Goal: Task Accomplishment & Management: Manage account settings

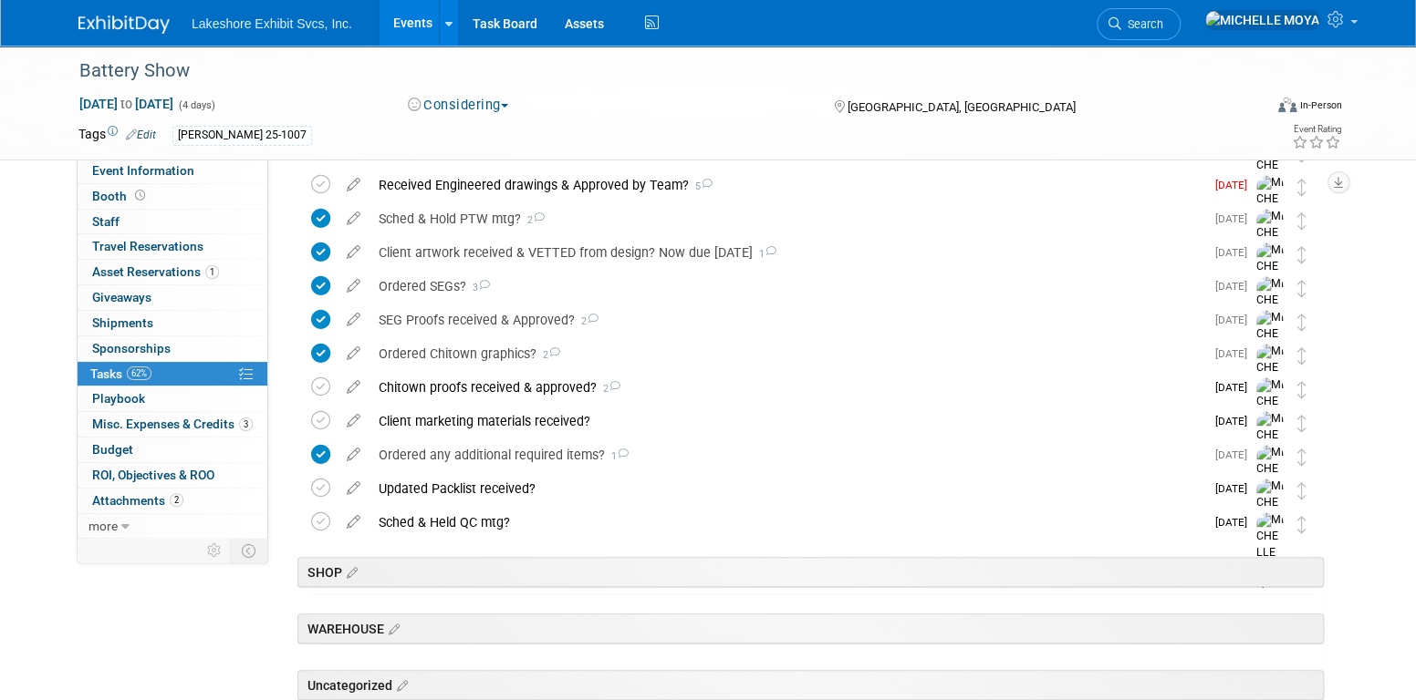
click at [415, 22] on link "Events" at bounding box center [412, 23] width 67 height 46
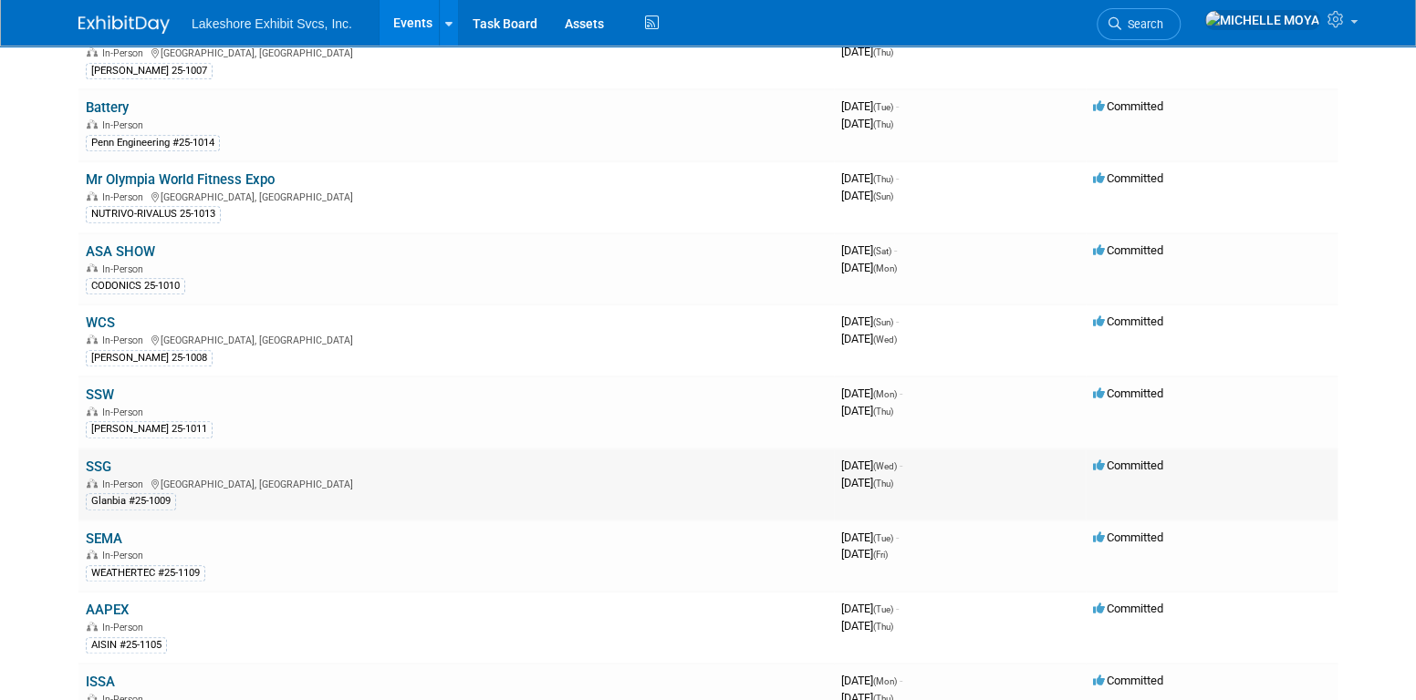
scroll to position [547, 0]
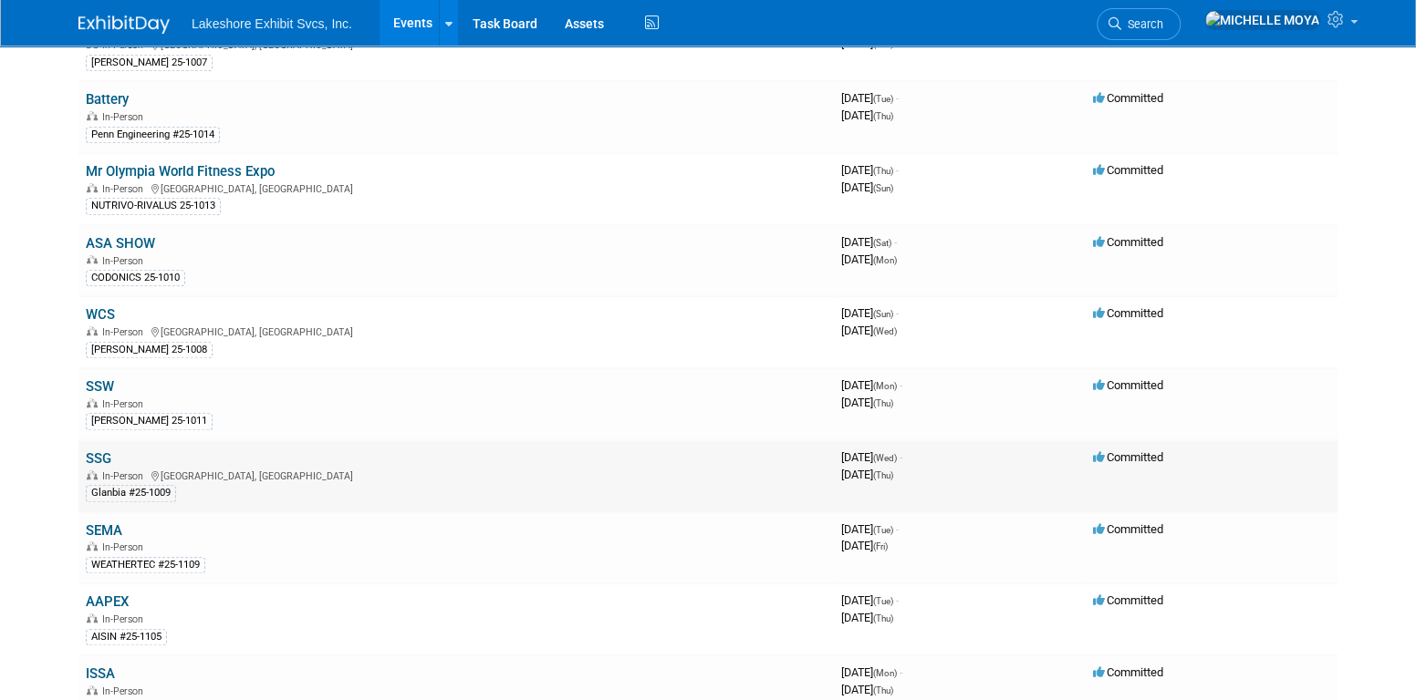
click at [95, 451] on link "SSG" at bounding box center [99, 459] width 26 height 16
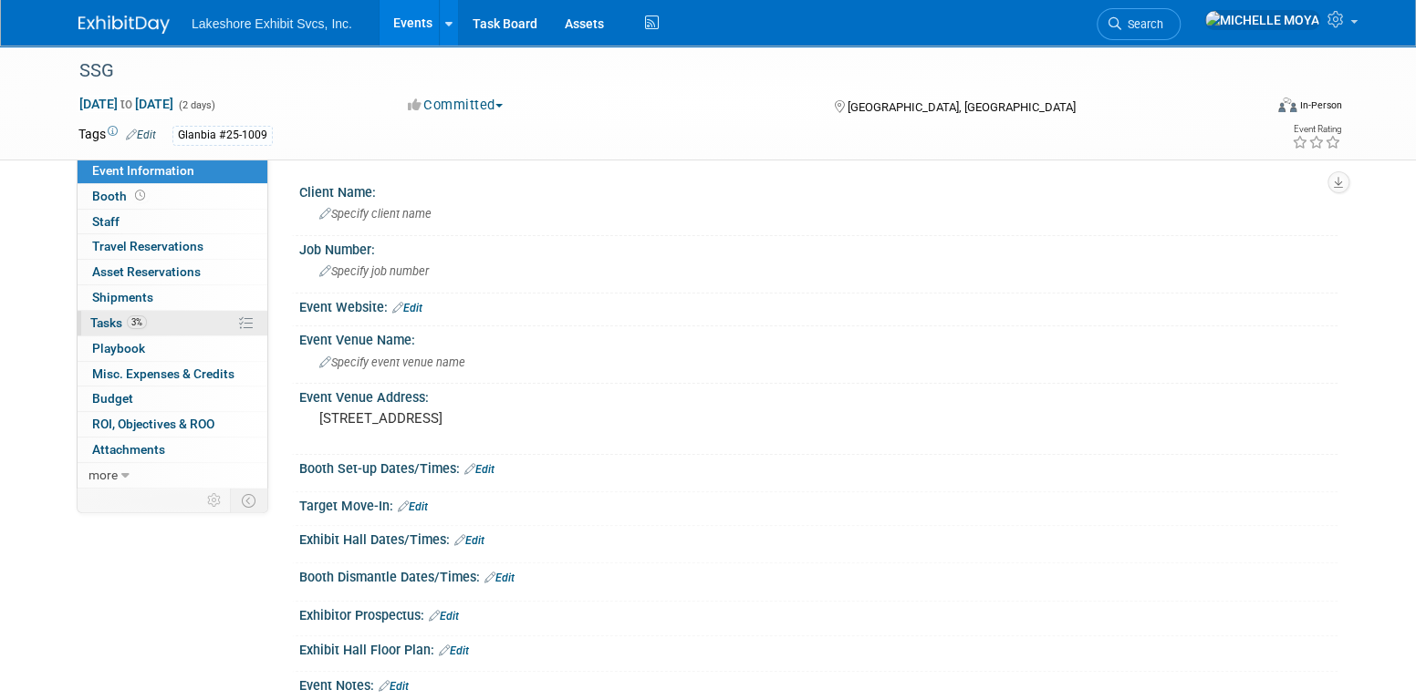
click at [141, 317] on span "3%" at bounding box center [137, 323] width 20 height 14
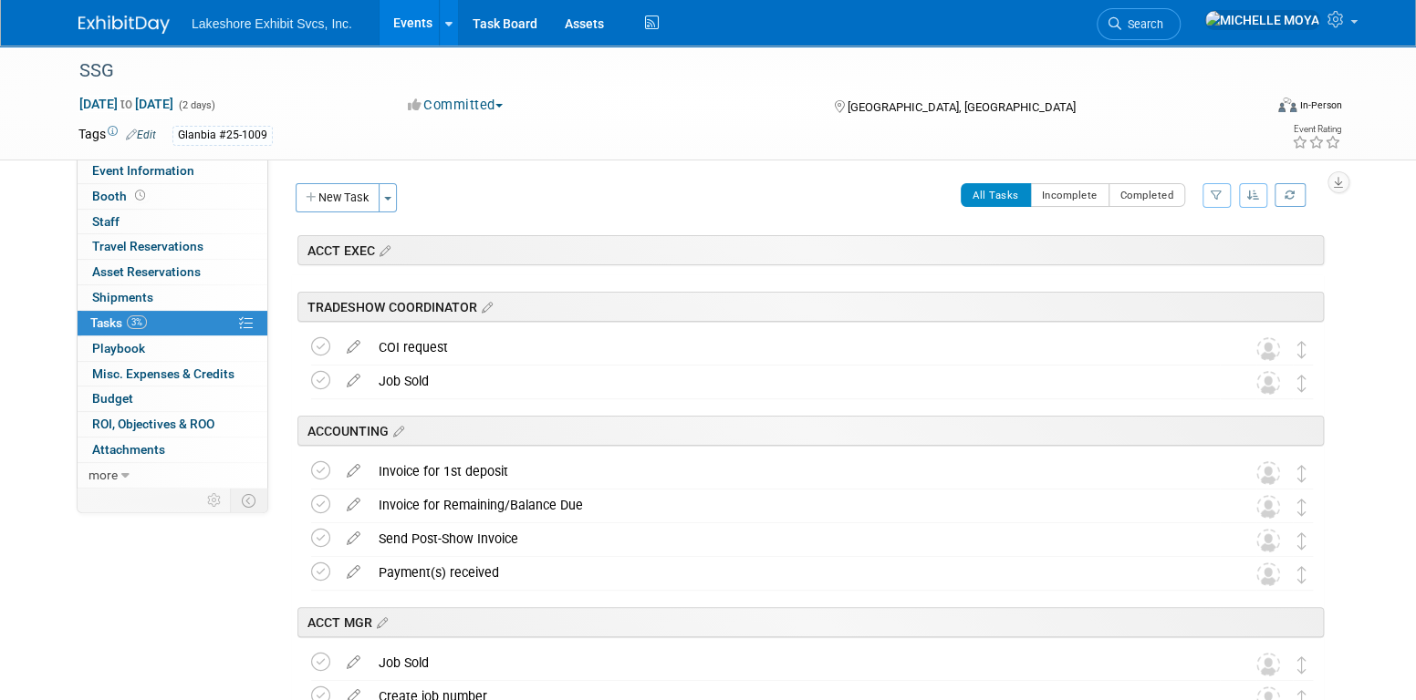
click at [1222, 189] on button "button" at bounding box center [1216, 195] width 28 height 25
click at [1186, 252] on select "-- Select Assignee -- All unassigned tasks Assigned to me [PERSON_NAME] [PERSON…" at bounding box center [1140, 254] width 150 height 26
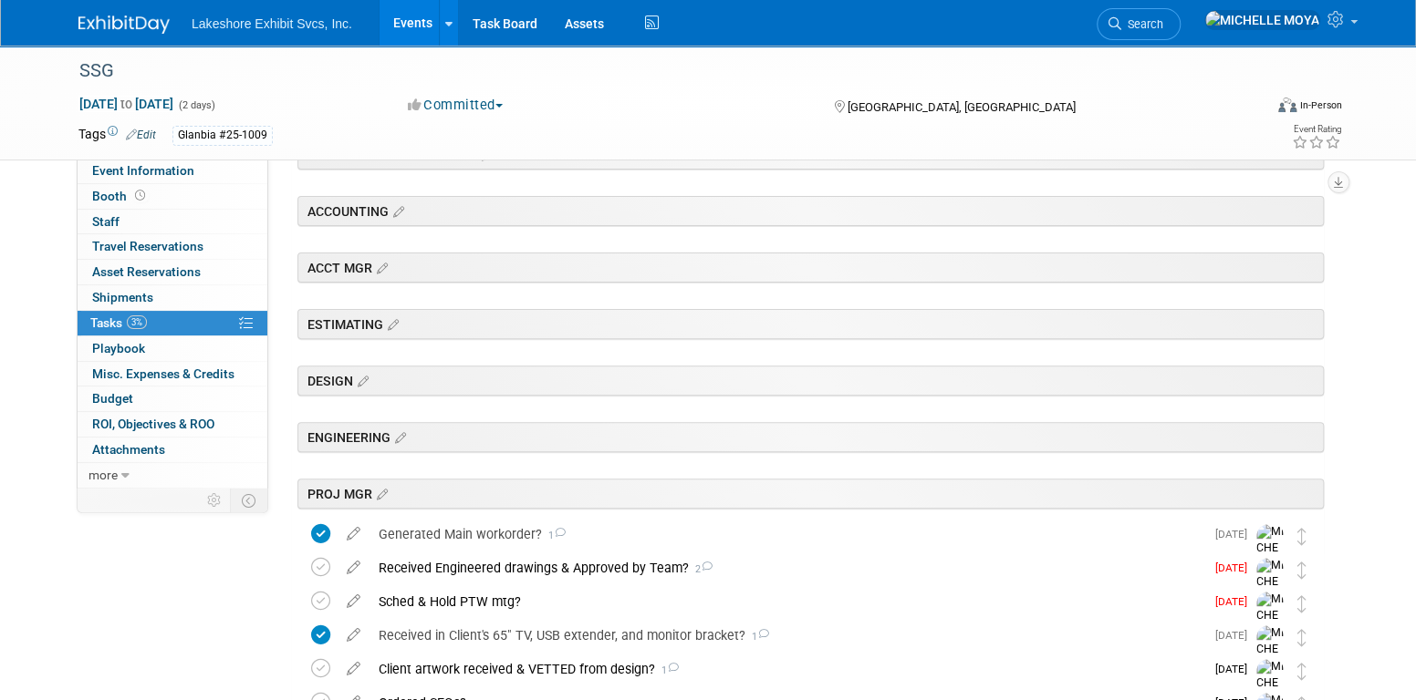
scroll to position [547, 0]
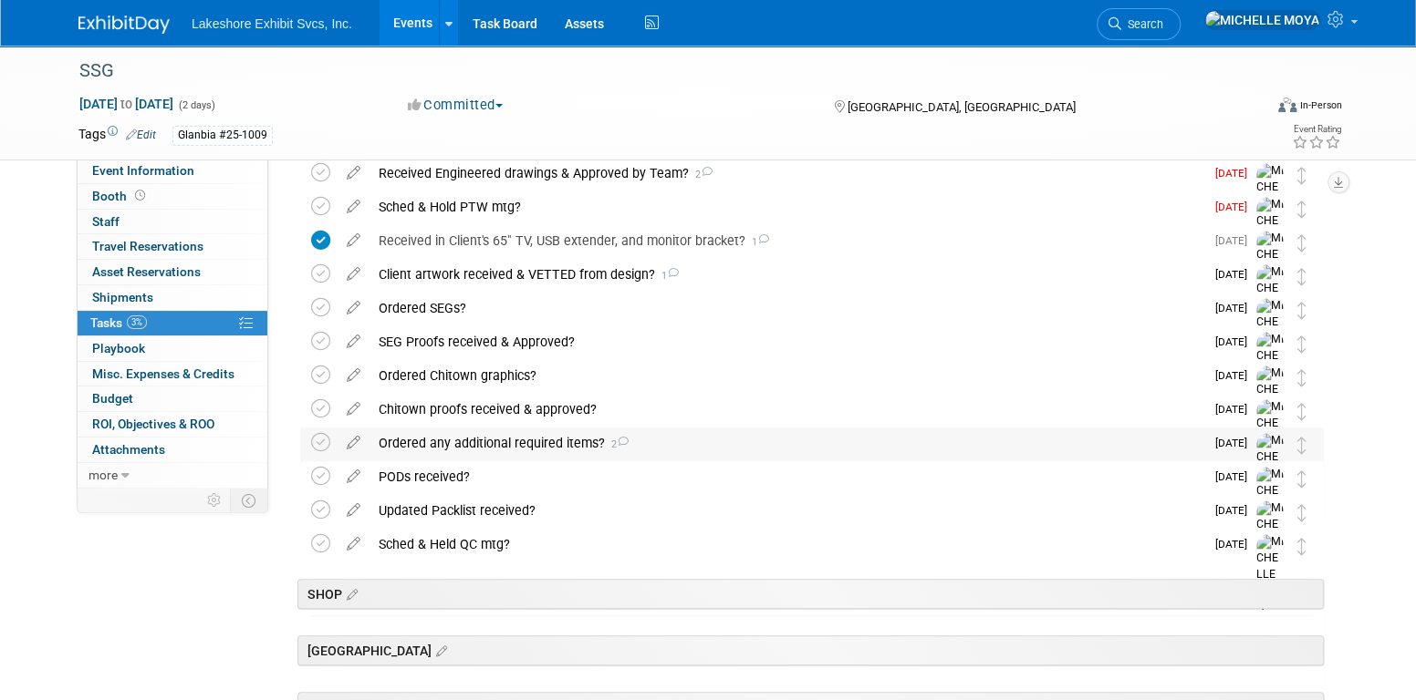
click at [510, 439] on div "Ordered any additional required items? 2" at bounding box center [786, 443] width 835 height 31
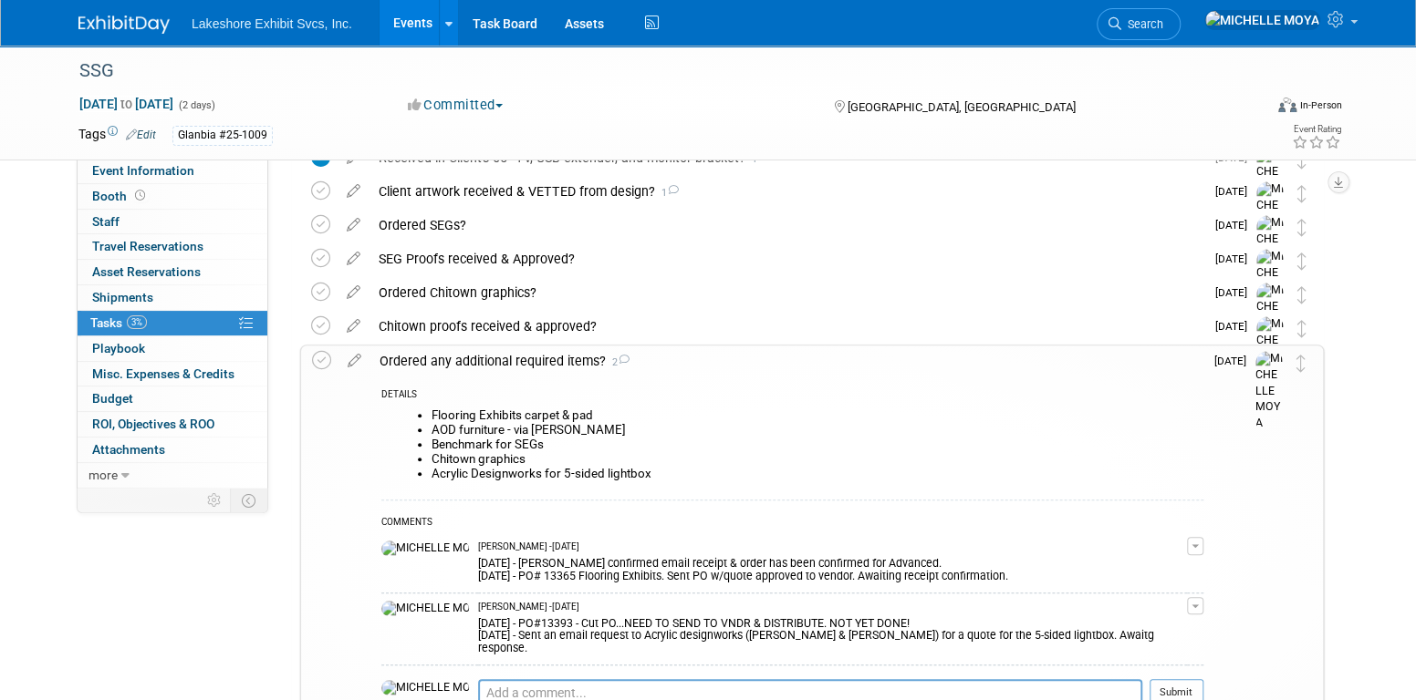
scroll to position [821, 0]
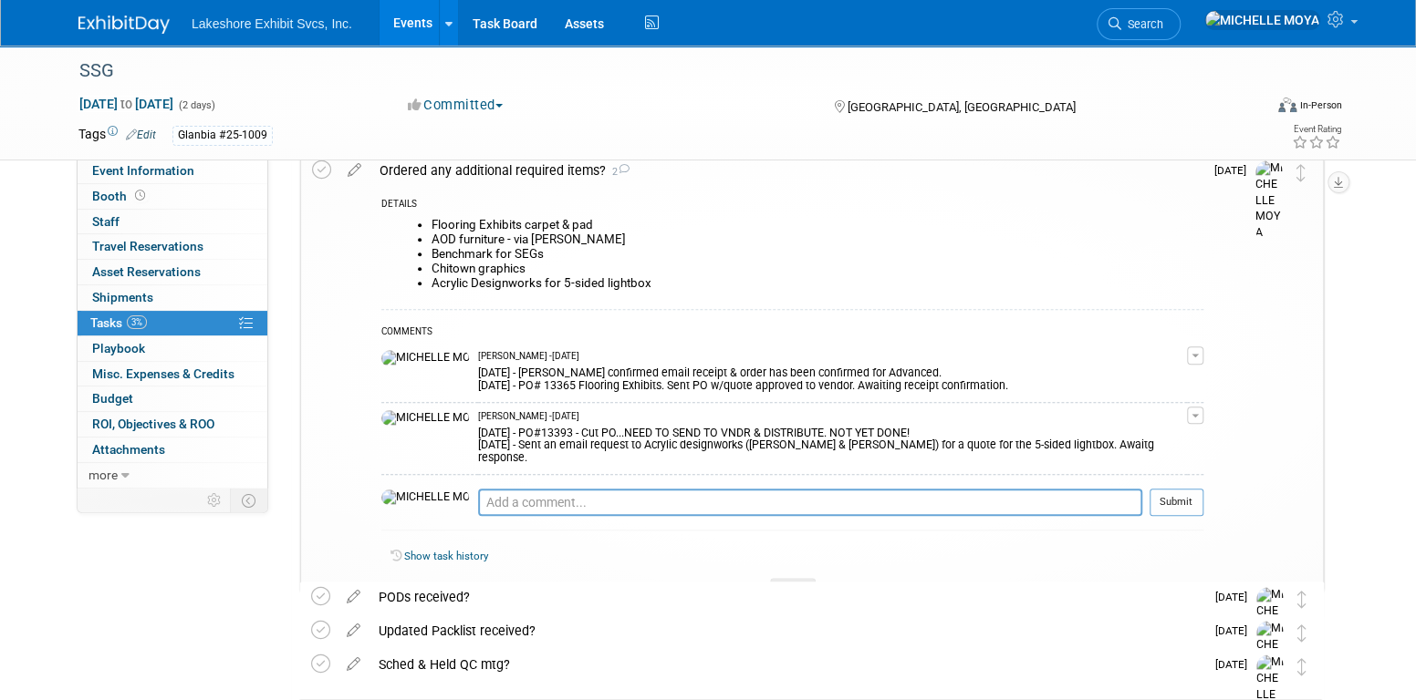
click at [1203, 411] on button "button" at bounding box center [1195, 416] width 16 height 18
click at [1176, 434] on link "Edit Comment" at bounding box center [1130, 442] width 144 height 26
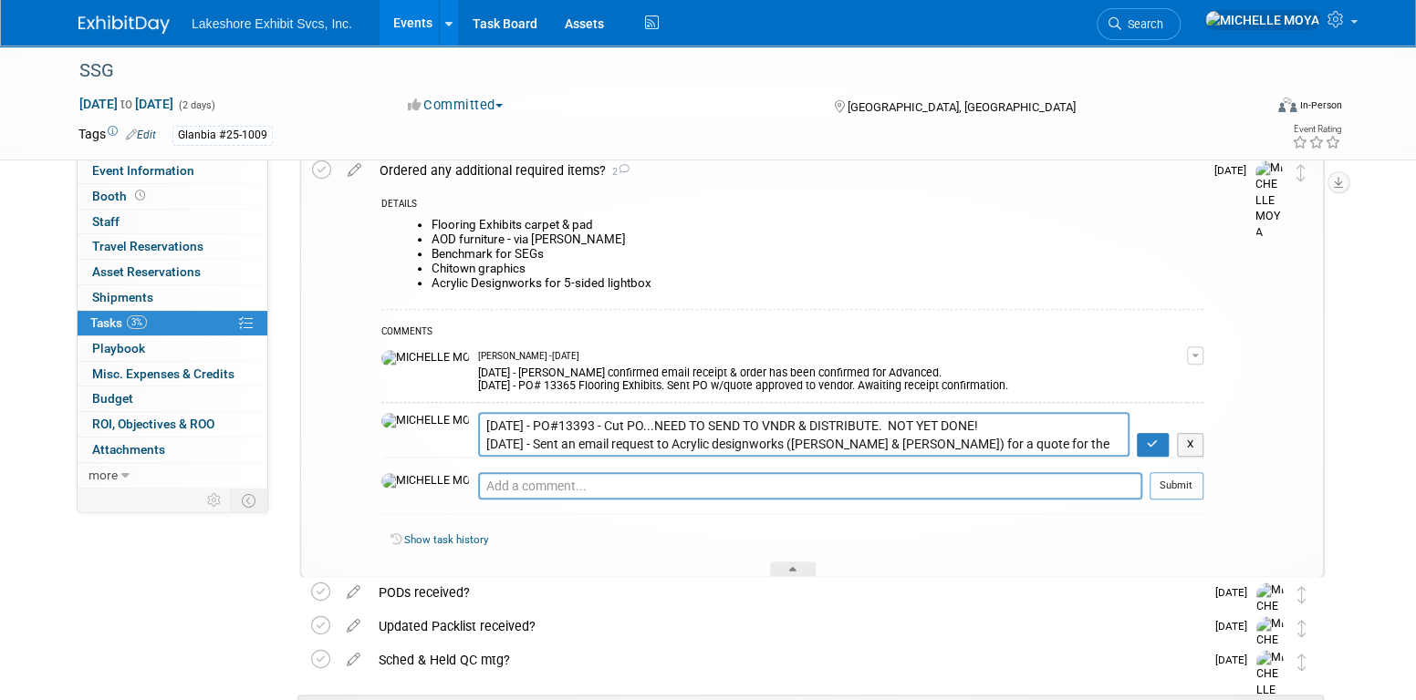
click at [478, 423] on textarea "8.20.25 - PO#13393 - Cut PO...NEED TO SEND TO VNDR & DISTRIBUTE. NOT YET DONE! …" at bounding box center [803, 434] width 651 height 45
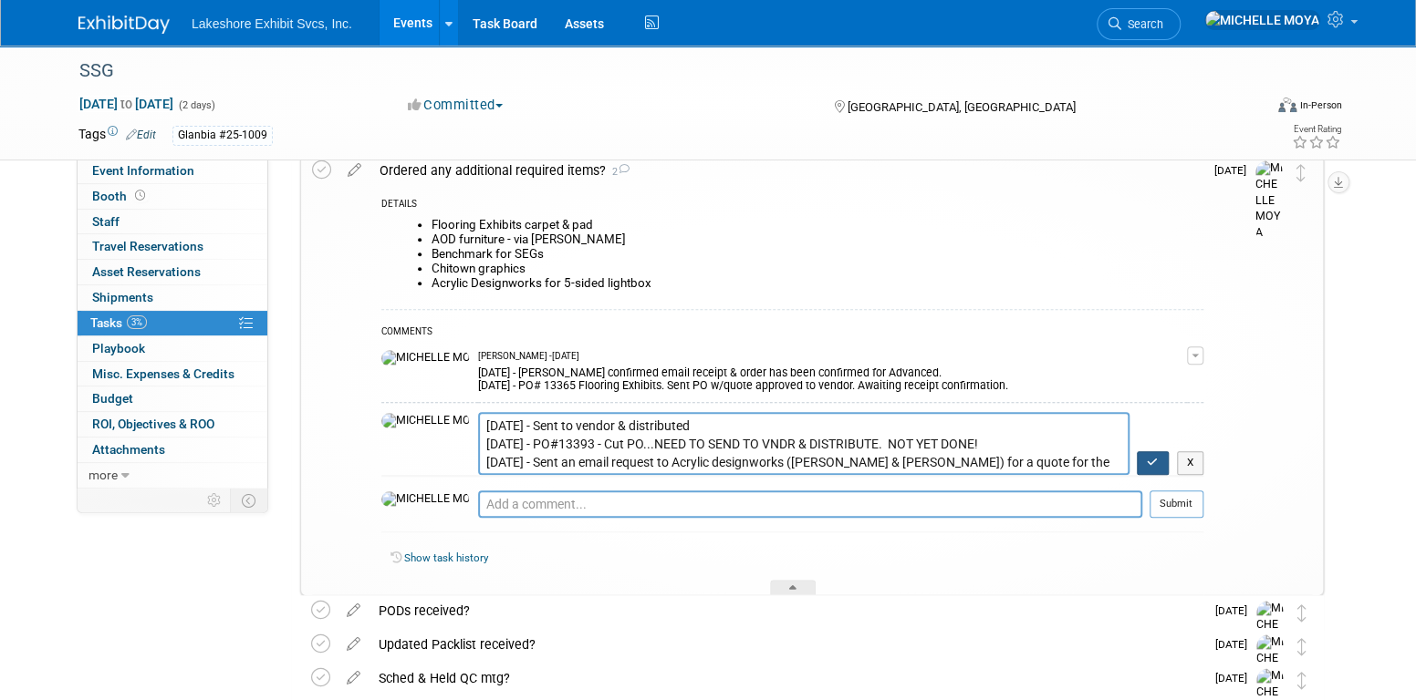
type textarea "8.21.25 - Sent to vendor & distributed 8.20.25 - PO#13393 - Cut PO...NEED TO SE…"
click at [1163, 459] on button "button" at bounding box center [1152, 463] width 32 height 24
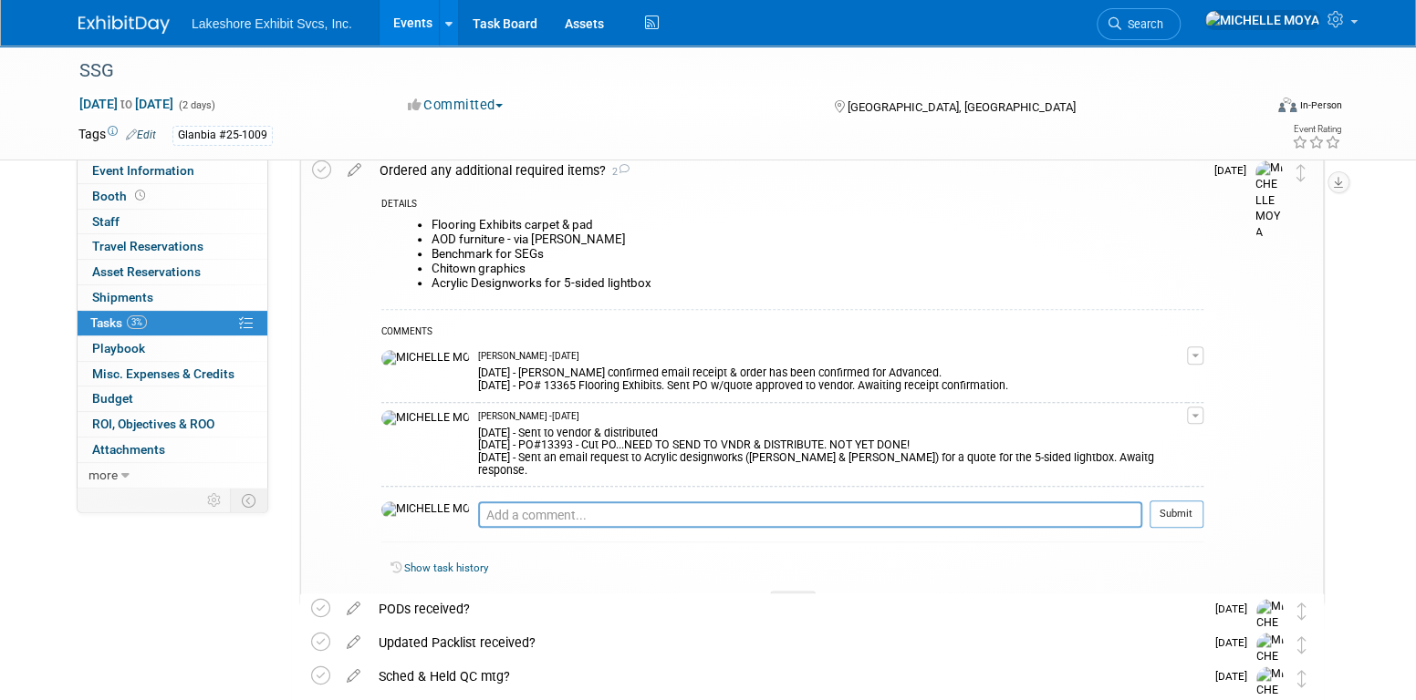
click at [405, 21] on link "Events" at bounding box center [412, 23] width 67 height 46
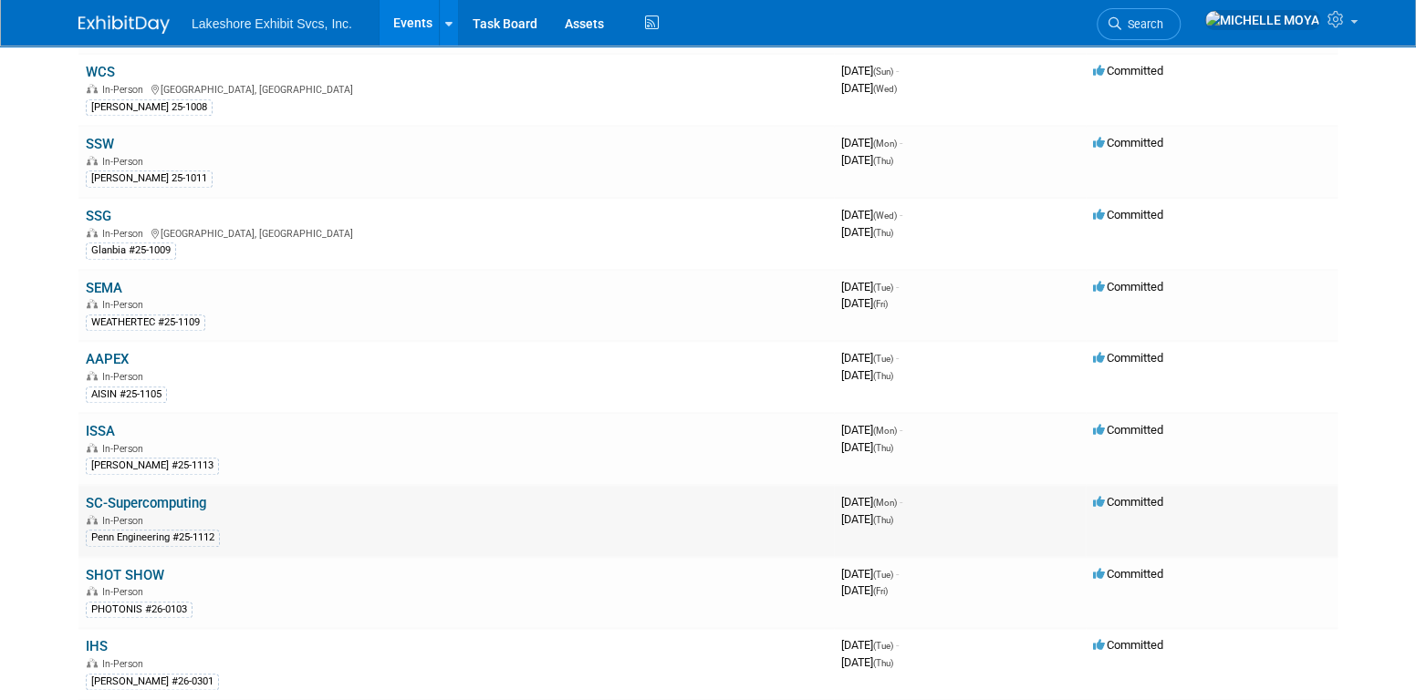
scroll to position [912, 0]
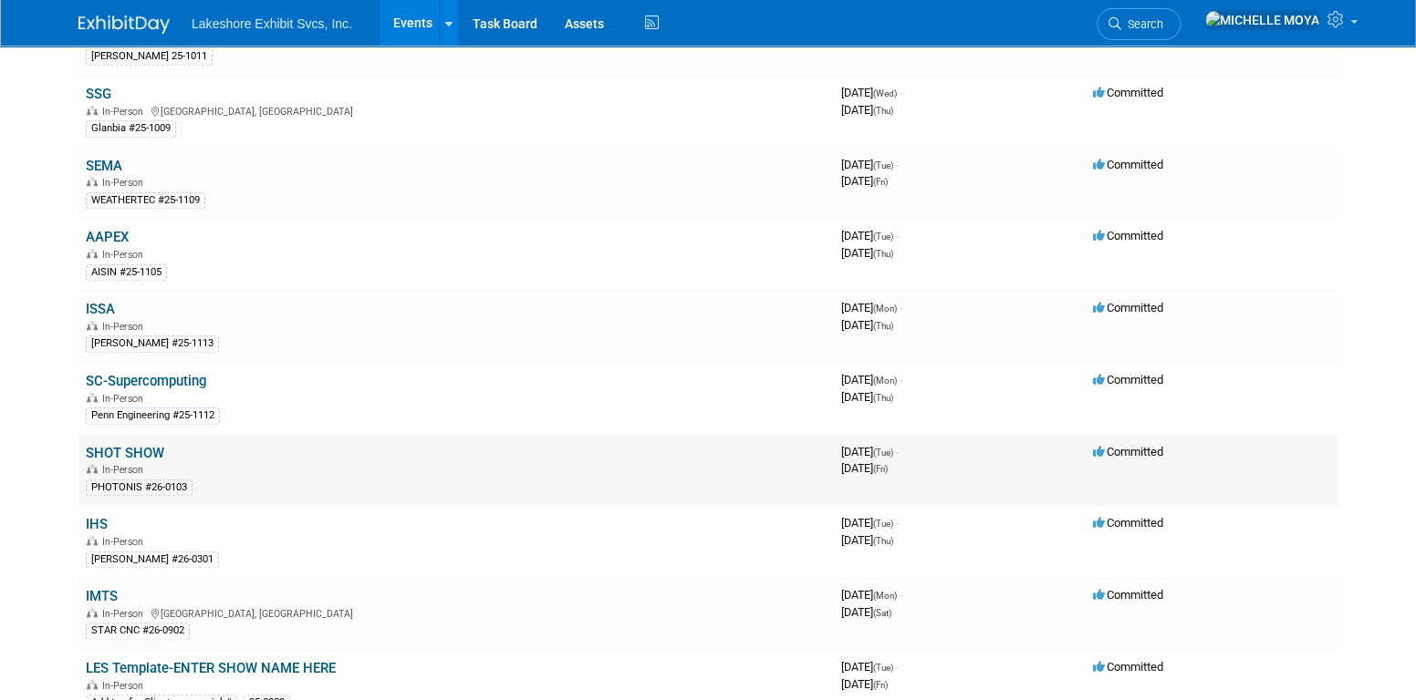
click at [137, 445] on link "SHOT SHOW" at bounding box center [125, 453] width 78 height 16
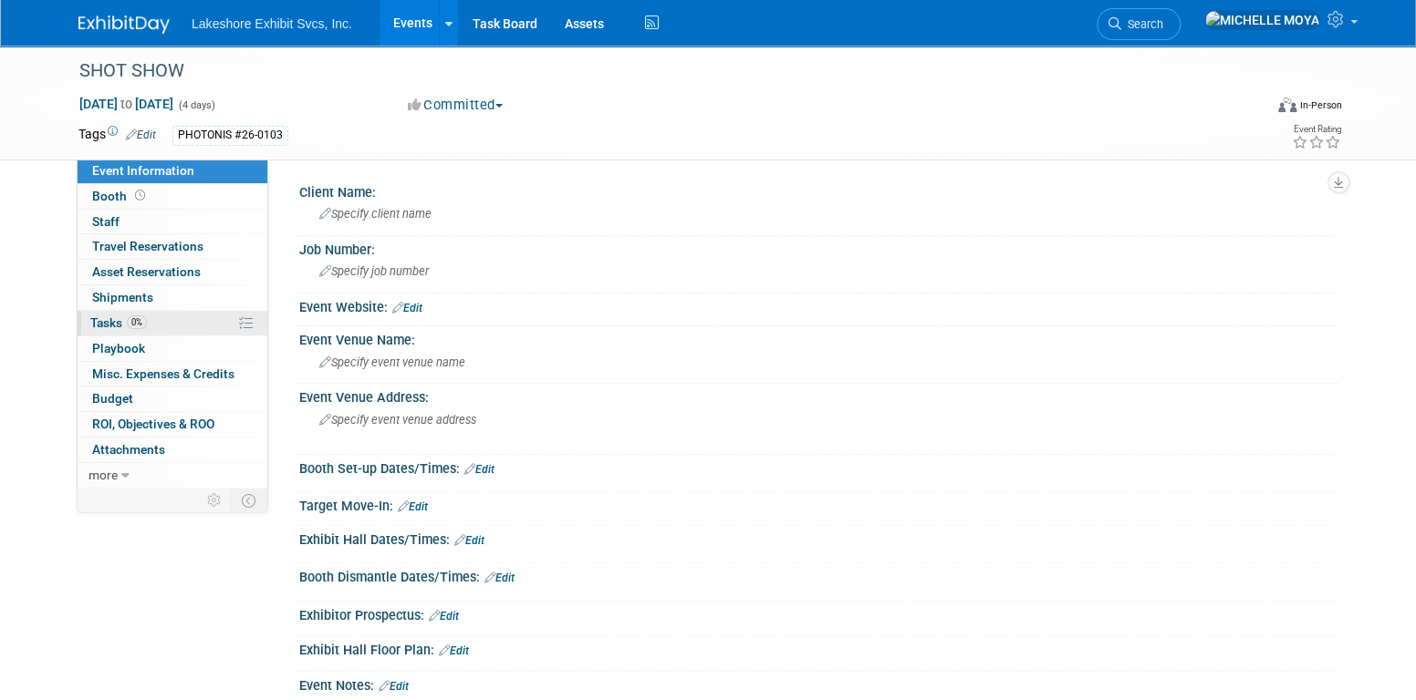
click at [164, 311] on link "0% Tasks 0%" at bounding box center [173, 323] width 190 height 25
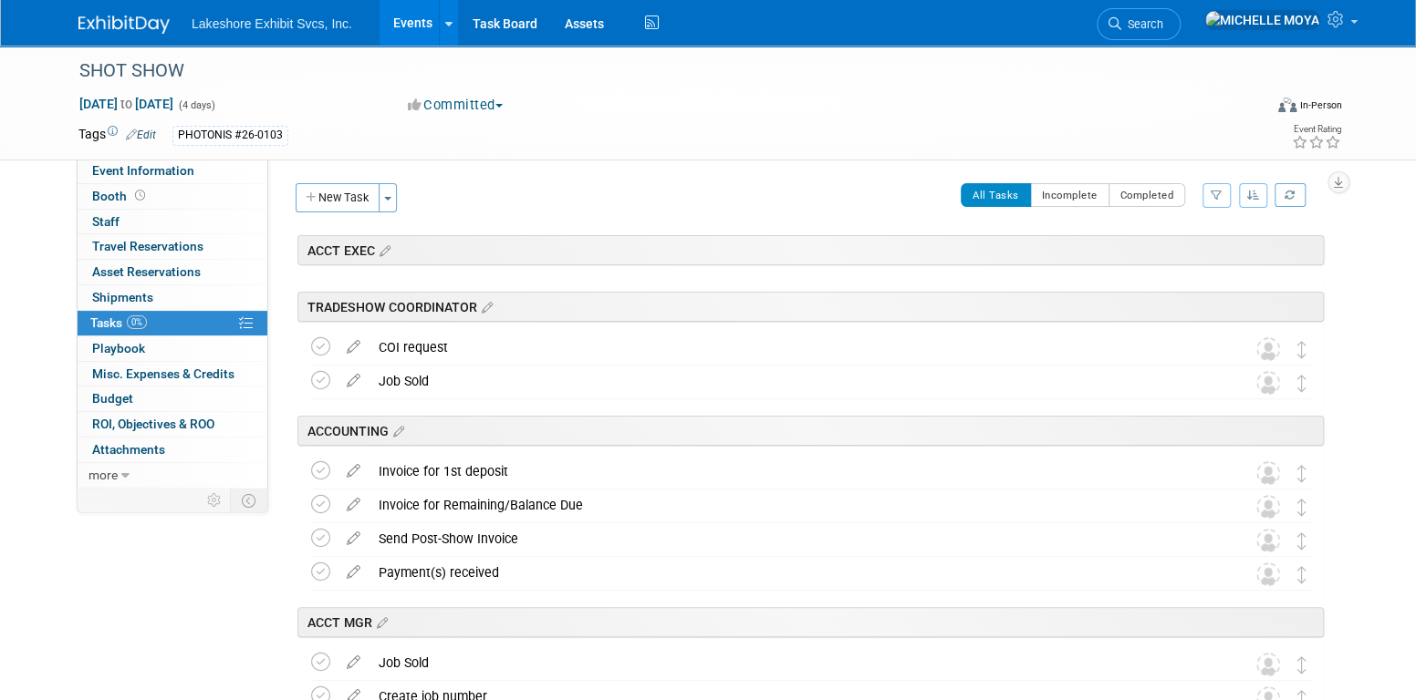
click at [1219, 194] on icon "button" at bounding box center [1216, 195] width 12 height 11
click at [1173, 260] on select "-- Select Assignee -- All unassigned tasks Assigned to me Amanda Koss Dave Desa…" at bounding box center [1140, 254] width 150 height 26
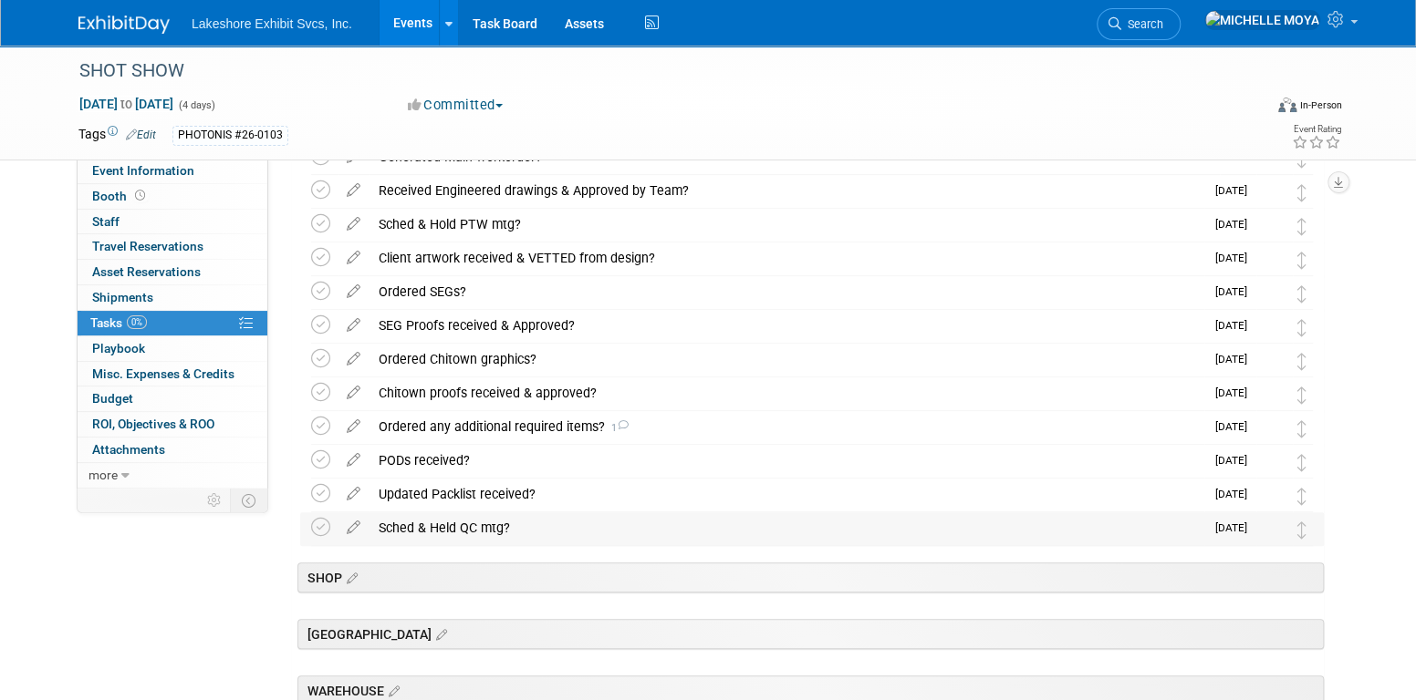
scroll to position [456, 0]
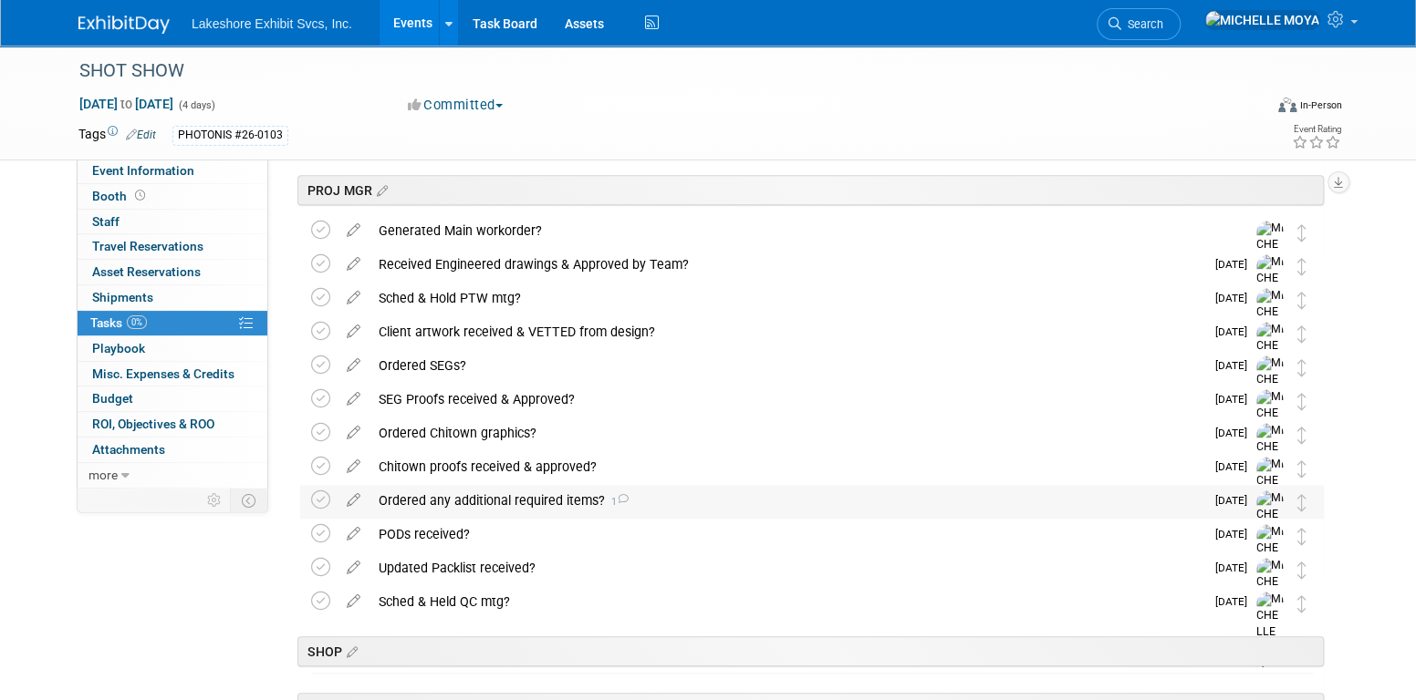
click at [541, 503] on div "Ordered any additional required items? 1" at bounding box center [786, 500] width 835 height 31
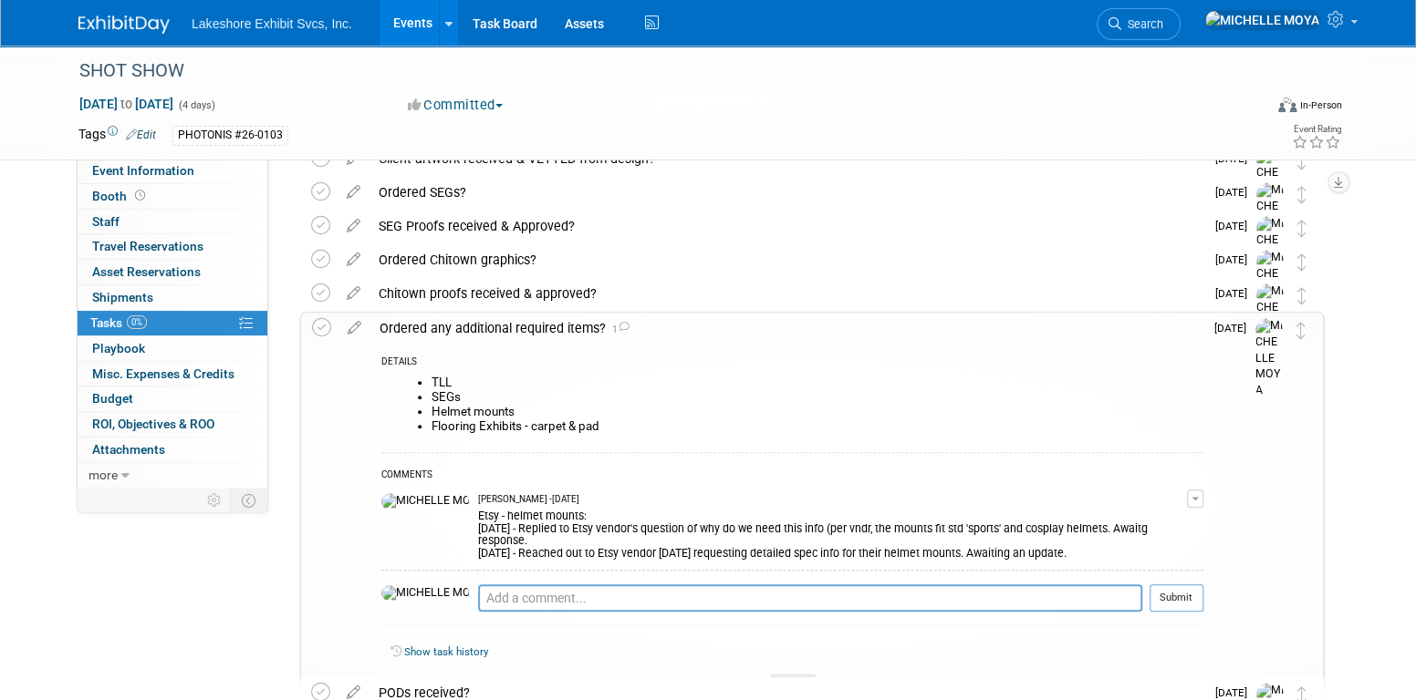
scroll to position [638, 0]
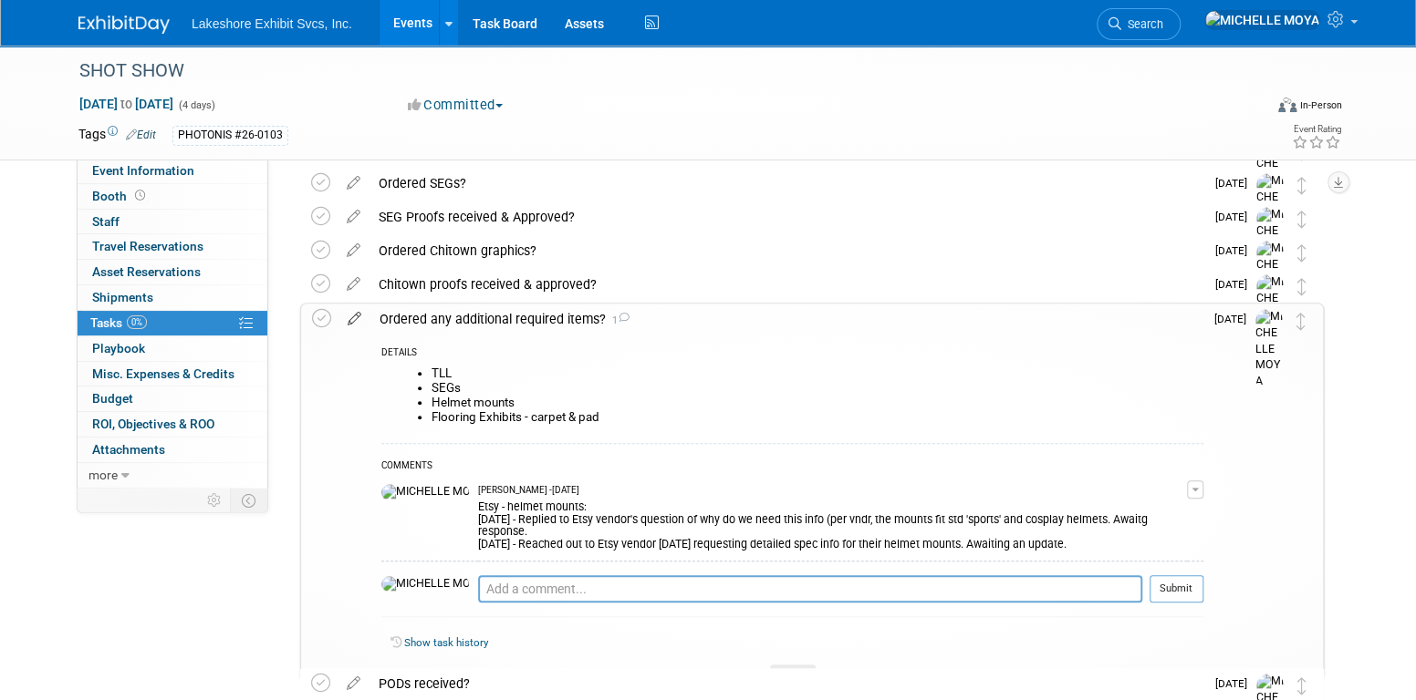
click at [362, 318] on icon at bounding box center [354, 315] width 32 height 23
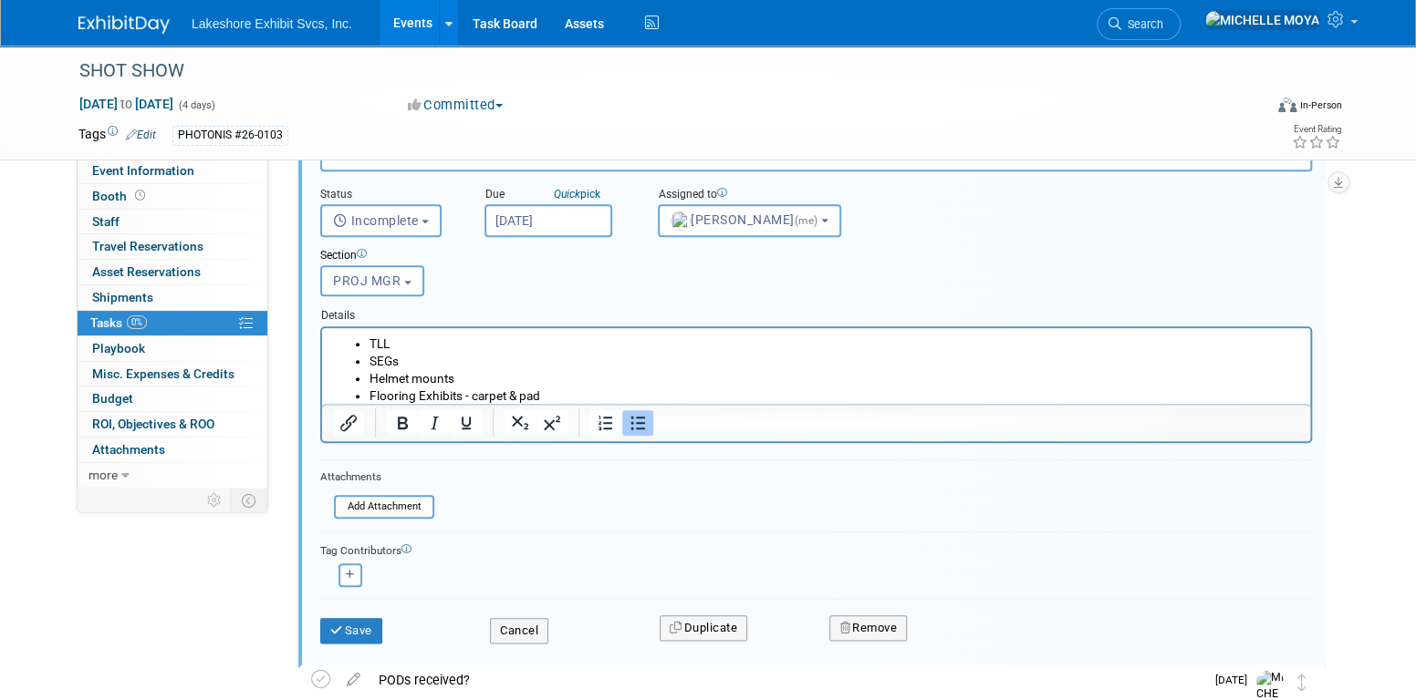
scroll to position [857, 0]
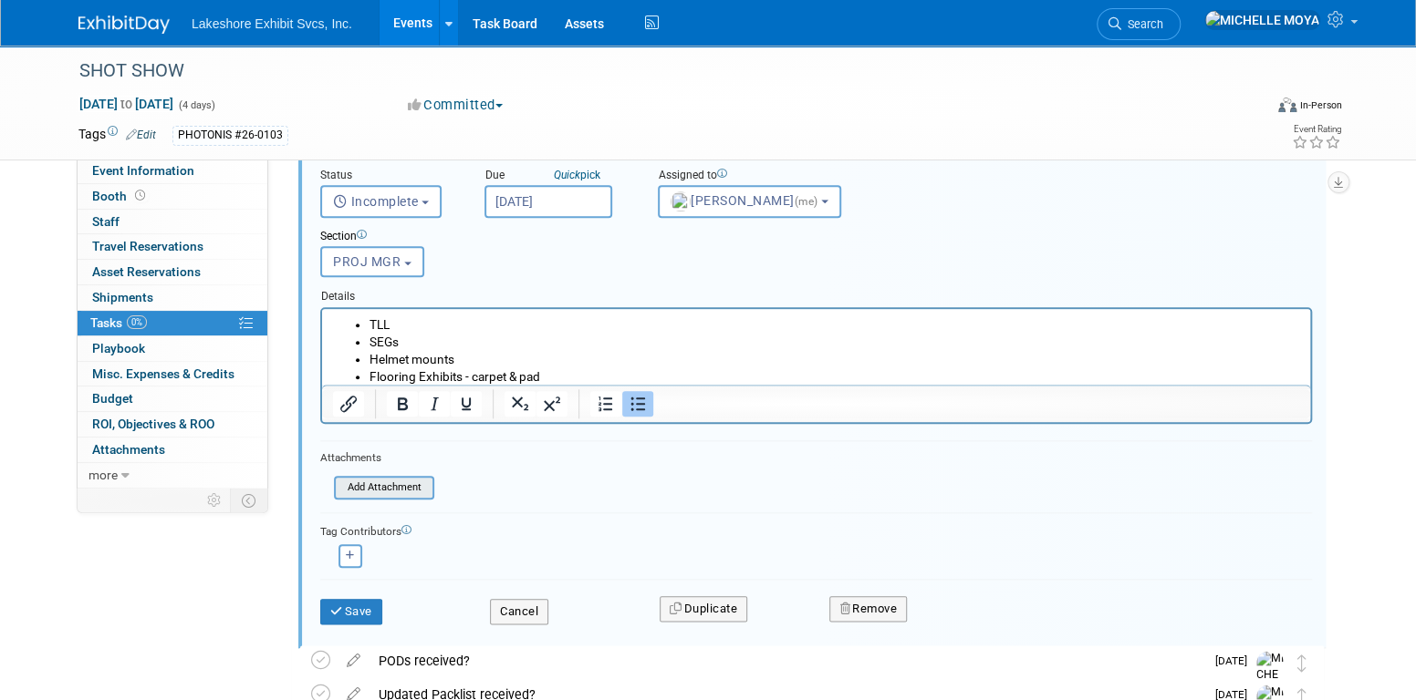
click at [413, 482] on input "file" at bounding box center [339, 488] width 186 height 20
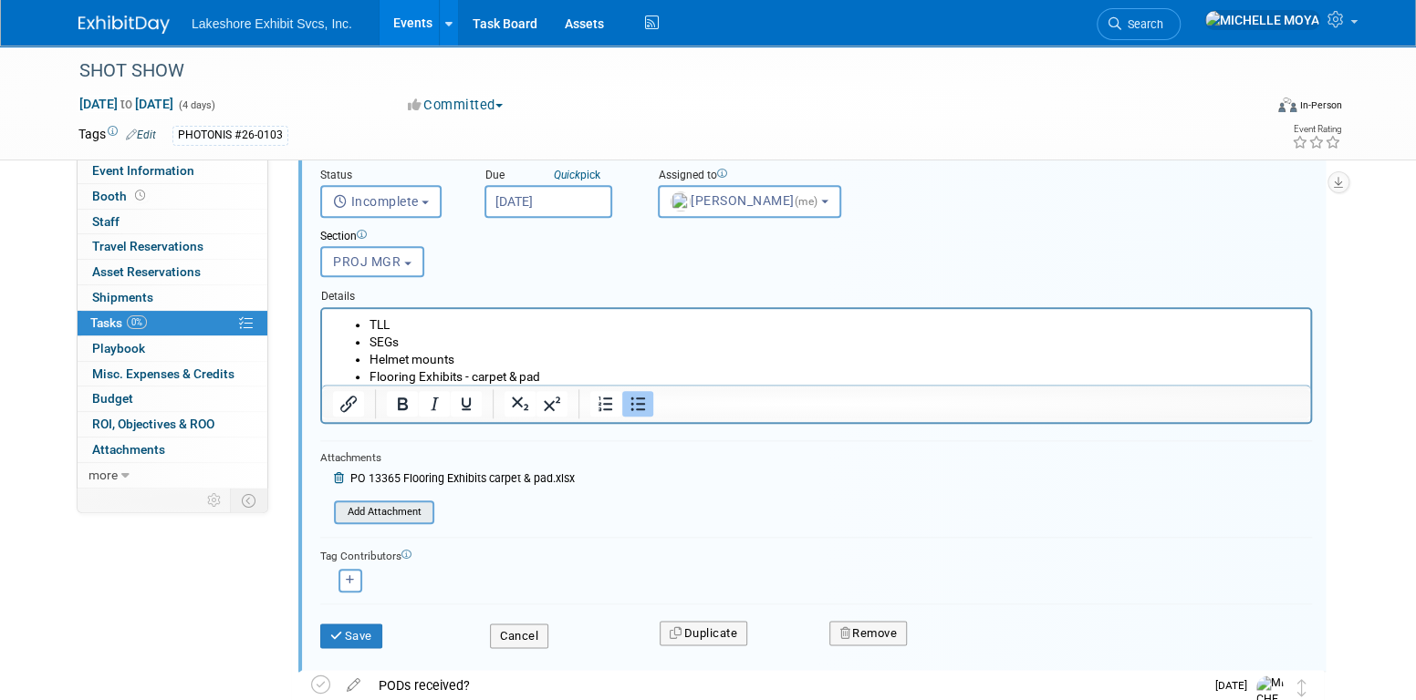
click at [396, 505] on input "file" at bounding box center [339, 513] width 186 height 20
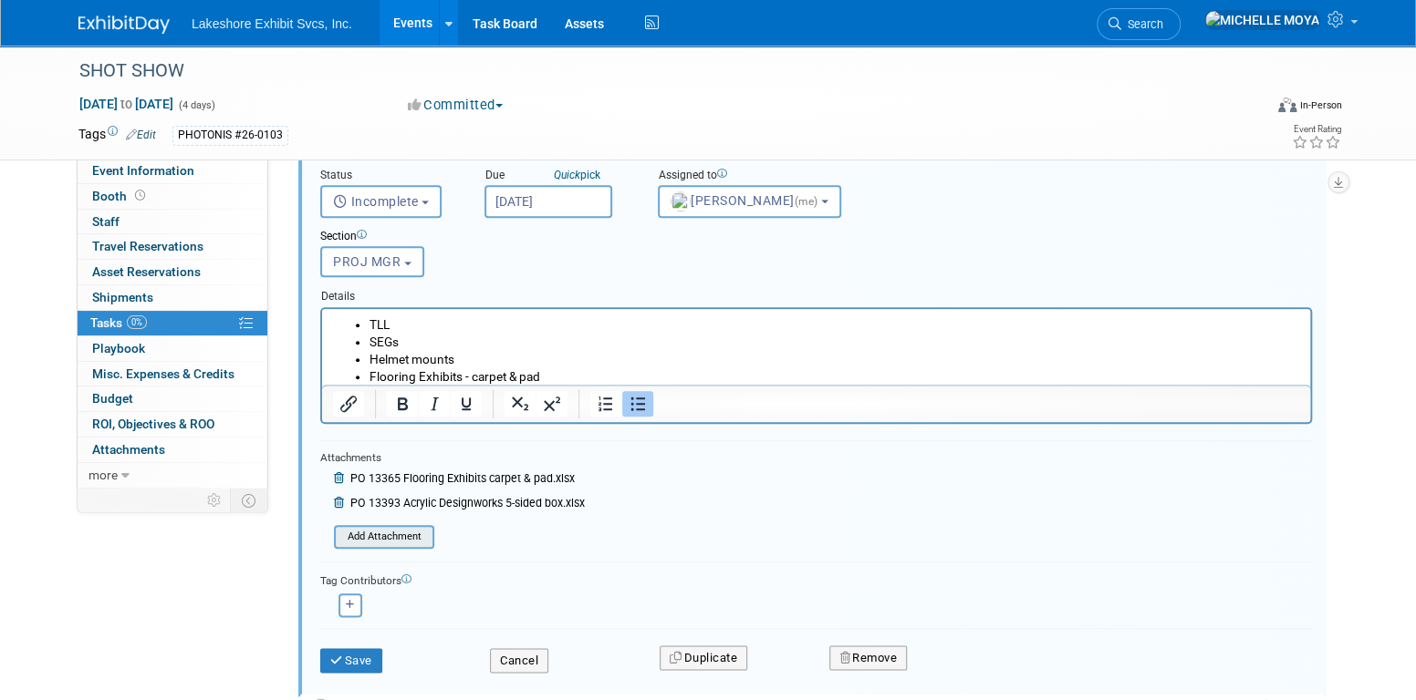
click at [385, 534] on input "file" at bounding box center [339, 537] width 186 height 20
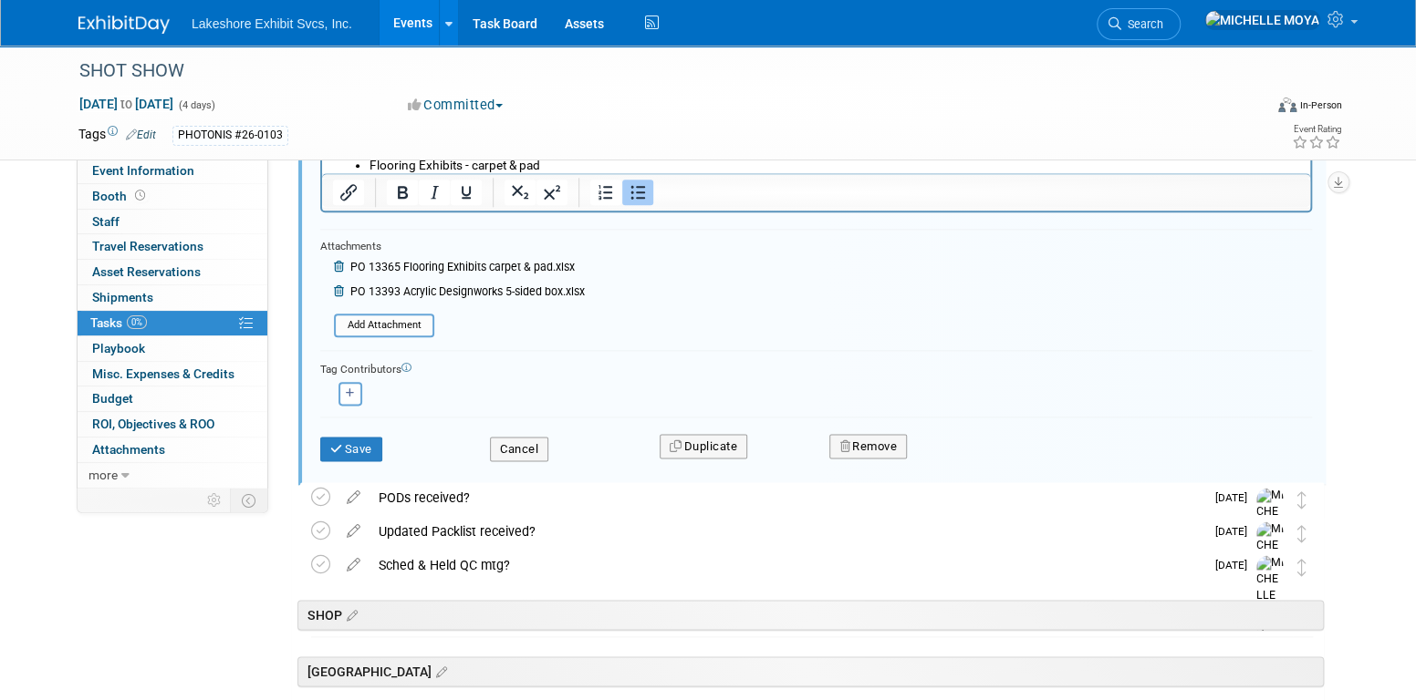
scroll to position [1131, 0]
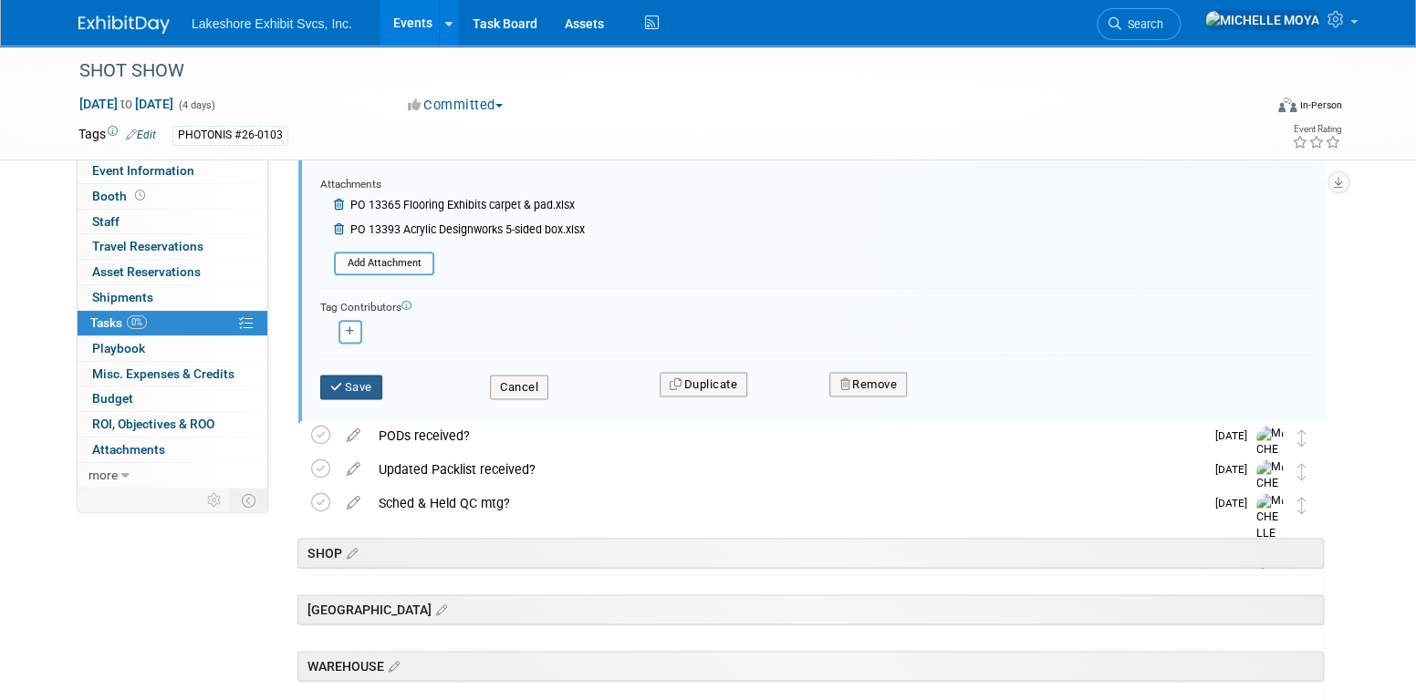
click at [361, 386] on button "Save" at bounding box center [351, 388] width 62 height 26
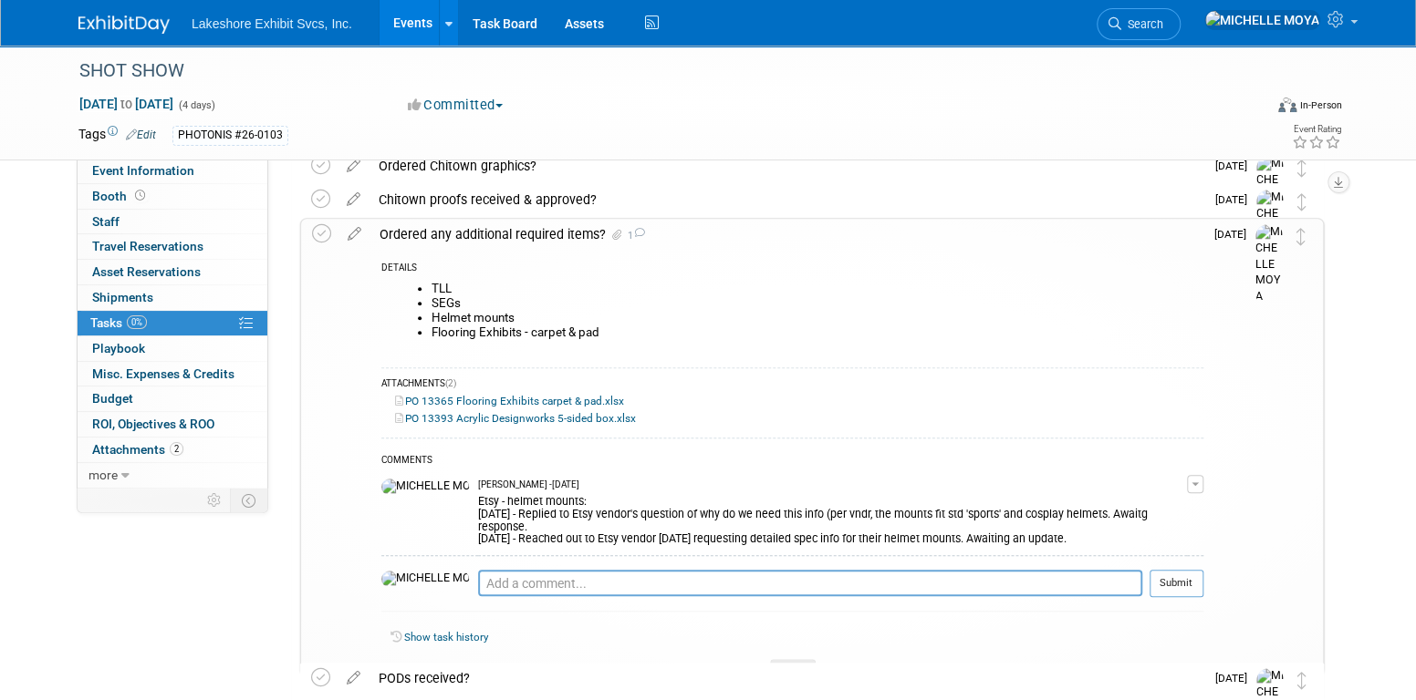
scroll to position [675, 0]
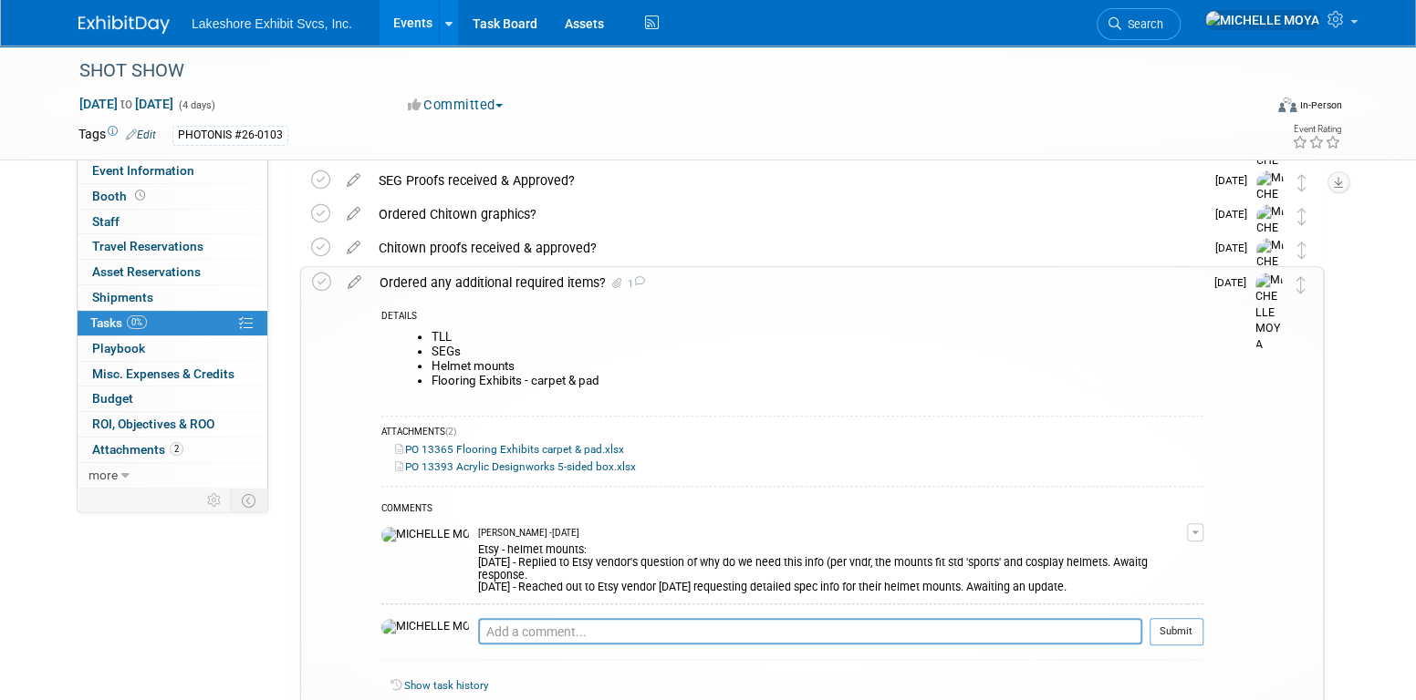
click at [482, 285] on div "Ordered any additional required items? 1" at bounding box center [786, 282] width 833 height 31
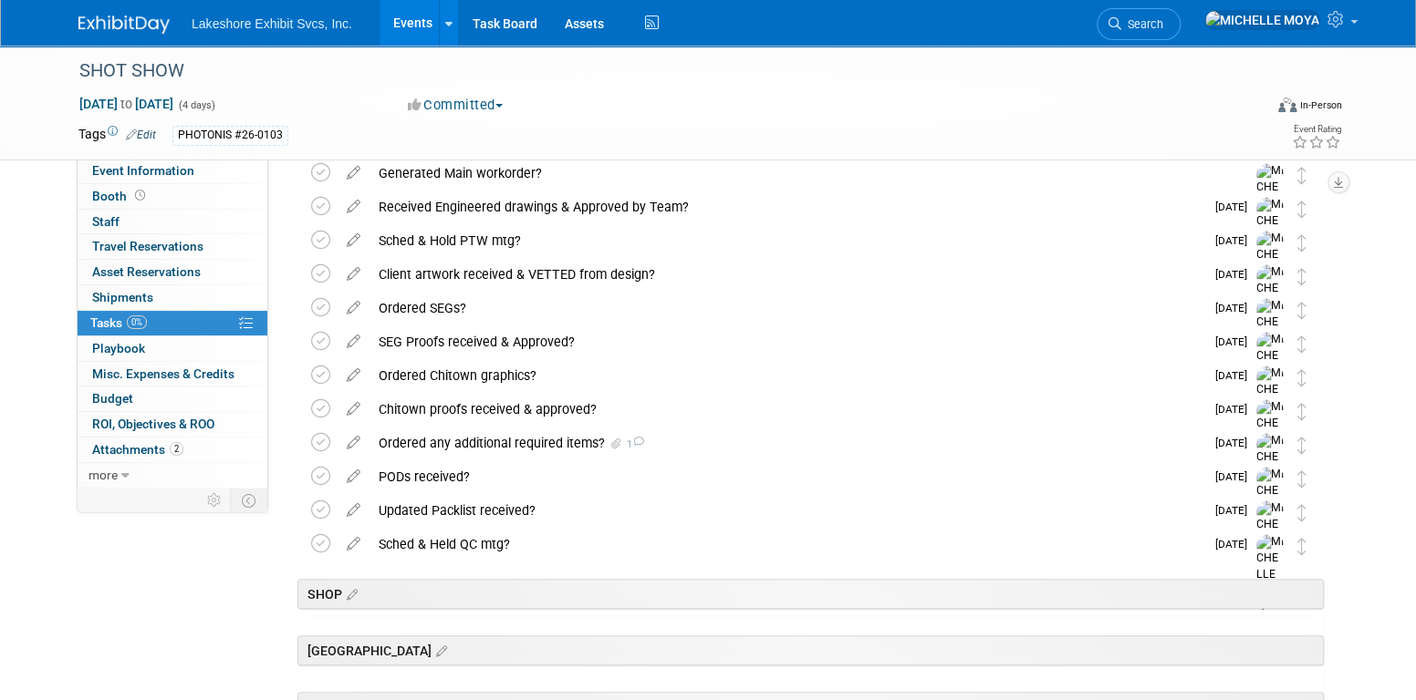
scroll to position [493, 0]
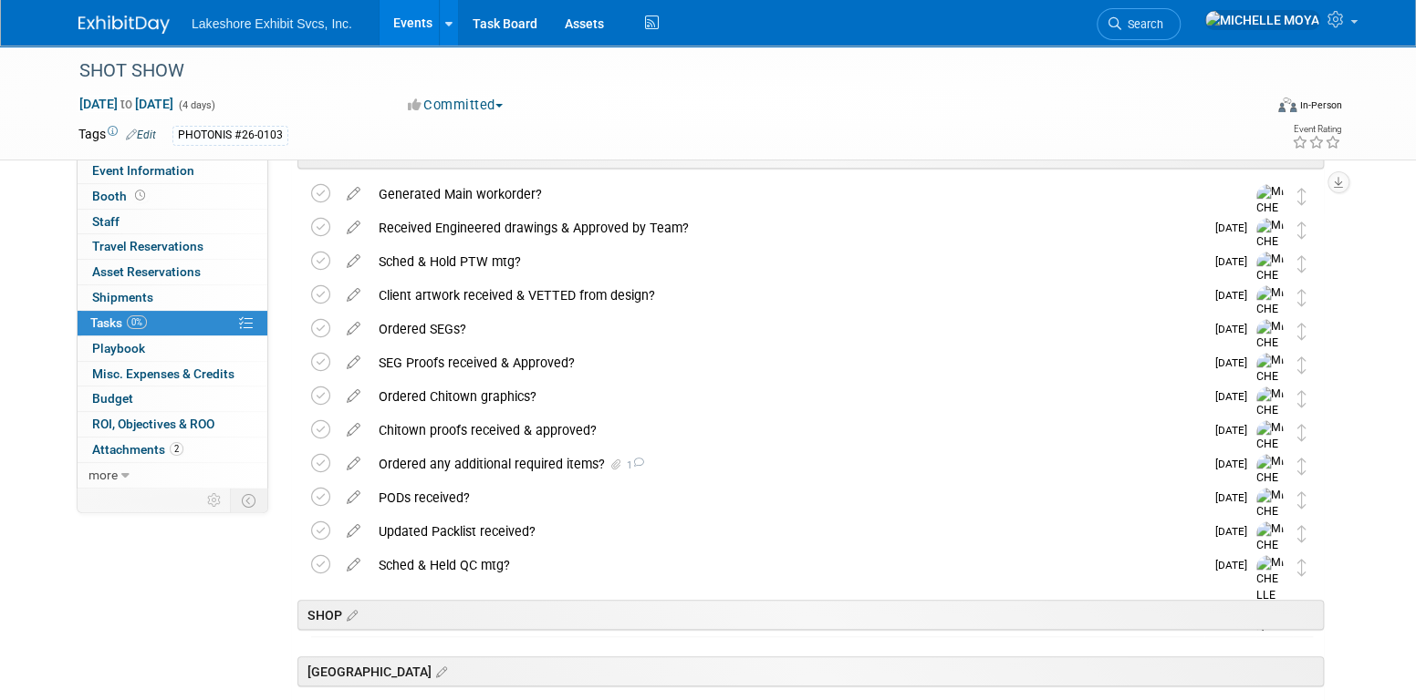
click at [507, 467] on div "Ordered any additional required items? 1" at bounding box center [786, 464] width 835 height 31
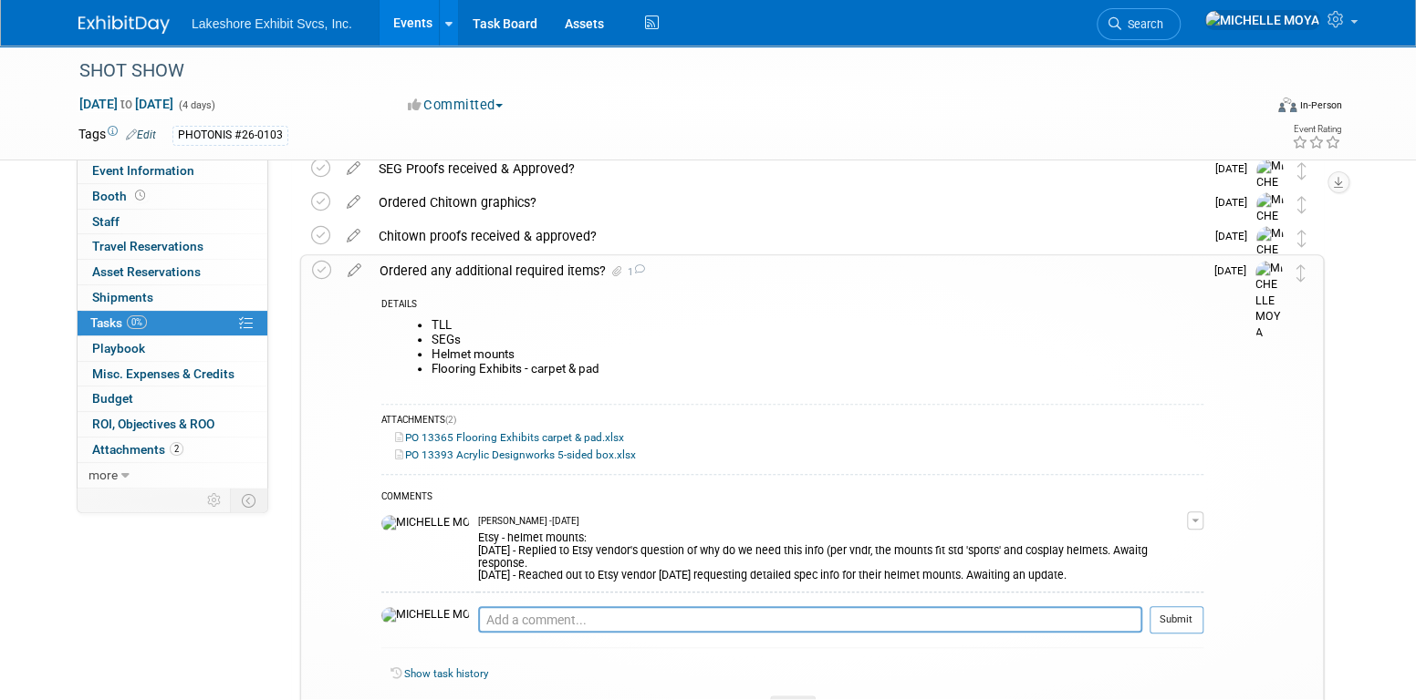
scroll to position [766, 0]
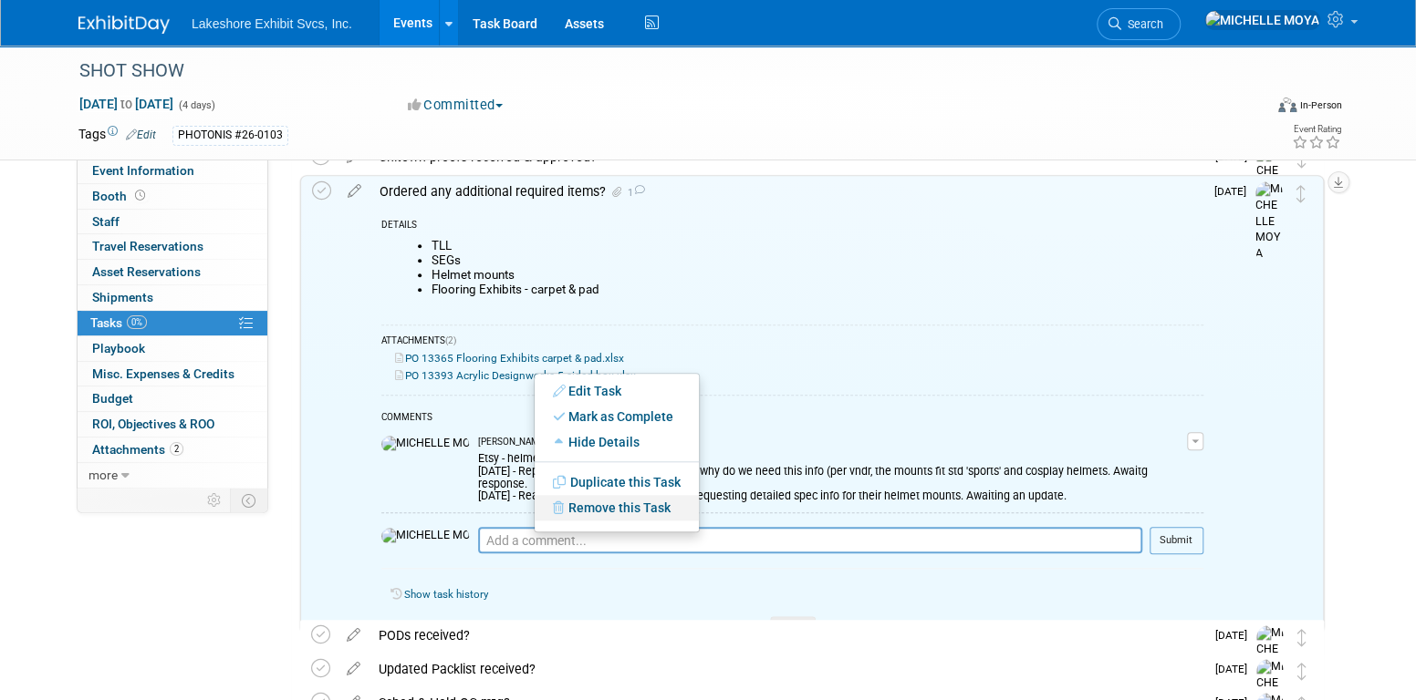
click at [627, 508] on link "Remove this Task" at bounding box center [616, 508] width 164 height 26
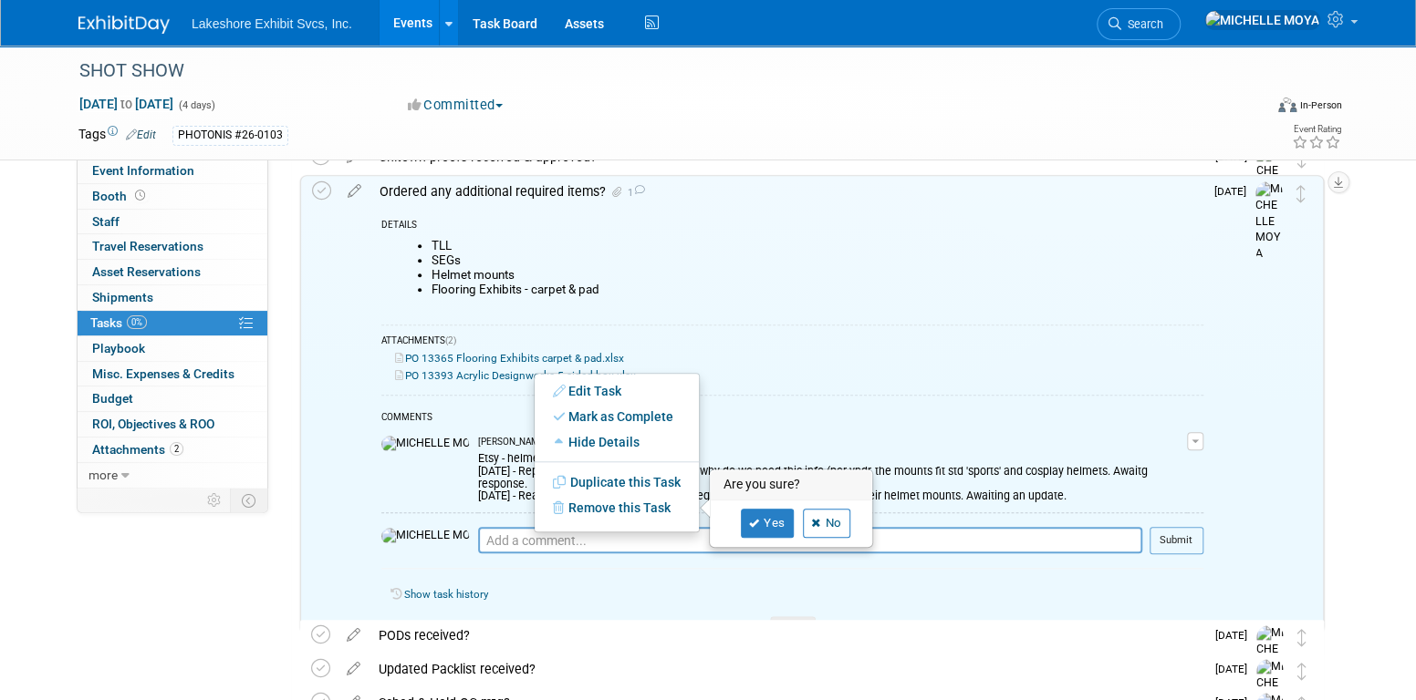
click at [741, 332] on div "ATTACHMENTS (2) PO 13365 Flooring Exhibits carpet & pad.xlsx PO 13393 Acrylic D…" at bounding box center [792, 358] width 822 height 66
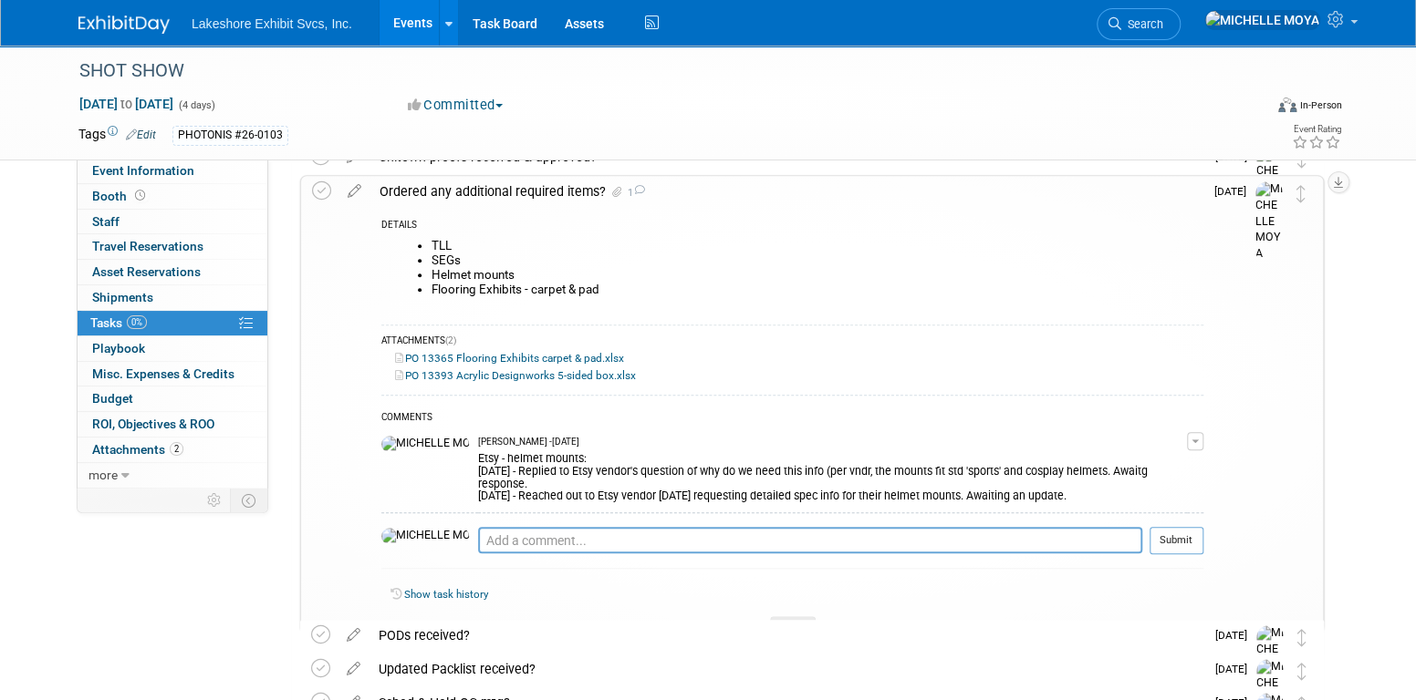
click at [505, 371] on link "PO 13393 Acrylic Designworks 5-sided box.xlsx" at bounding box center [515, 375] width 241 height 13
click at [354, 196] on icon at bounding box center [354, 187] width 32 height 23
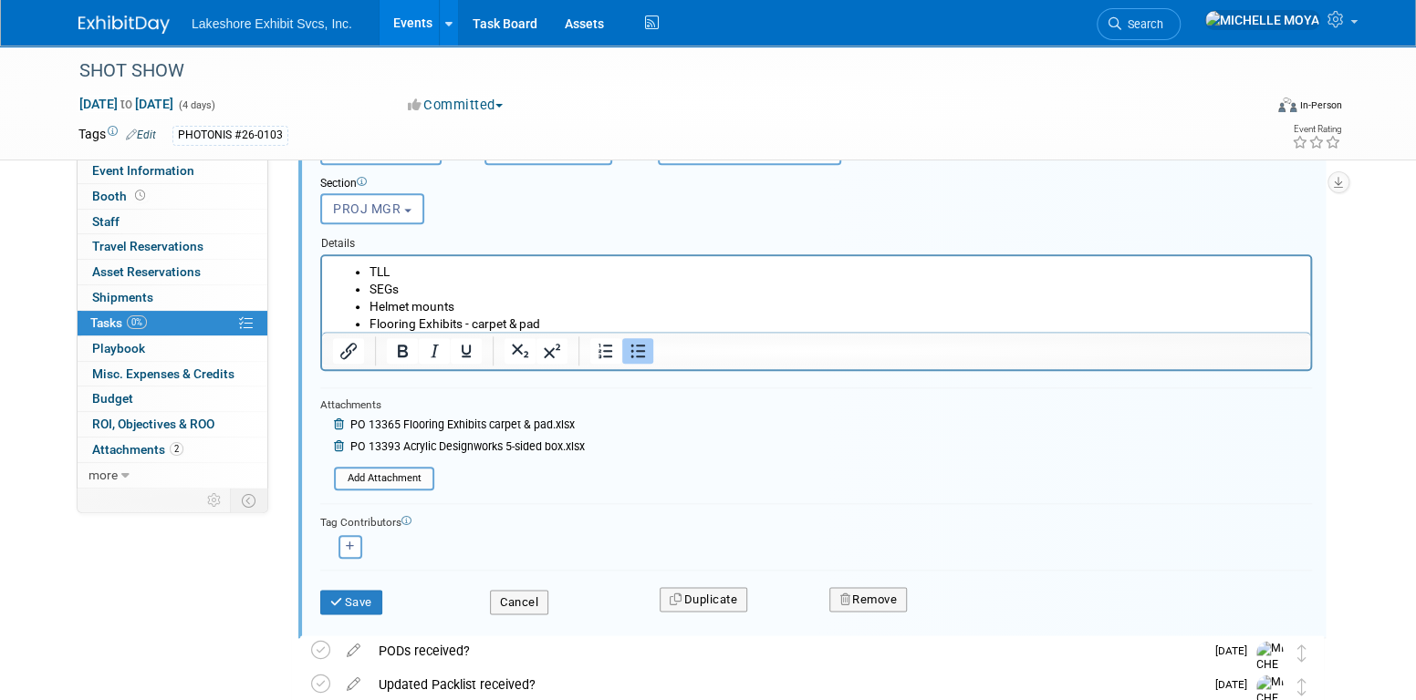
scroll to position [949, 0]
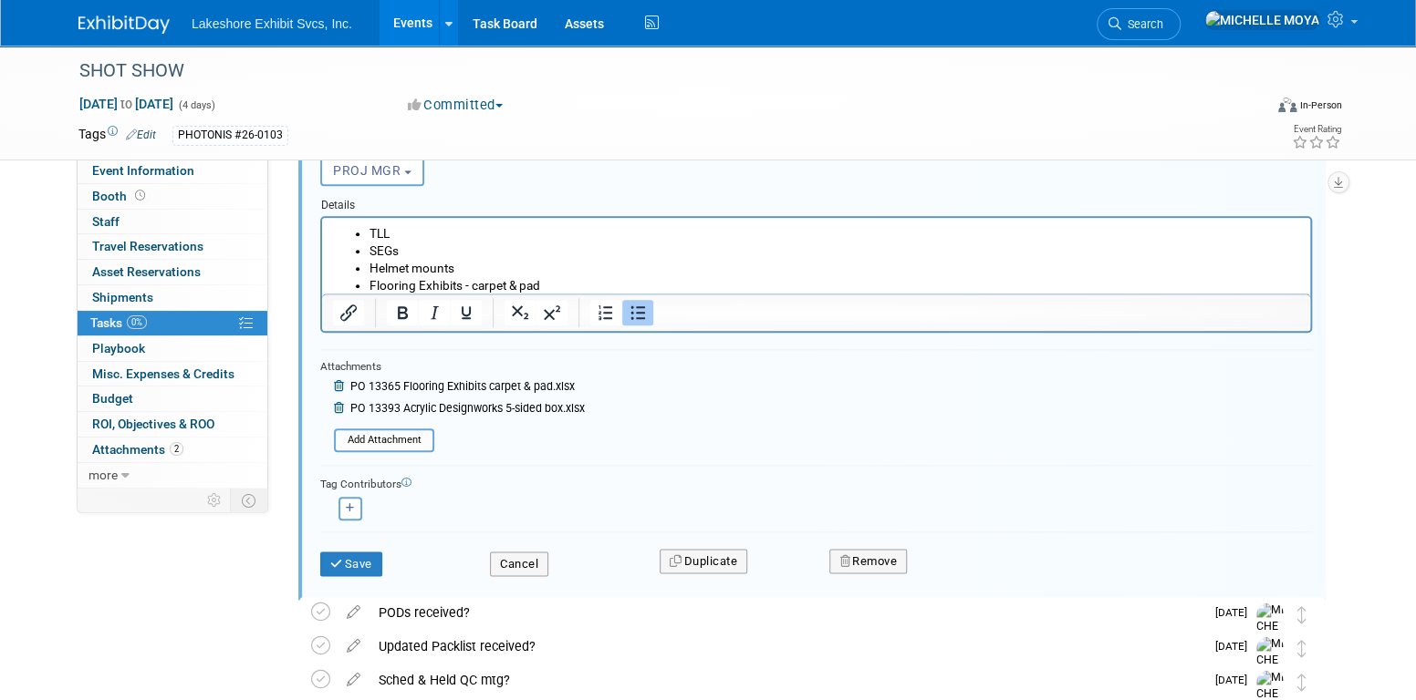
click at [336, 405] on icon at bounding box center [341, 408] width 14 height 11
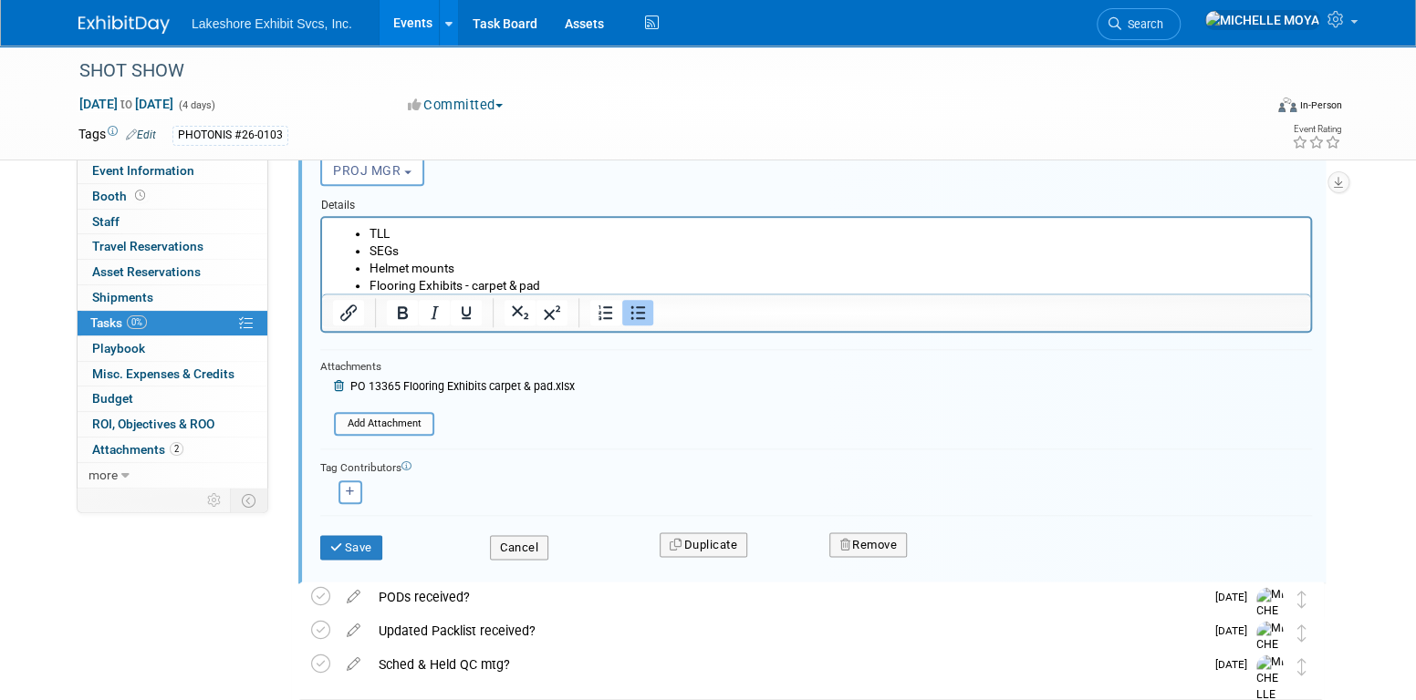
click at [332, 379] on div "PO 13365 Flooring Exhibits carpet & pad.xlsx Add Attachment" at bounding box center [447, 391] width 254 height 35
click at [339, 386] on icon at bounding box center [341, 386] width 14 height 11
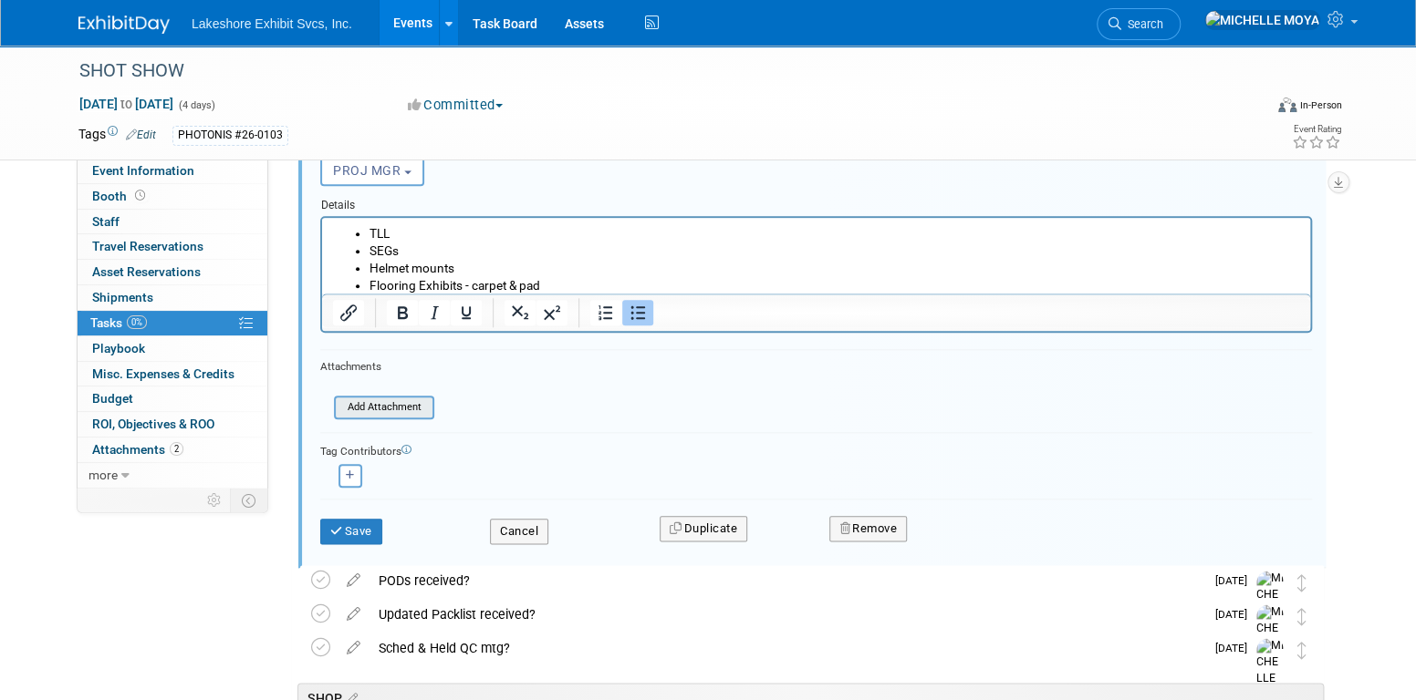
click at [387, 409] on input "file" at bounding box center [339, 408] width 186 height 20
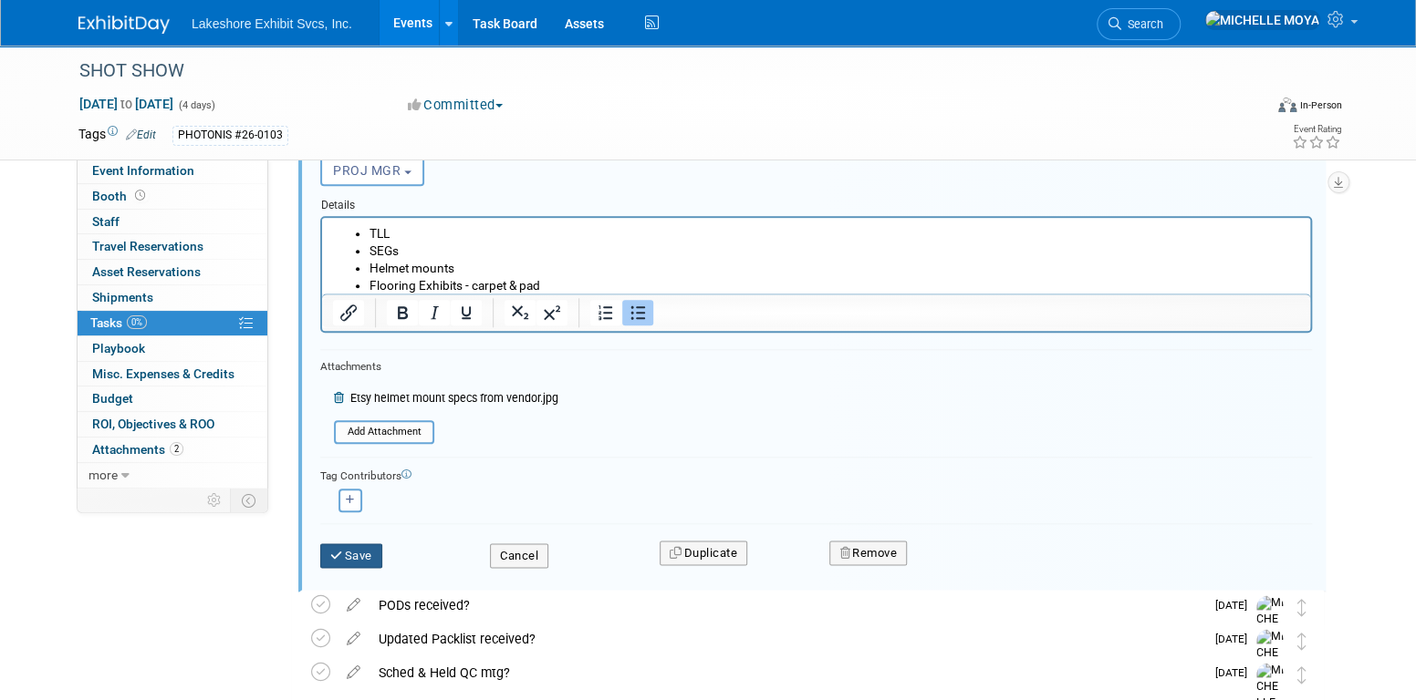
click at [361, 545] on button "Save" at bounding box center [351, 557] width 62 height 26
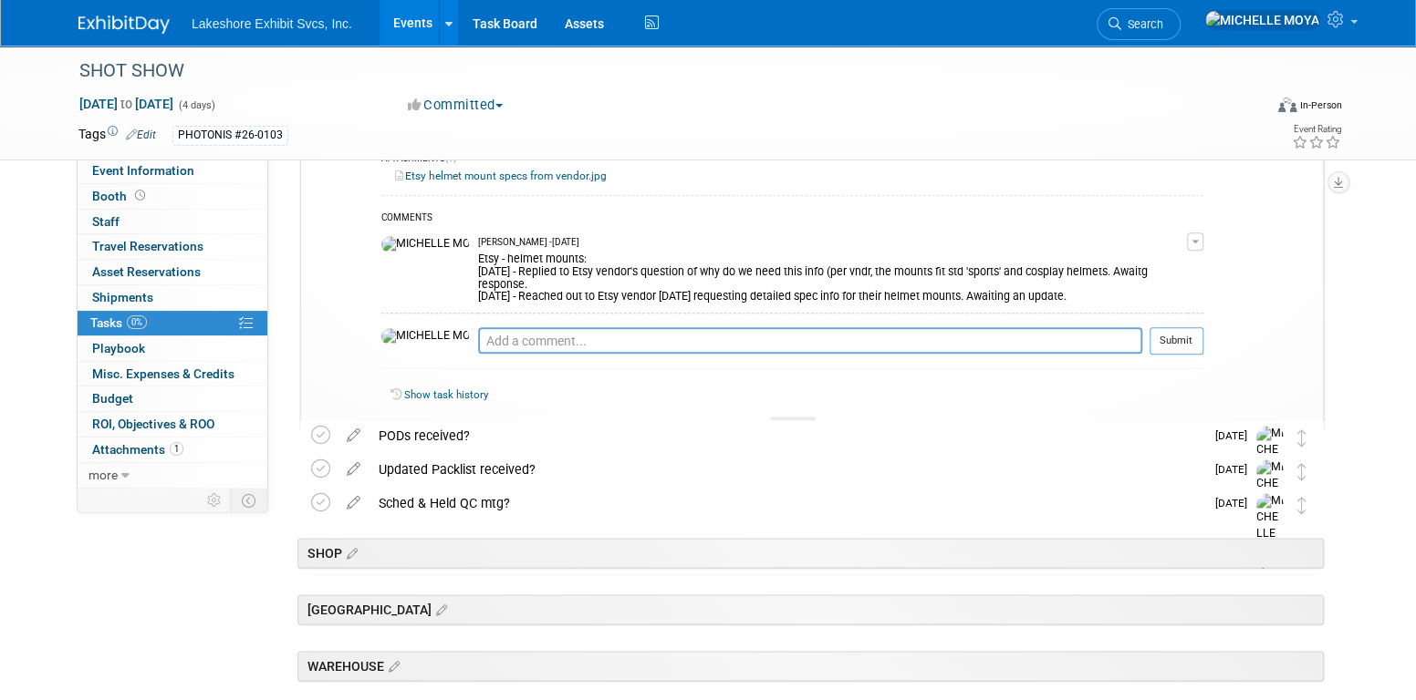
click at [407, 24] on link "Events" at bounding box center [412, 23] width 67 height 46
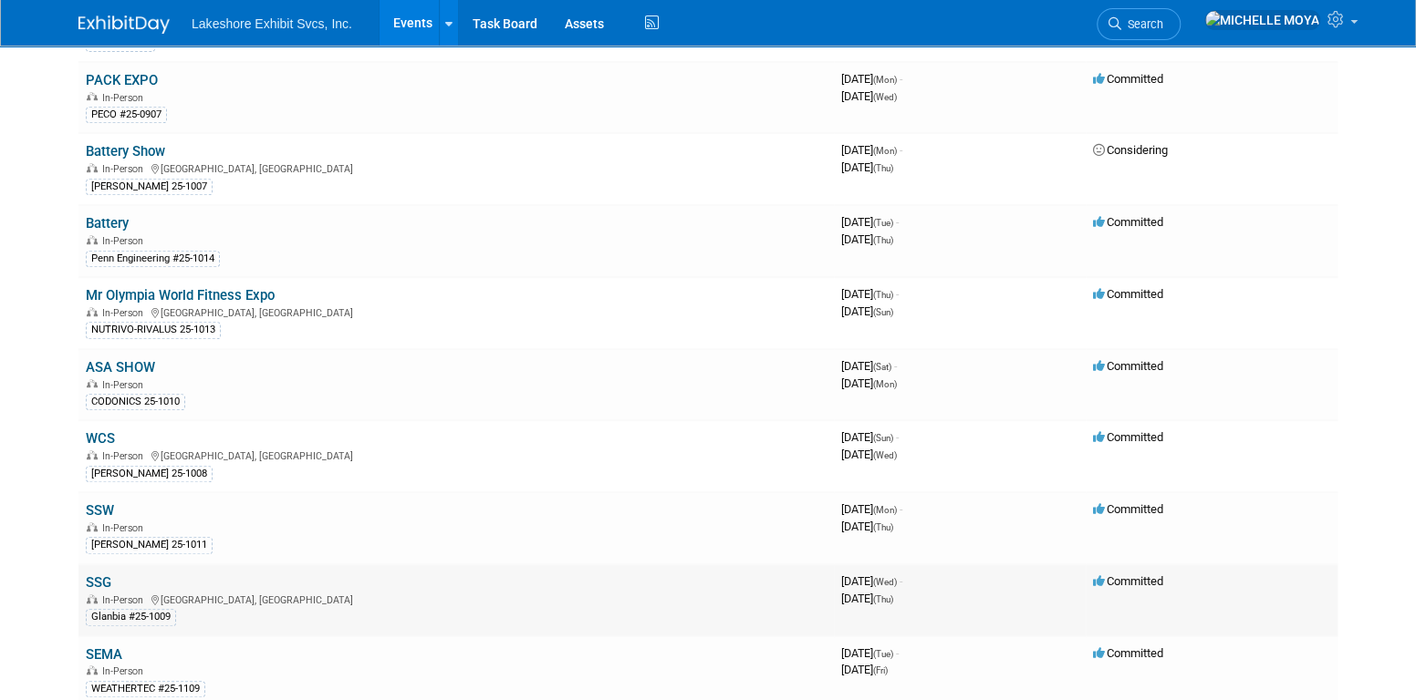
scroll to position [456, 0]
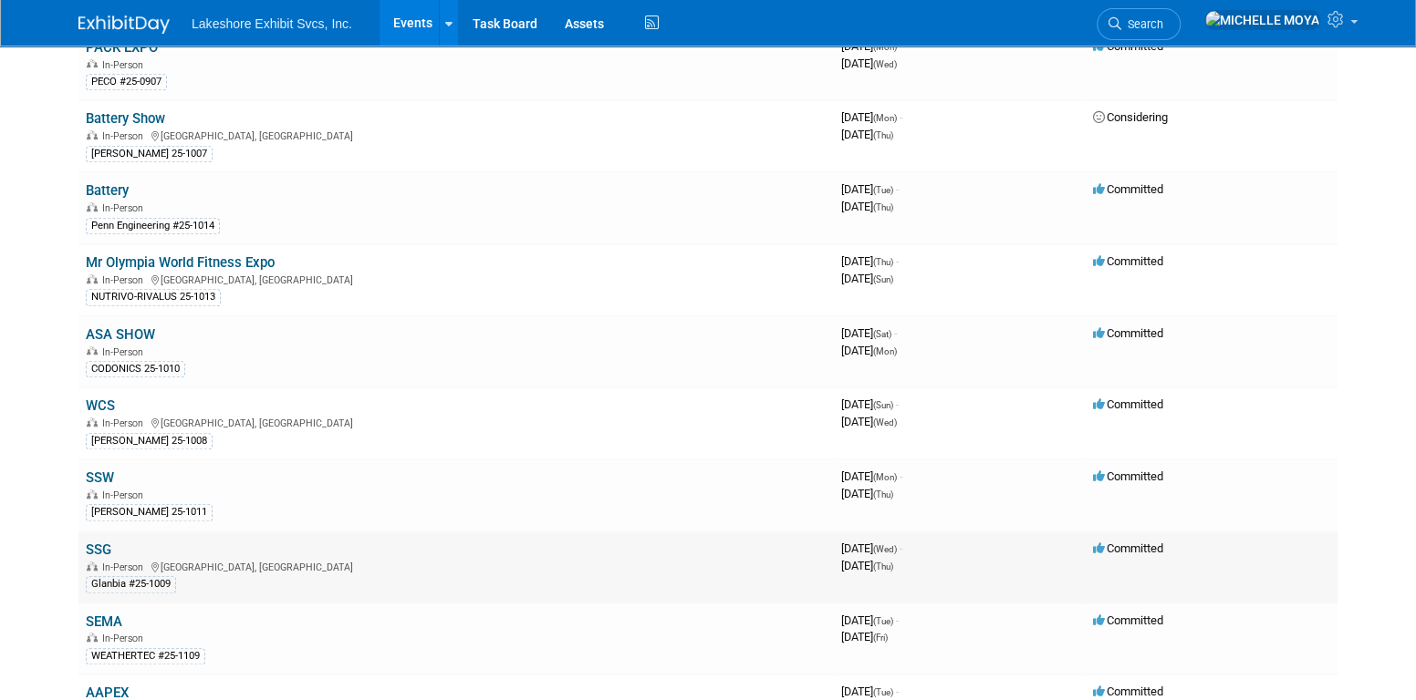
click at [104, 542] on link "SSG" at bounding box center [99, 550] width 26 height 16
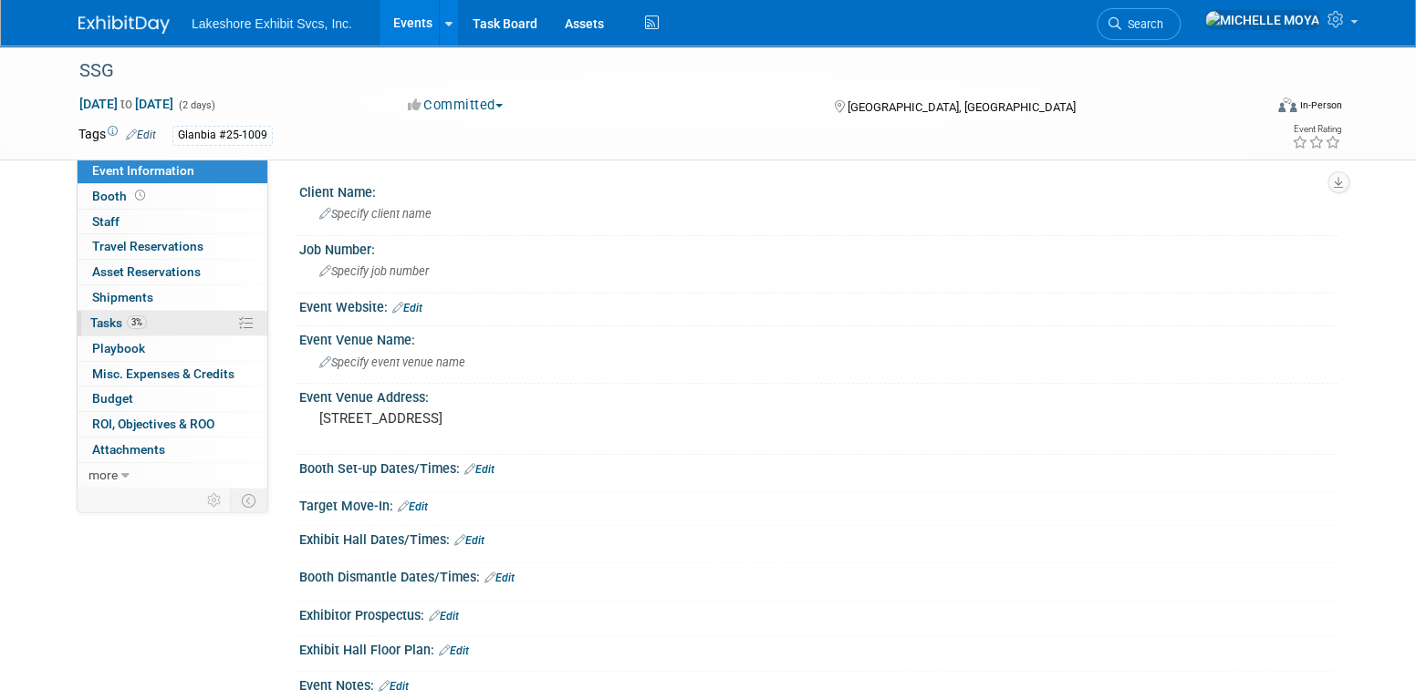
click at [168, 317] on link "3% Tasks 3%" at bounding box center [173, 323] width 190 height 25
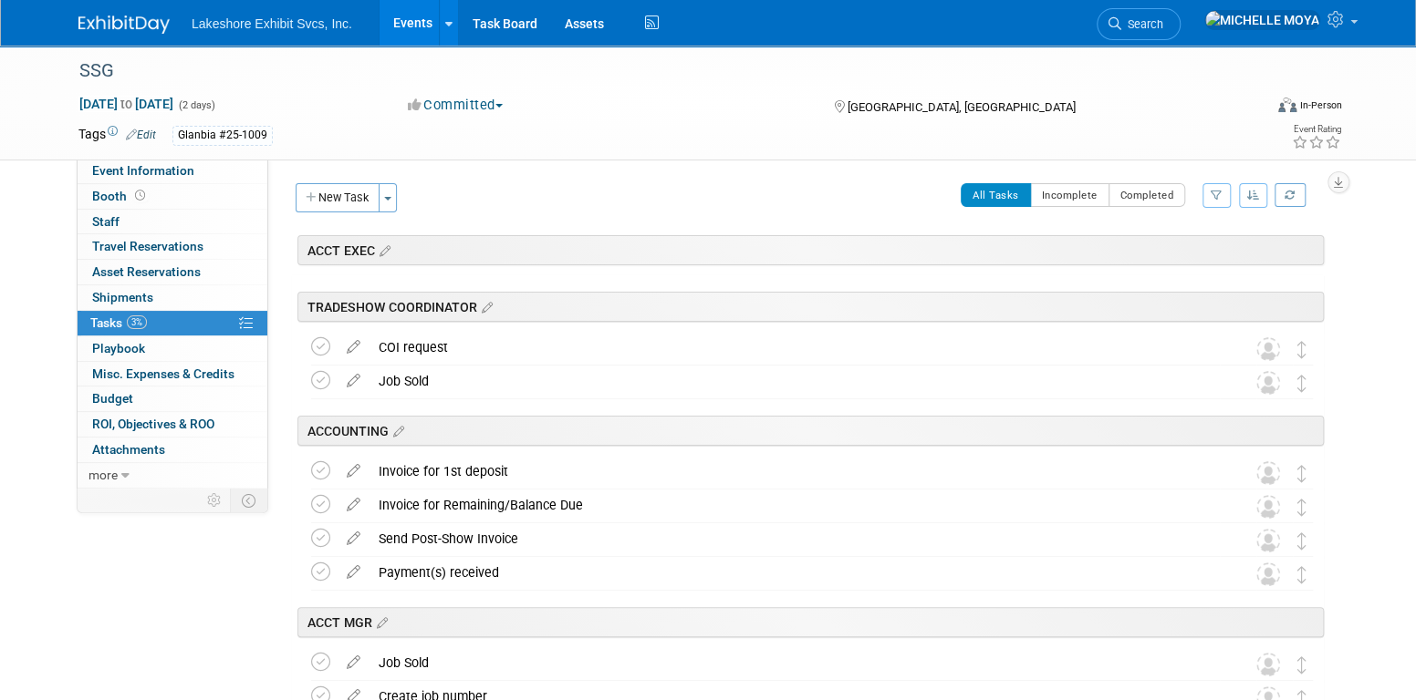
click at [1217, 195] on icon "button" at bounding box center [1216, 195] width 12 height 11
click at [1145, 259] on select "-- Select Assignee -- All unassigned tasks Assigned to me Amanda Koss Dave Desa…" at bounding box center [1140, 254] width 150 height 26
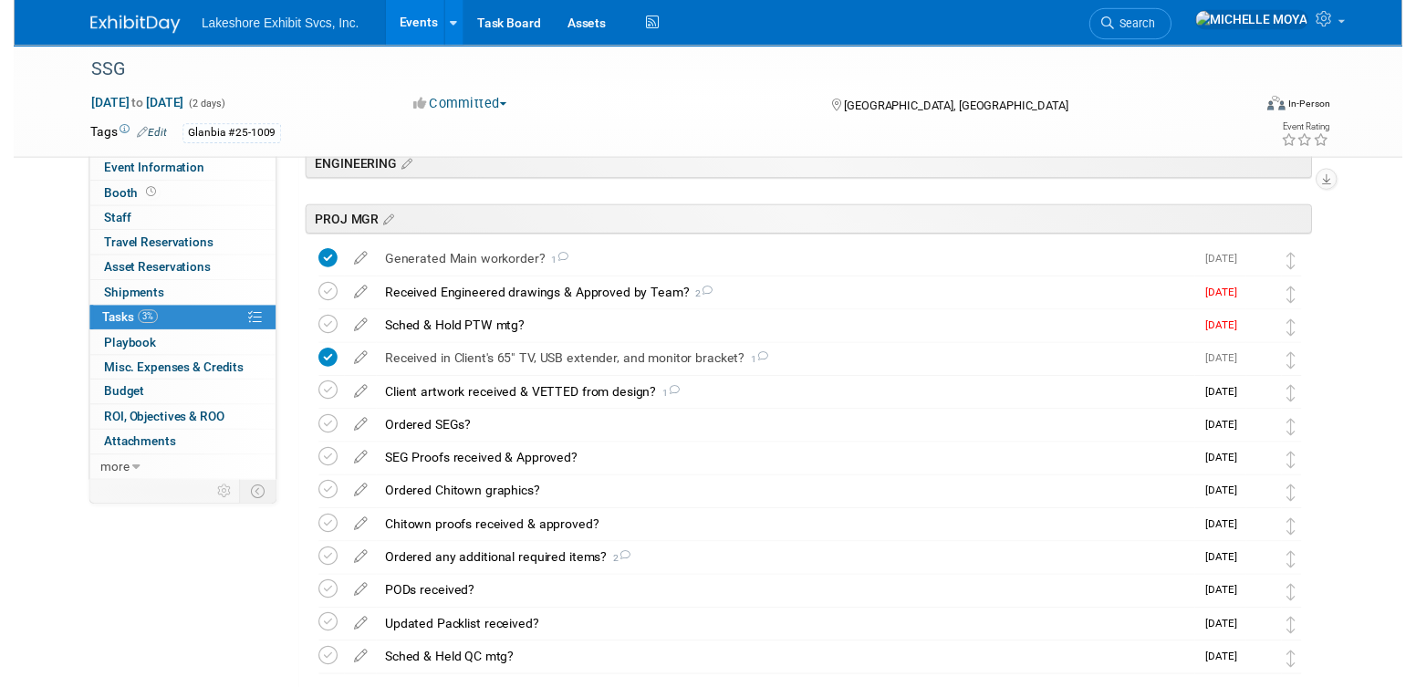
scroll to position [547, 0]
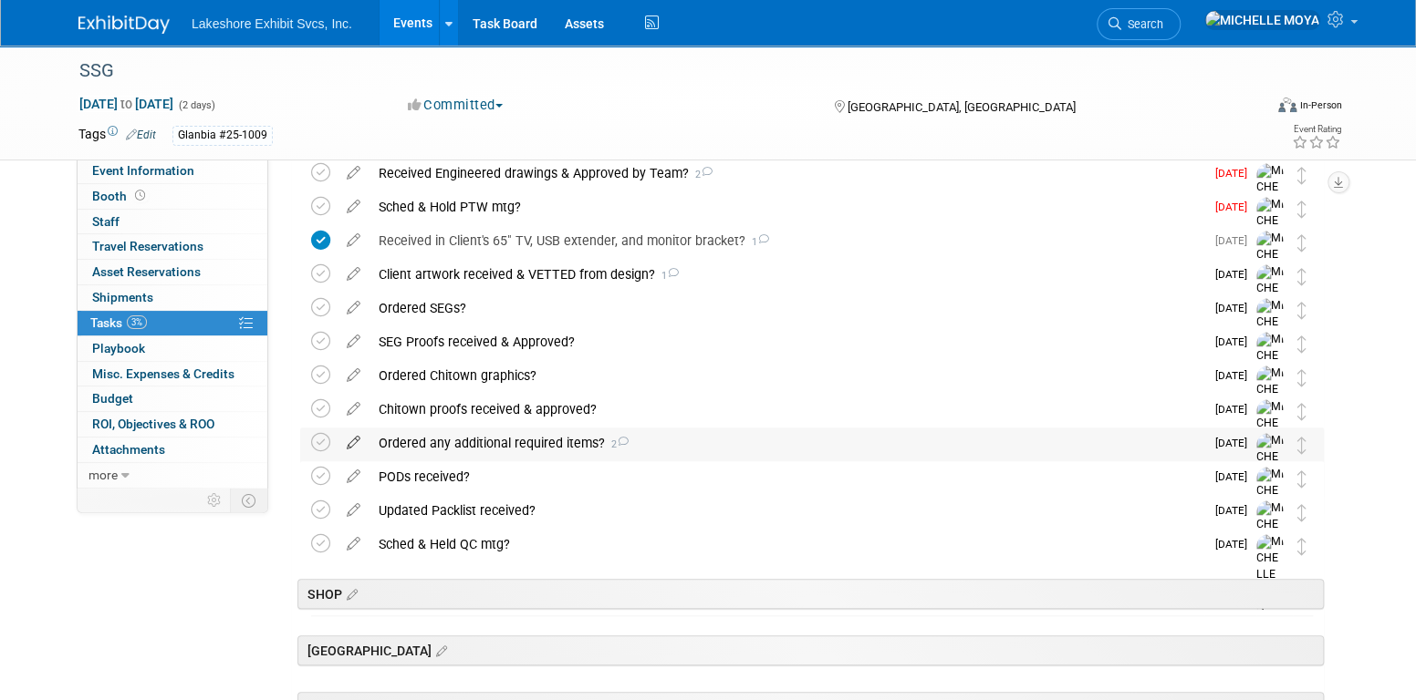
click at [358, 440] on icon at bounding box center [353, 439] width 32 height 23
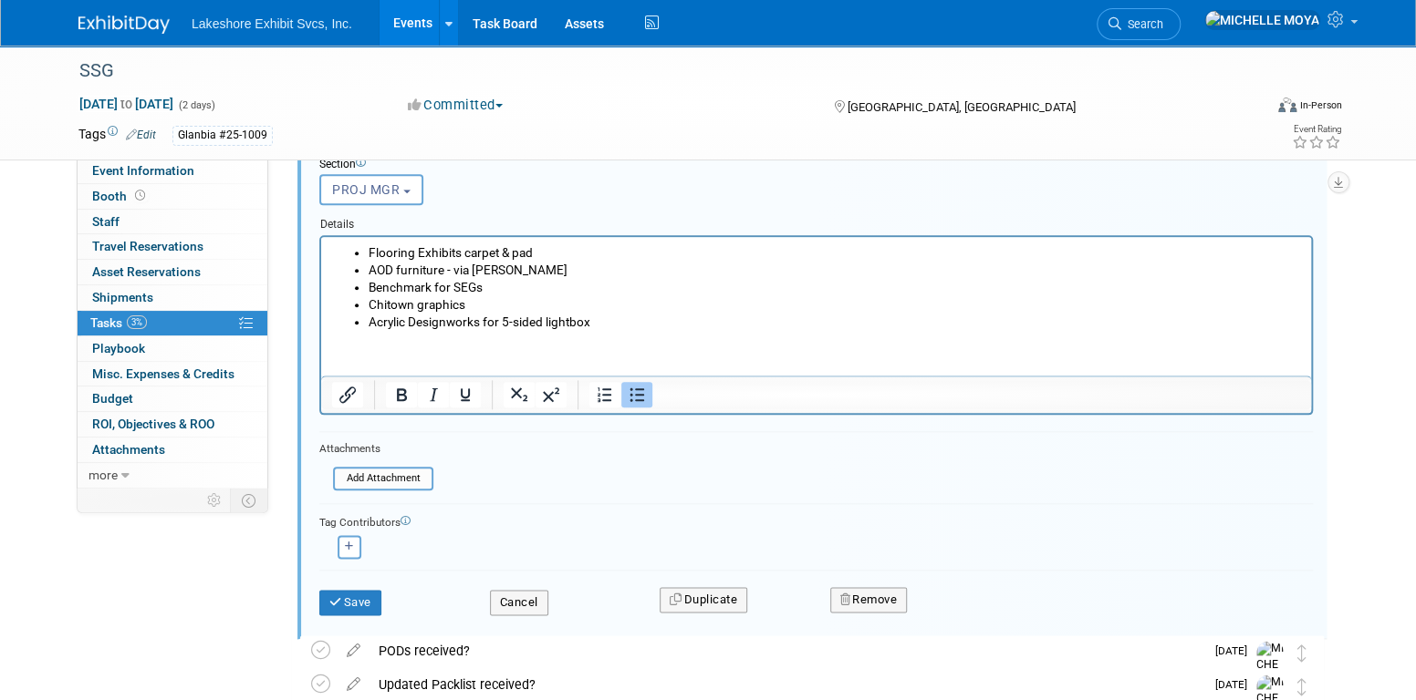
scroll to position [981, 0]
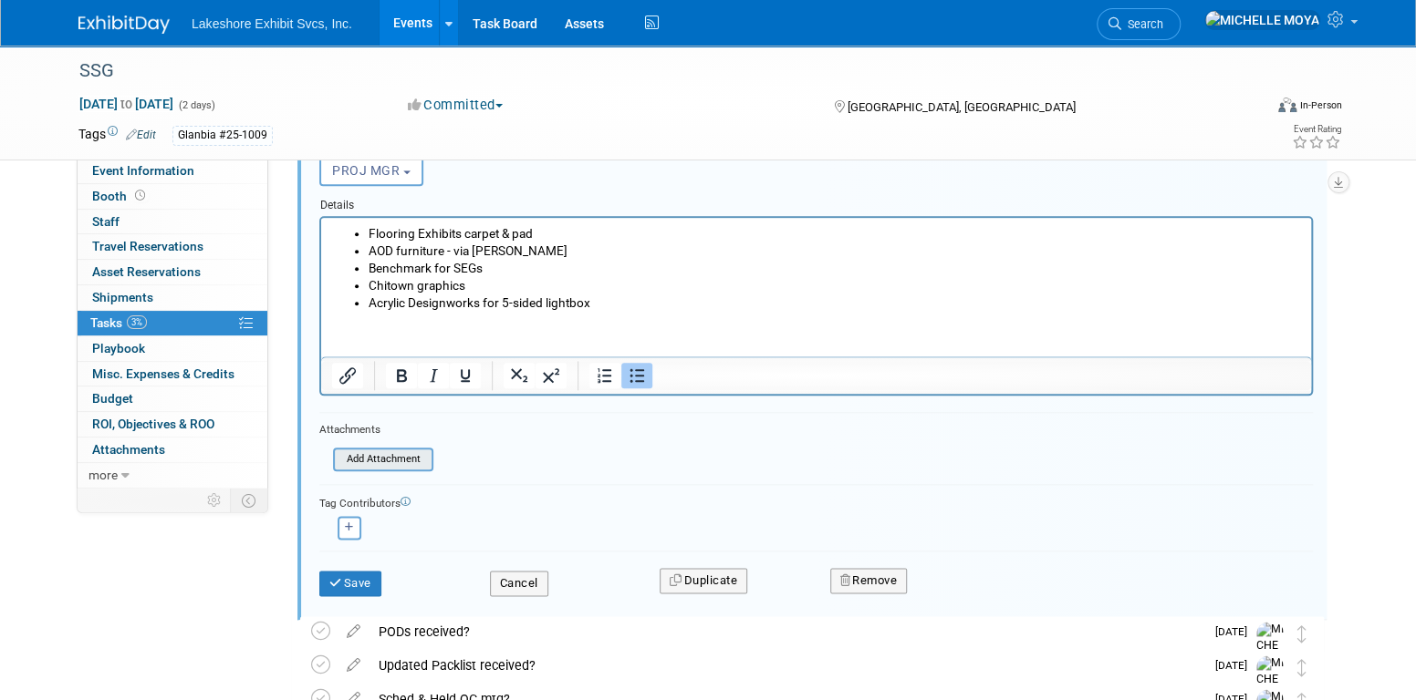
click at [389, 450] on input "file" at bounding box center [338, 460] width 186 height 20
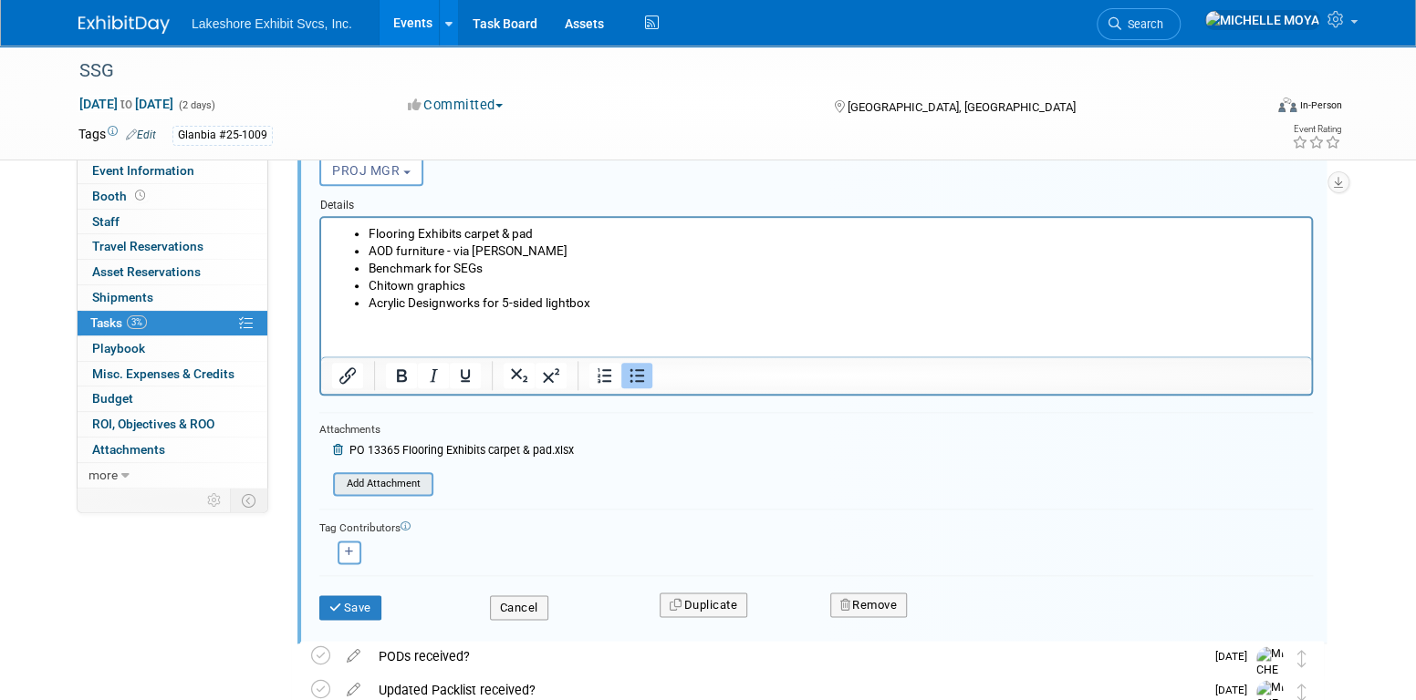
click at [399, 481] on input "file" at bounding box center [338, 484] width 186 height 20
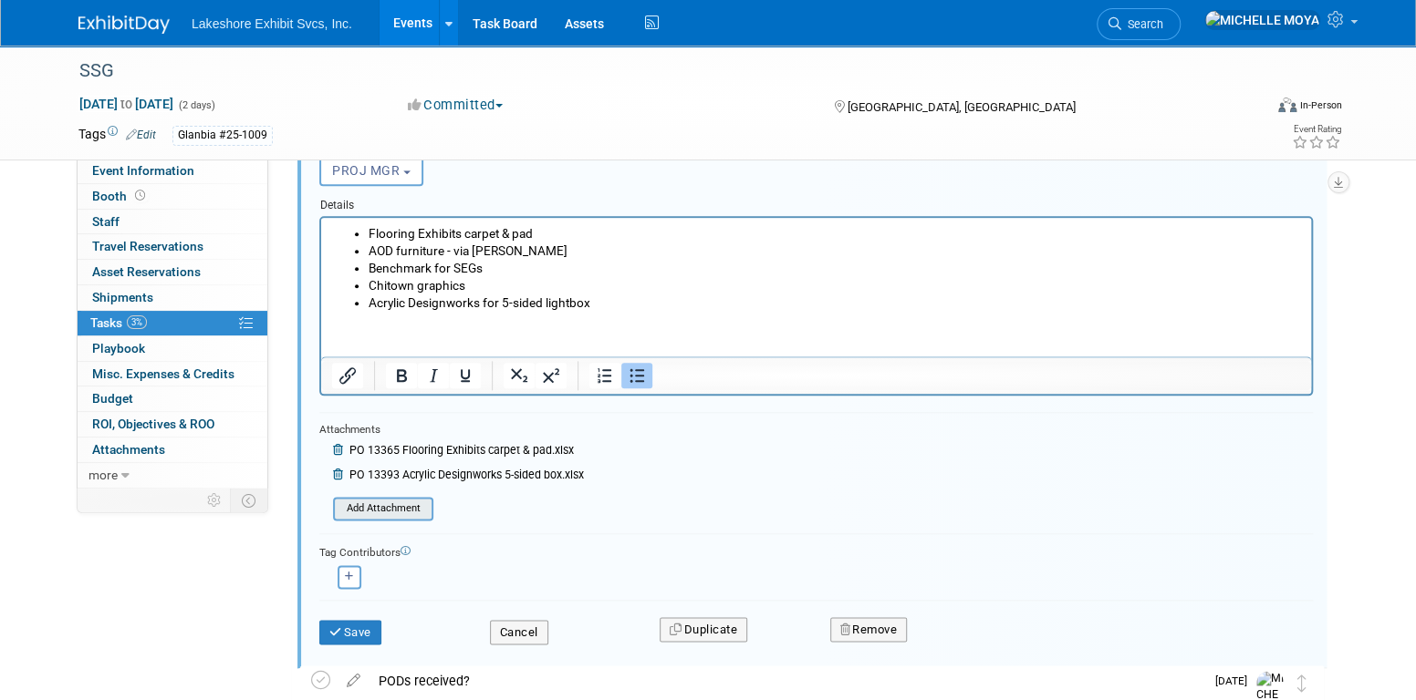
click at [371, 503] on input "file" at bounding box center [338, 509] width 186 height 20
click at [521, 266] on li "Benchmark for SEGs" at bounding box center [834, 267] width 932 height 17
click at [516, 283] on li "Chitown graphics" at bounding box center [834, 284] width 932 height 17
click at [359, 623] on button "Save" at bounding box center [350, 633] width 62 height 26
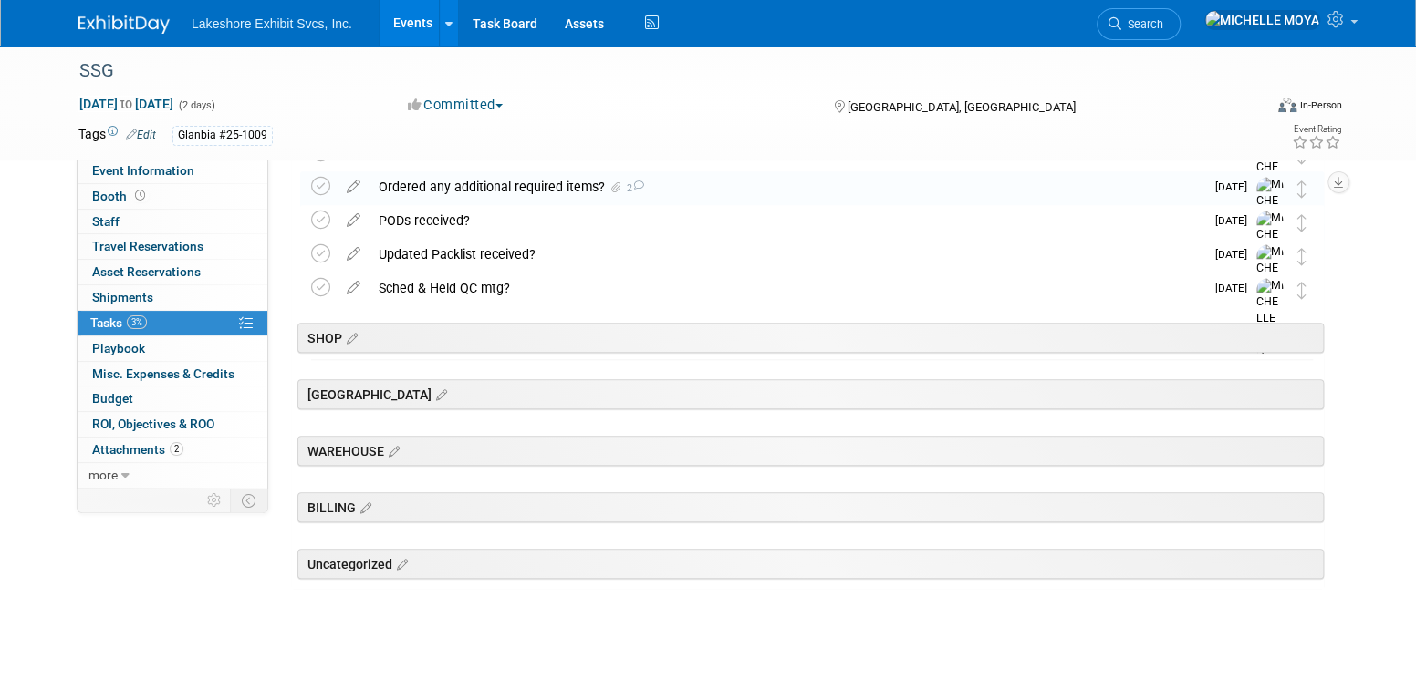
scroll to position [803, 0]
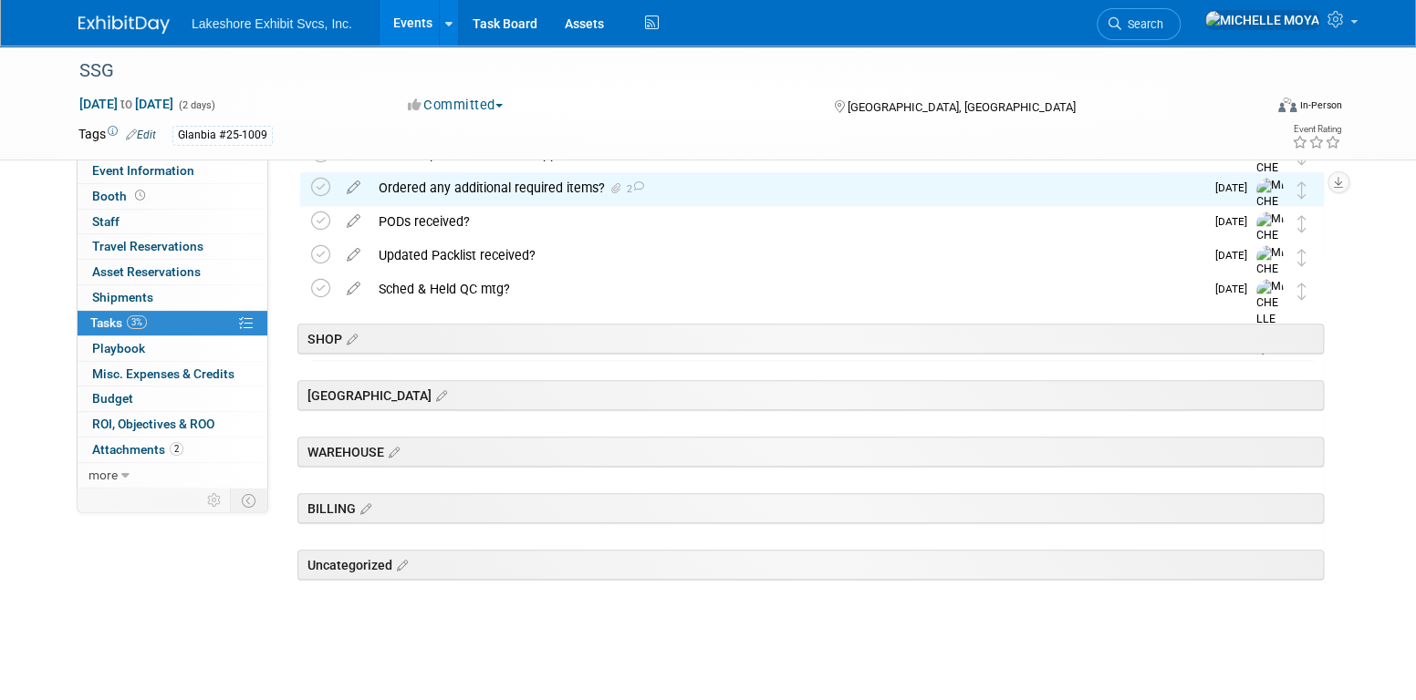
click at [413, 27] on link "Events" at bounding box center [412, 23] width 67 height 46
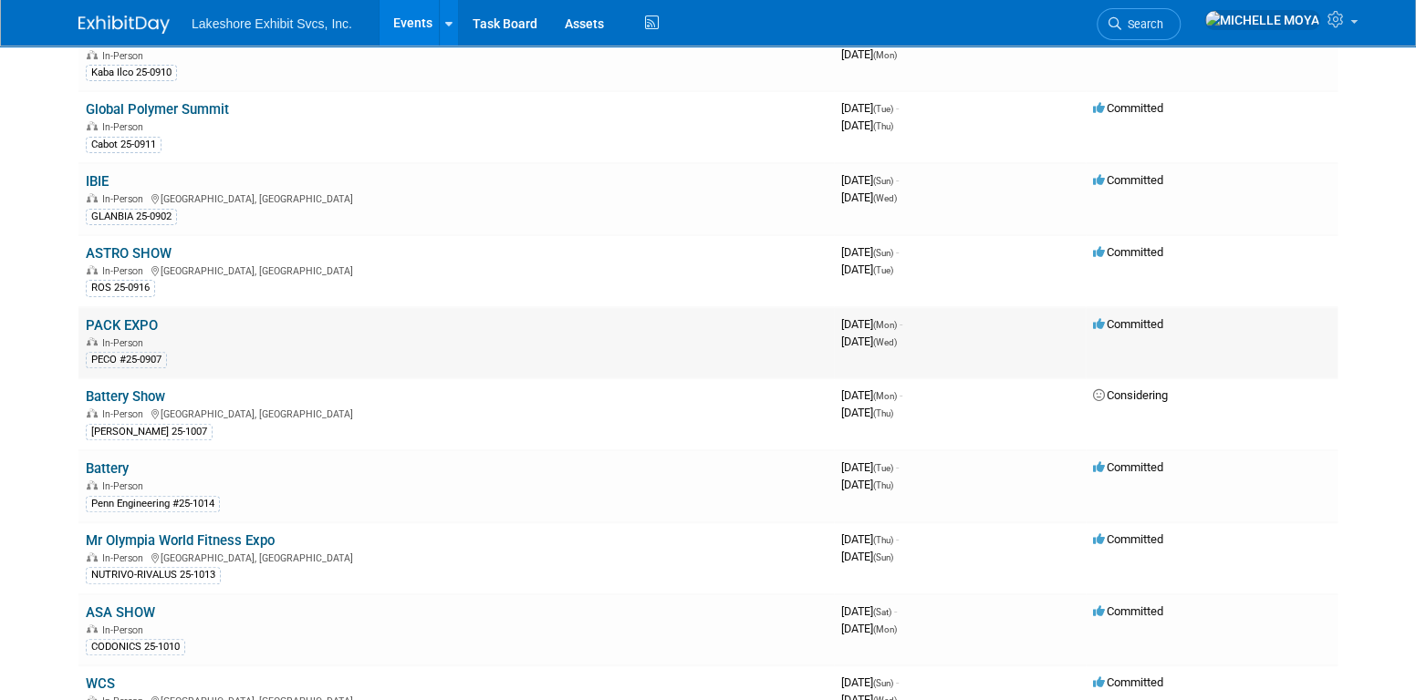
scroll to position [182, 0]
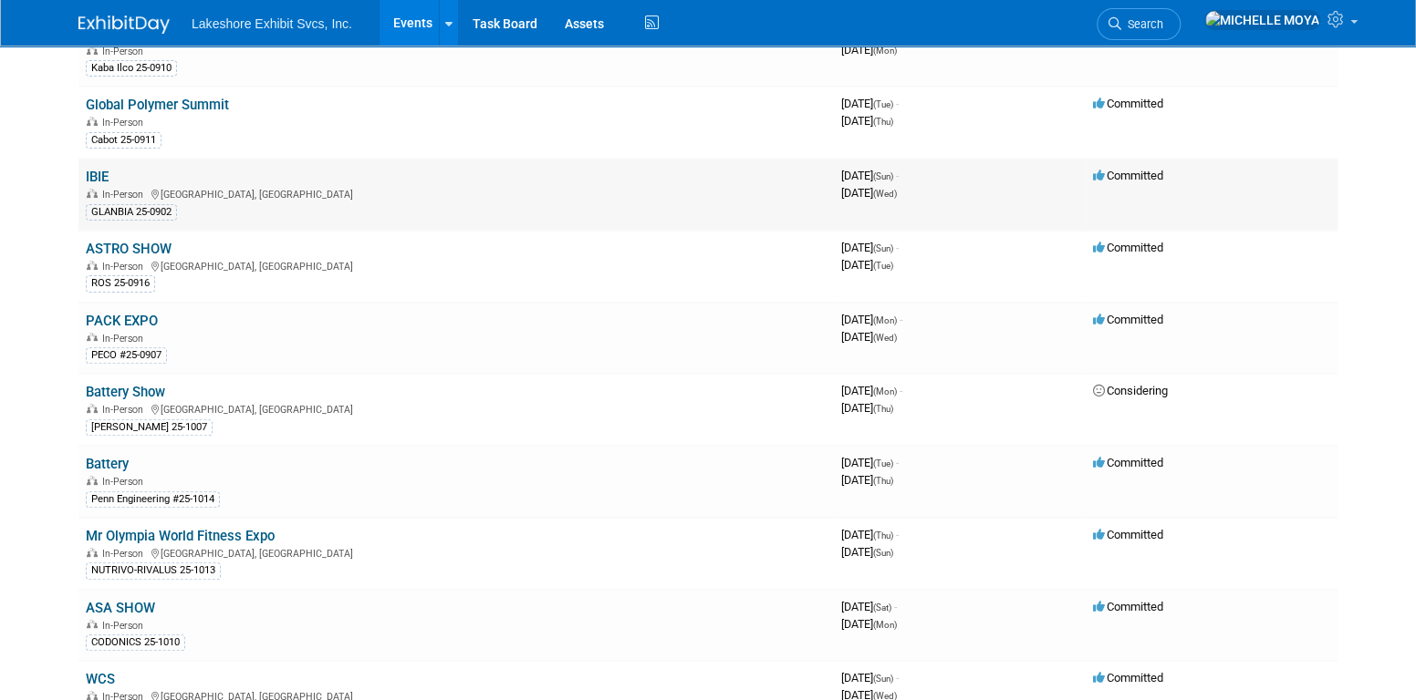
click at [101, 172] on link "IBIE" at bounding box center [97, 177] width 23 height 16
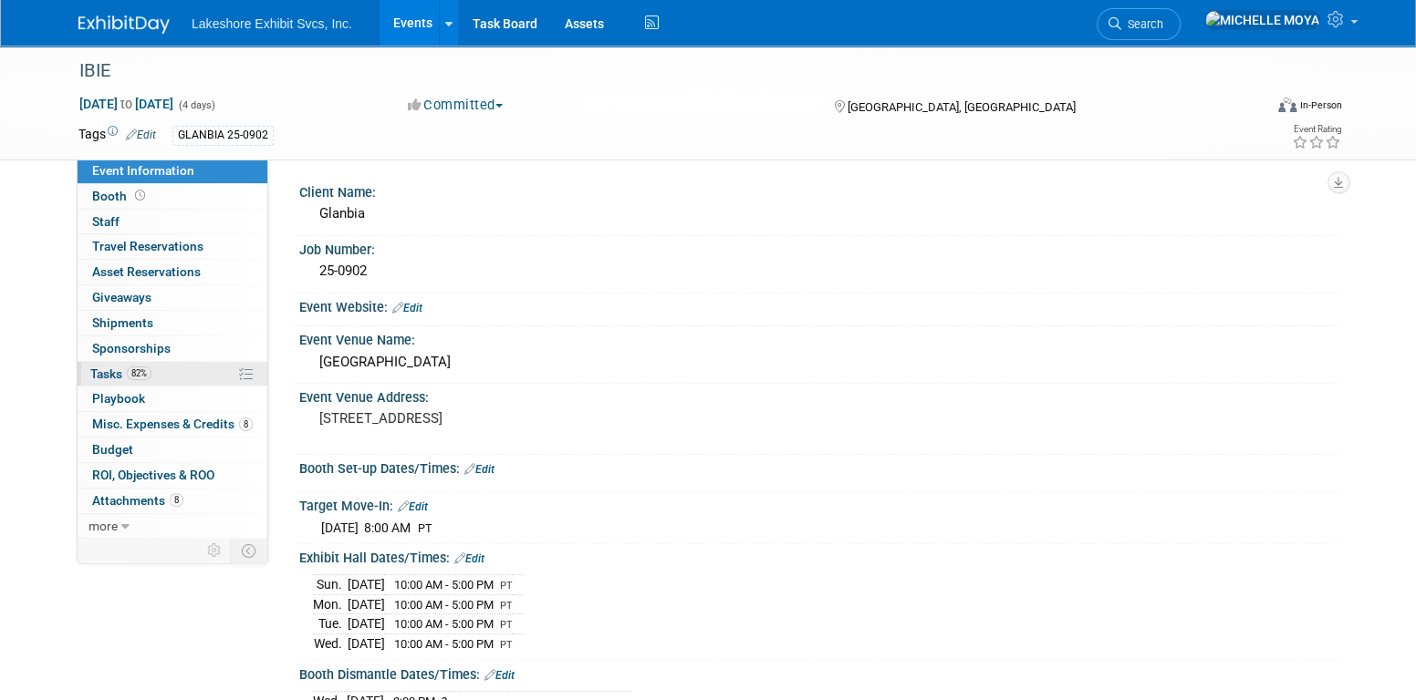
click at [170, 368] on link "82% Tasks 82%" at bounding box center [173, 374] width 190 height 25
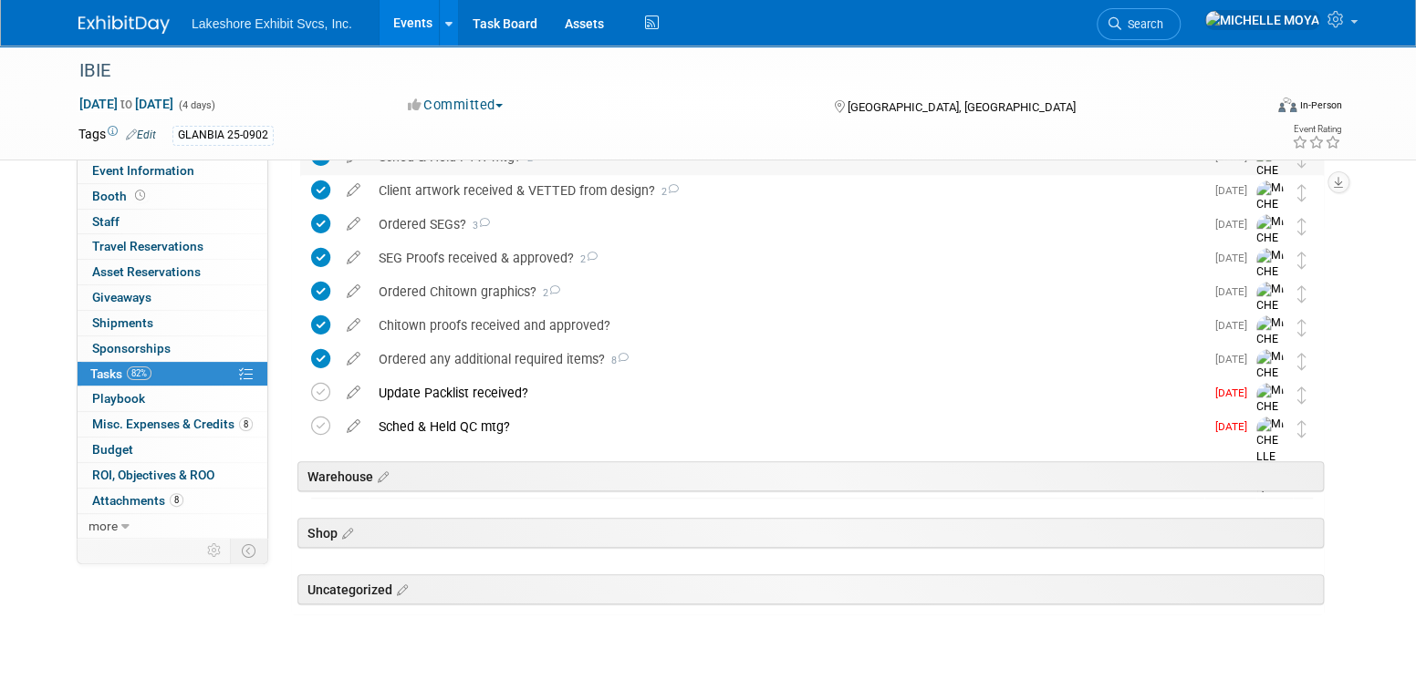
scroll to position [509, 0]
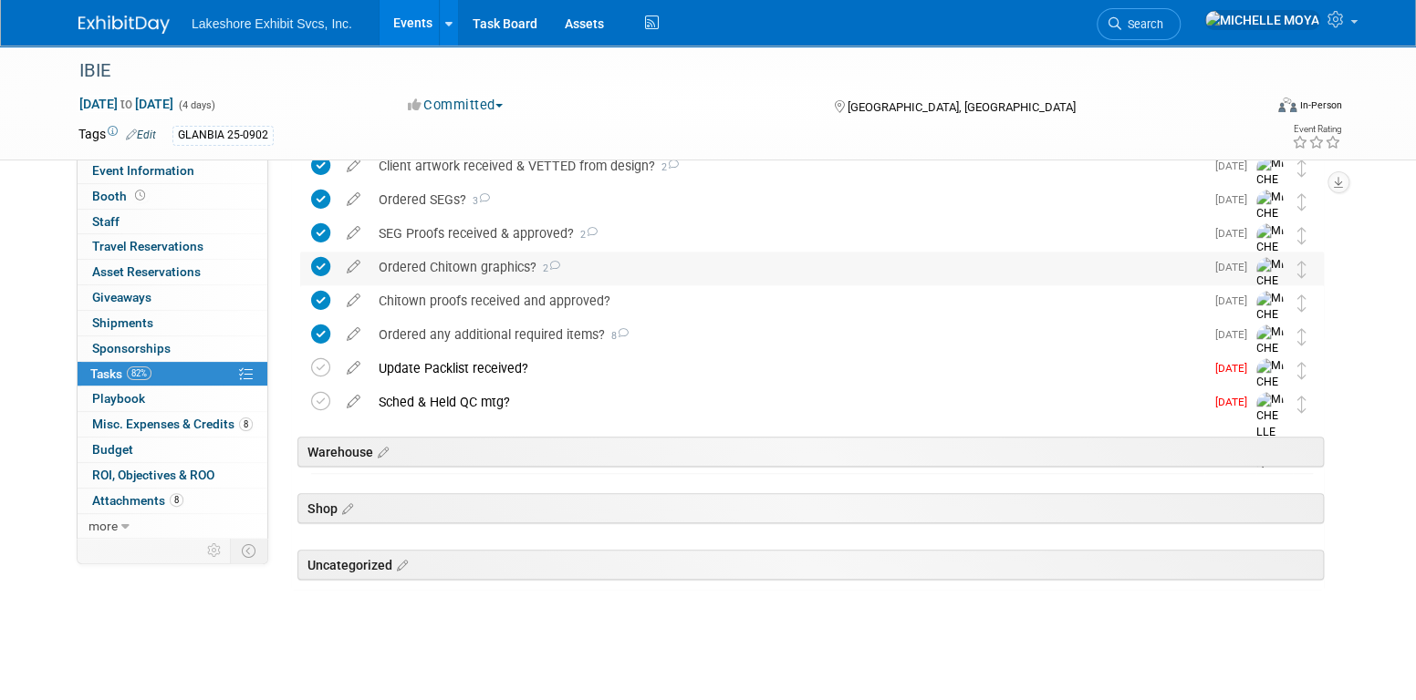
click at [486, 265] on div "Ordered Chitown graphics? 2" at bounding box center [786, 267] width 835 height 31
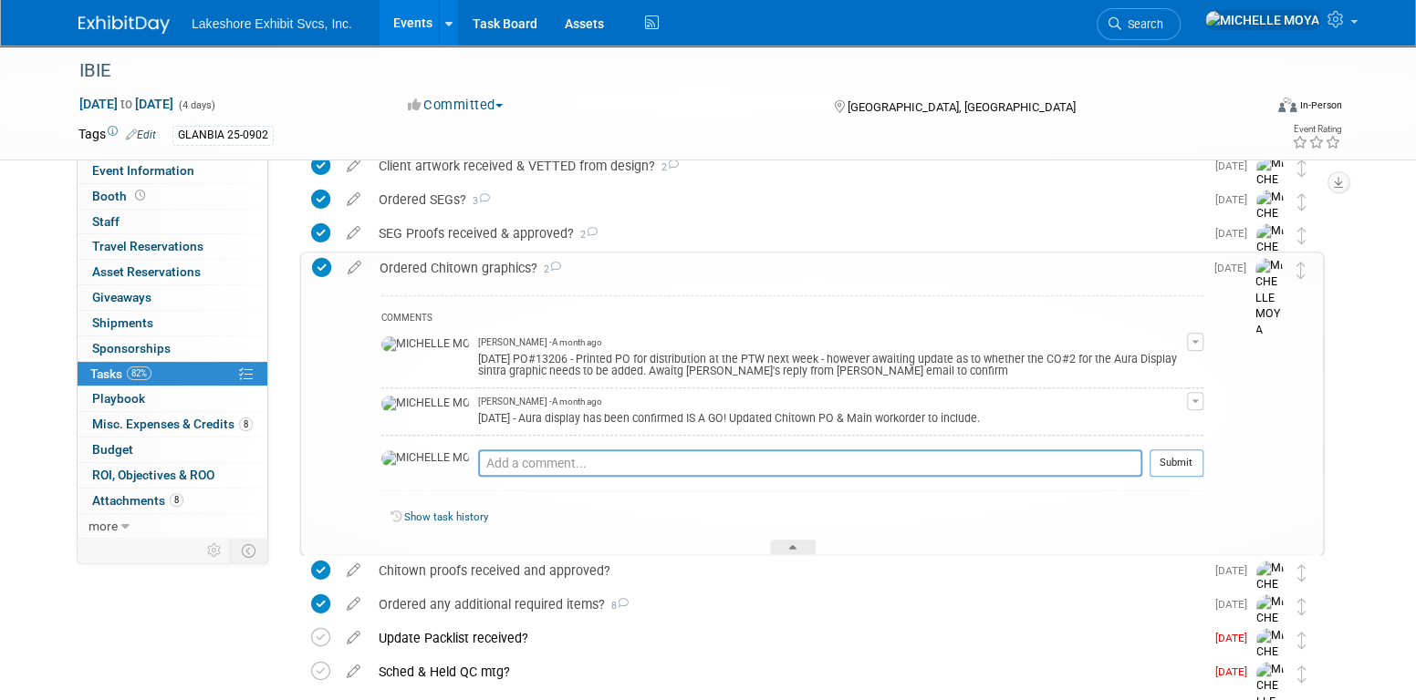
click at [479, 271] on div "Ordered Chitown graphics? 2" at bounding box center [786, 268] width 833 height 31
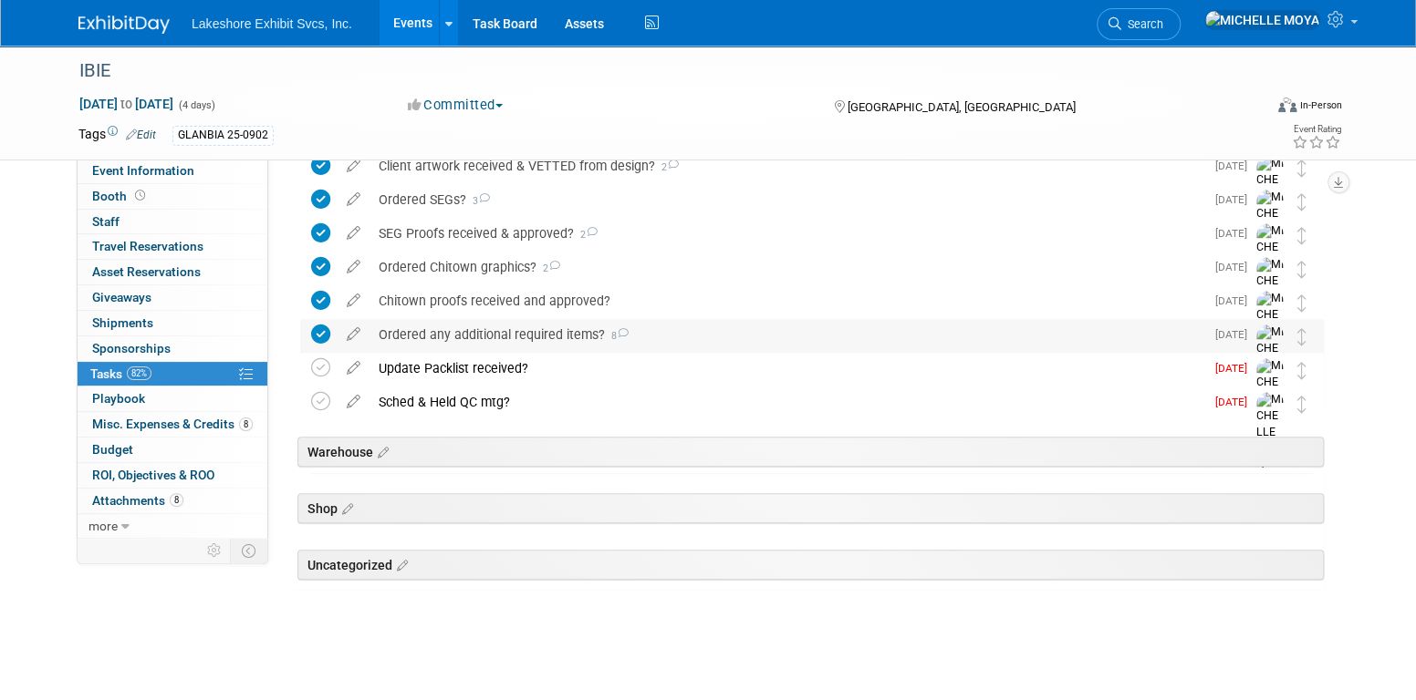
click at [503, 338] on div "Ordered any additional required items? 8" at bounding box center [786, 334] width 835 height 31
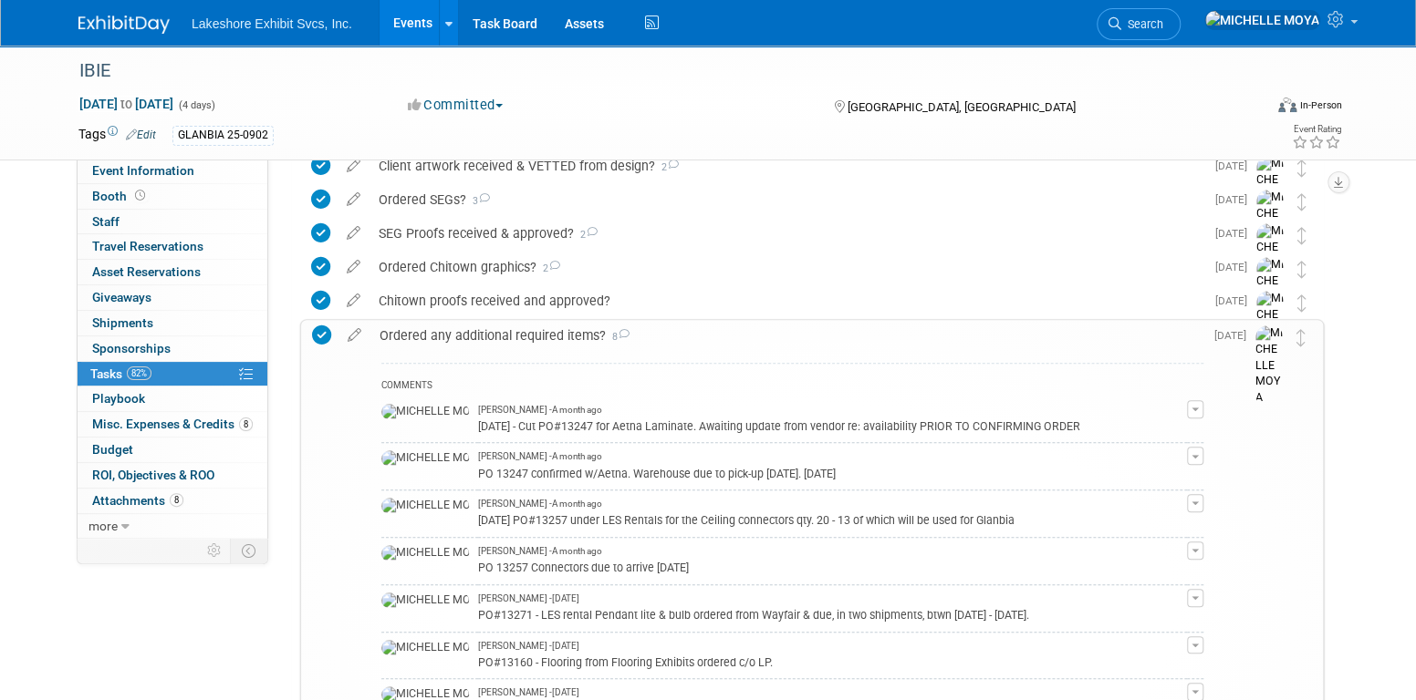
click at [410, 21] on link "Events" at bounding box center [412, 23] width 67 height 46
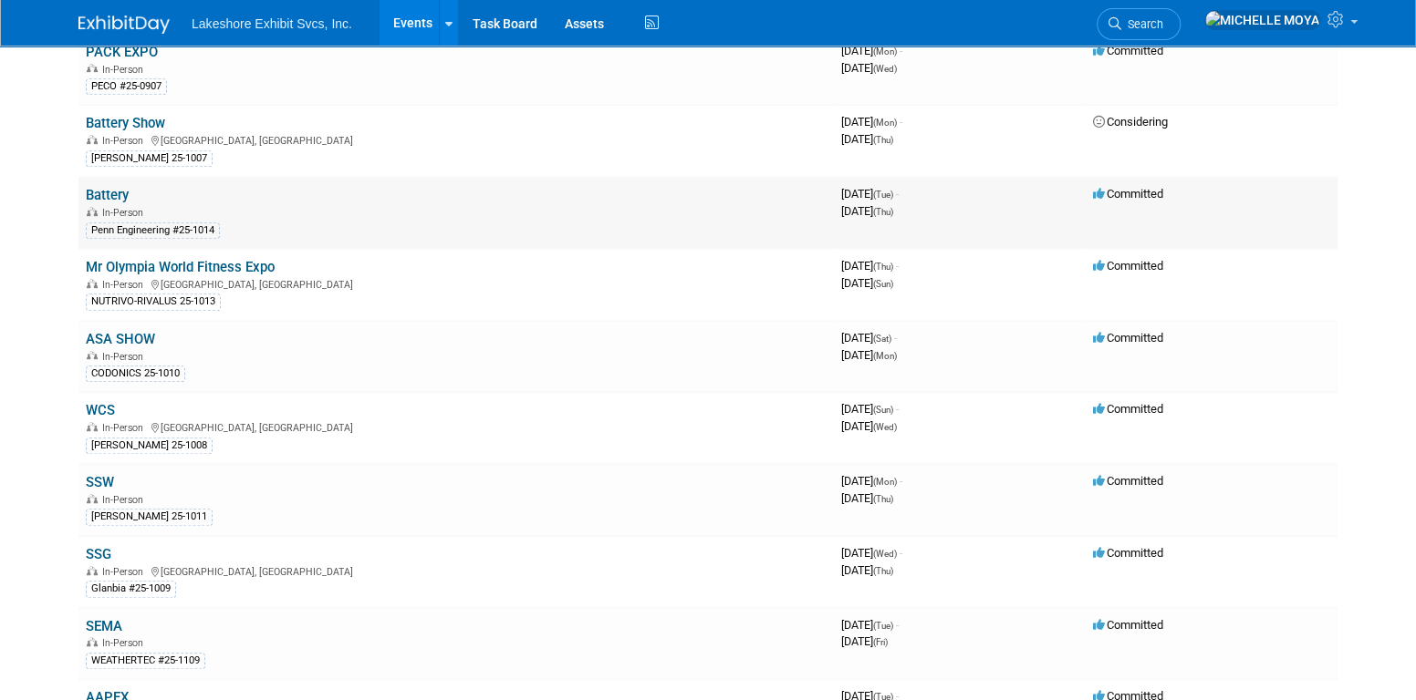
scroll to position [547, 0]
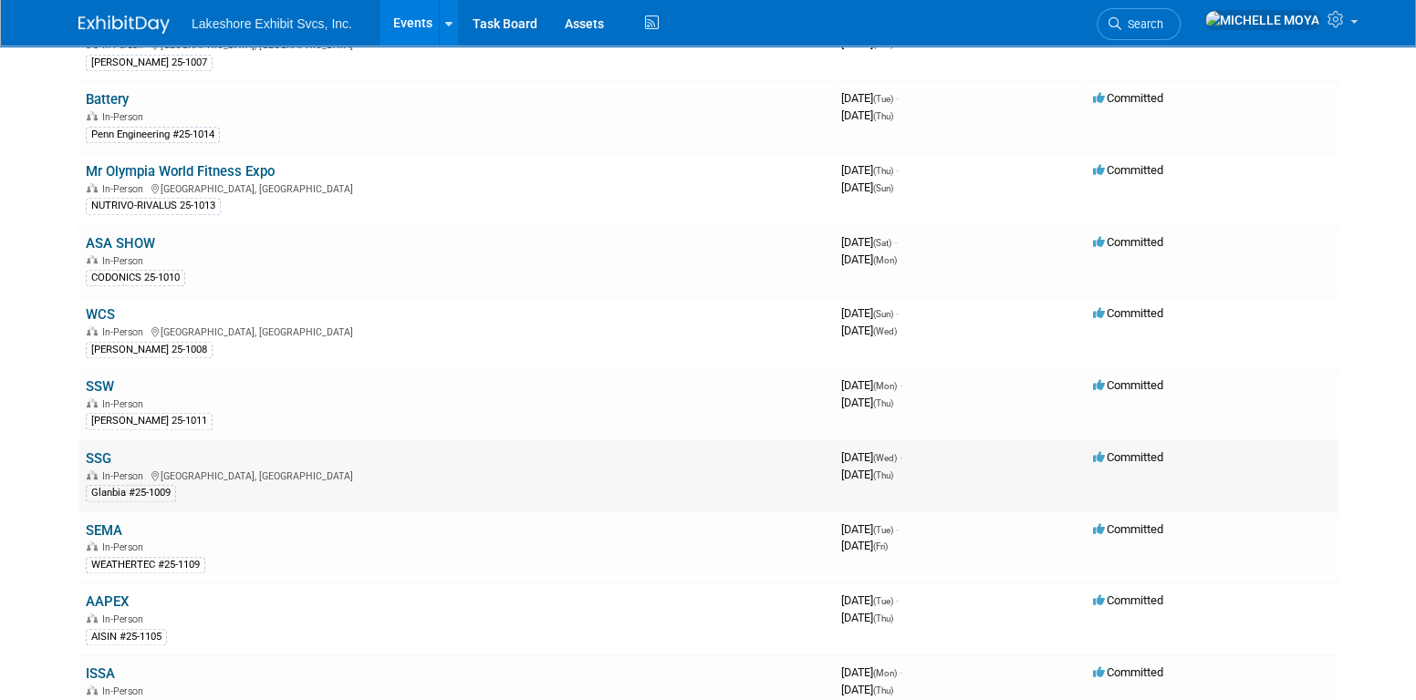
click at [108, 451] on link "SSG" at bounding box center [99, 459] width 26 height 16
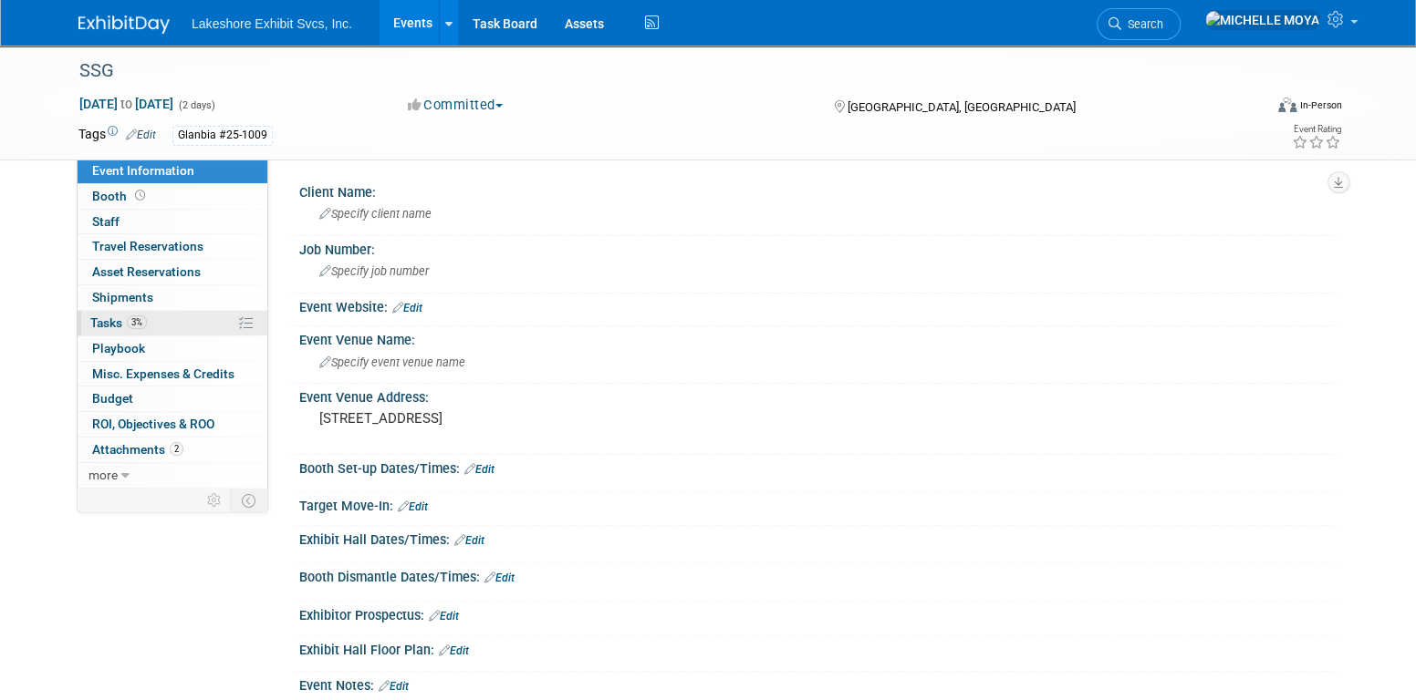
click at [180, 317] on link "3% Tasks 3%" at bounding box center [173, 323] width 190 height 25
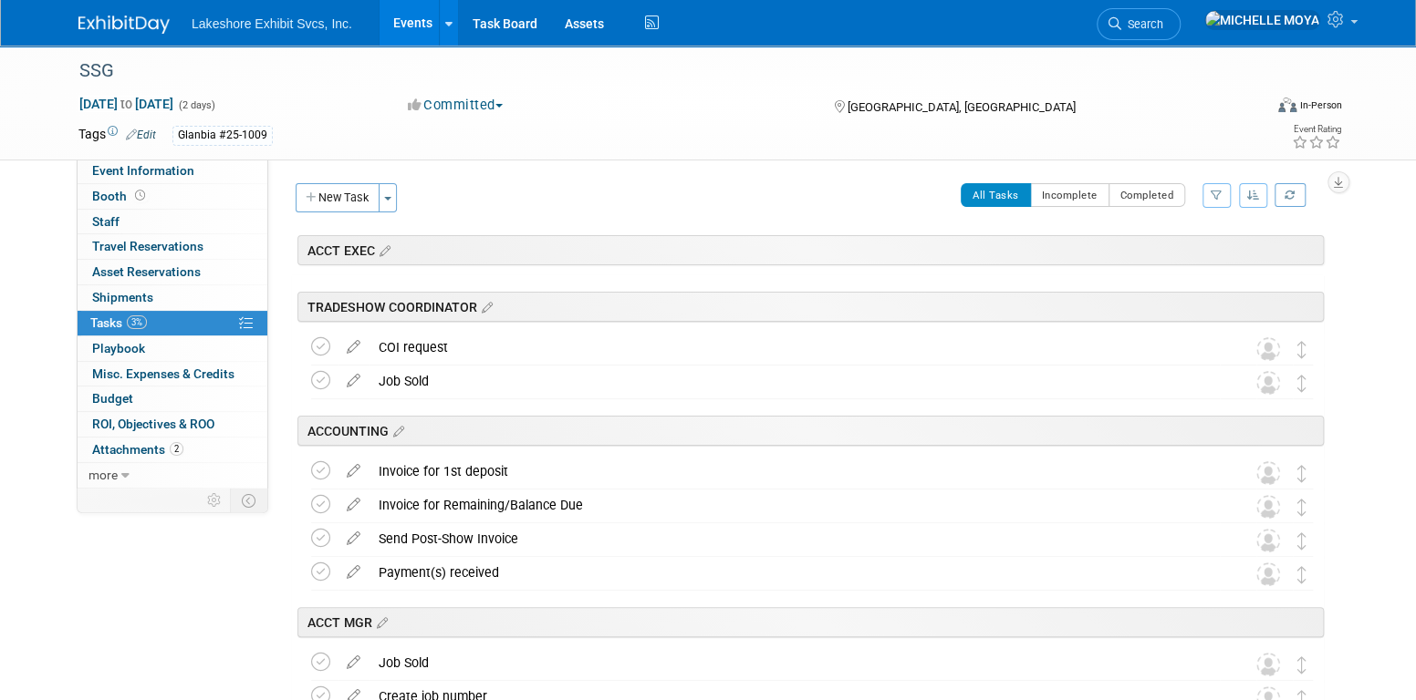
click at [1214, 199] on icon "button" at bounding box center [1216, 195] width 12 height 11
click at [1171, 253] on select "-- Select Assignee -- All unassigned tasks Assigned to me Amanda Koss Dave Desa…" at bounding box center [1140, 254] width 150 height 26
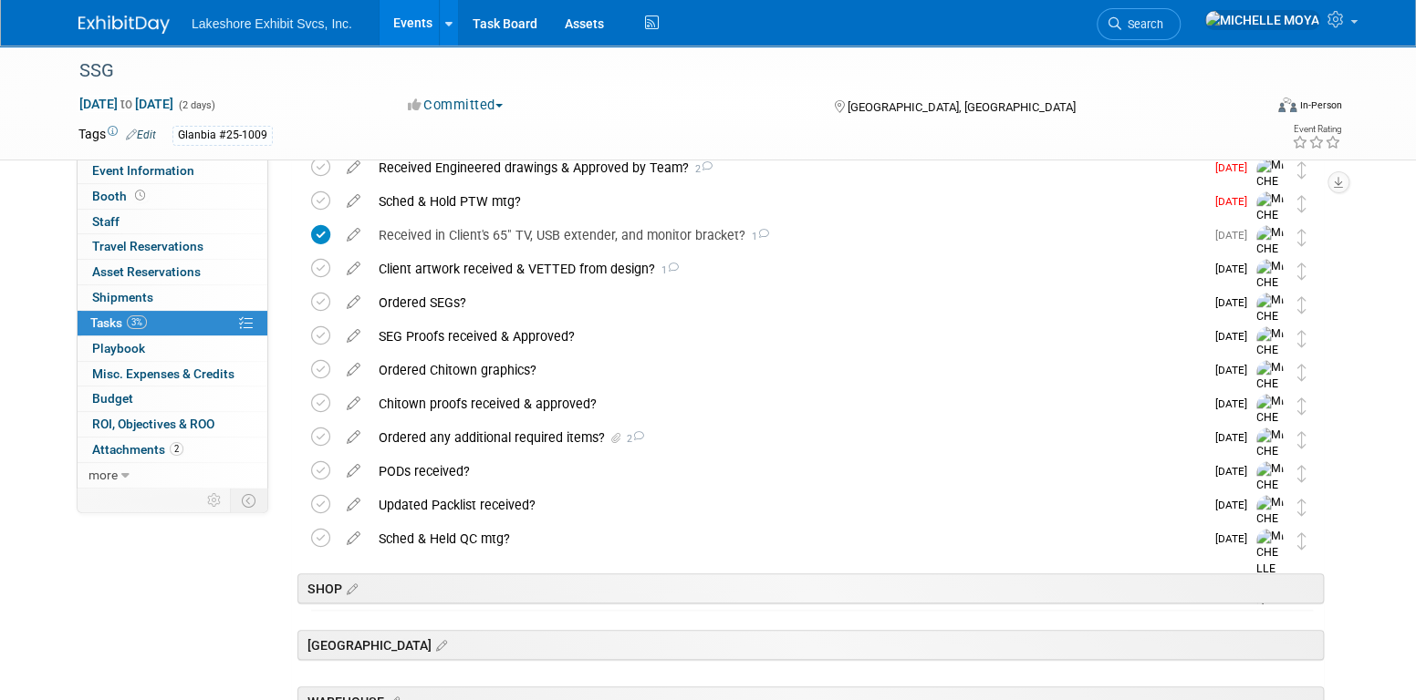
scroll to position [547, 0]
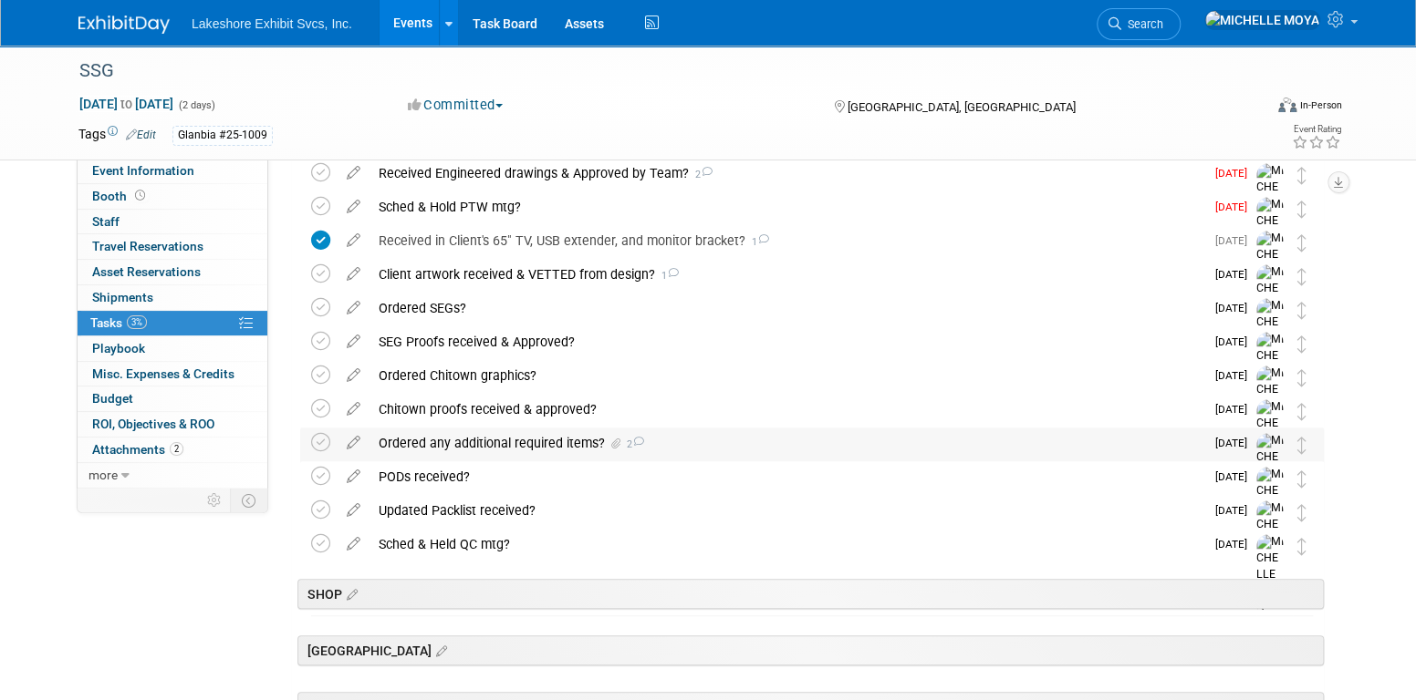
click at [459, 446] on div "Ordered any additional required items? 2" at bounding box center [786, 443] width 835 height 31
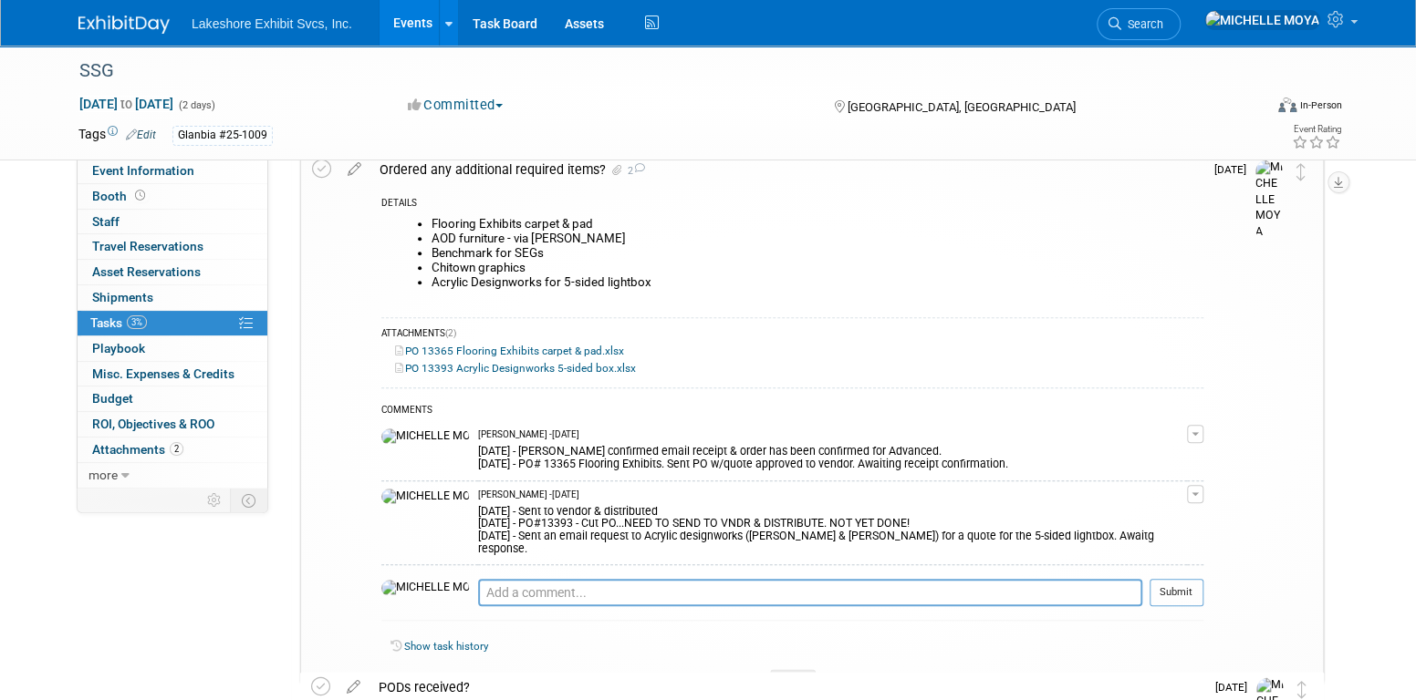
scroll to position [912, 0]
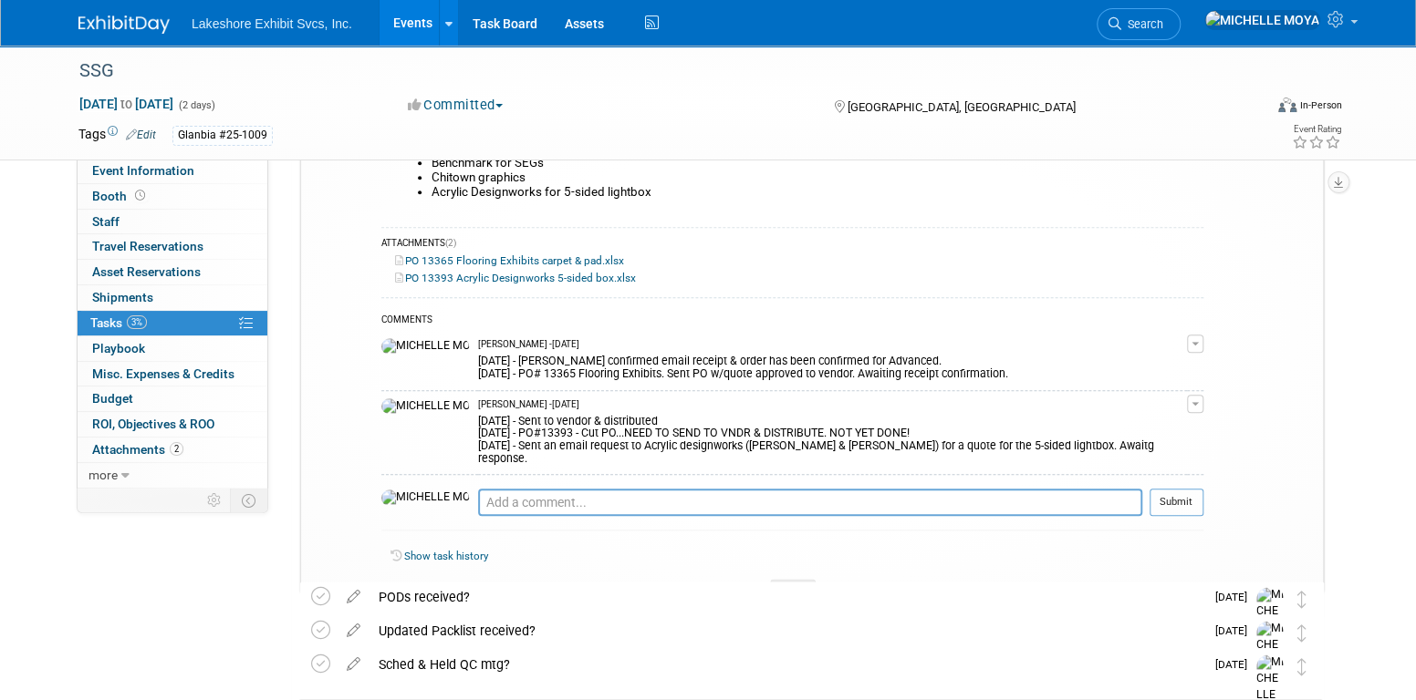
click at [1197, 400] on button "button" at bounding box center [1195, 404] width 16 height 18
click at [1146, 425] on link "Edit Comment" at bounding box center [1130, 431] width 144 height 26
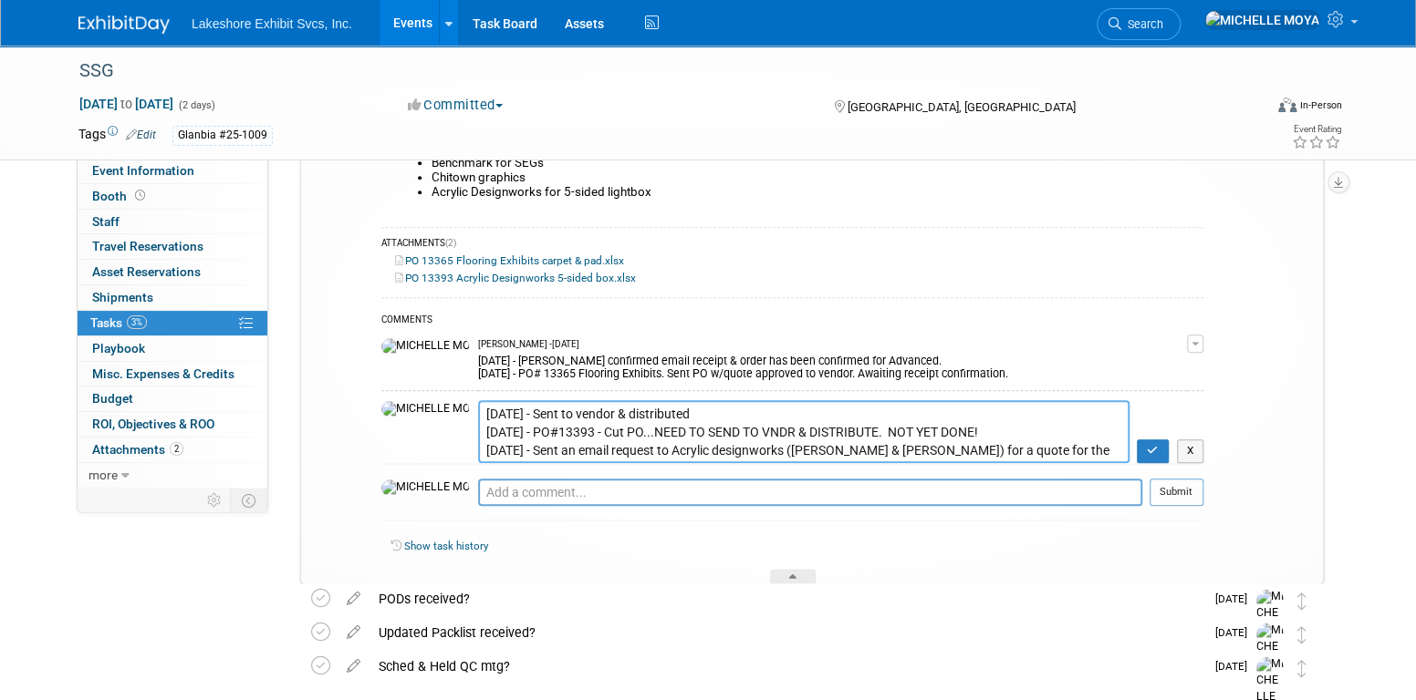
click at [478, 411] on textarea "8.21.25 - Sent to vendor & distributed 8.20.25 - PO#13393 - Cut PO...NEED TO SE…" at bounding box center [803, 431] width 651 height 63
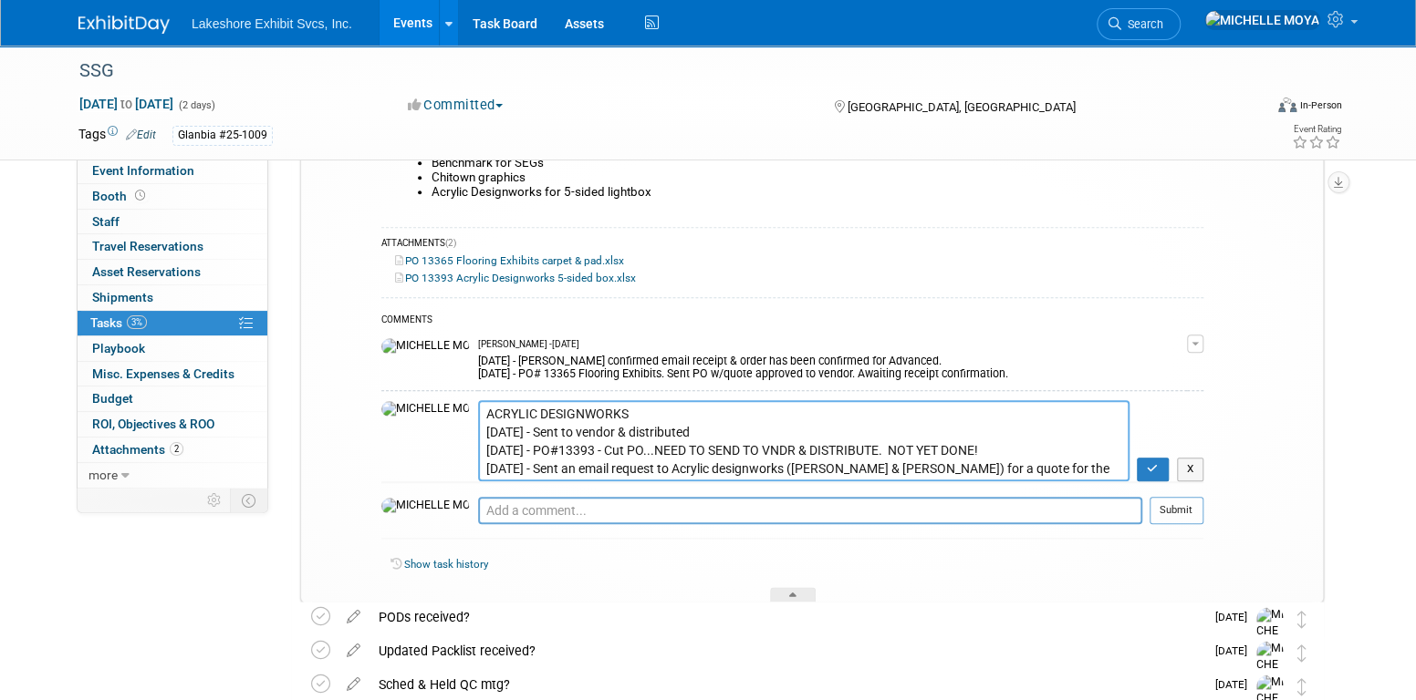
click at [670, 421] on textarea "8.21.25 - Sent to vendor & distributed 8.20.25 - PO#13393 - Cut PO...NEED TO SE…" at bounding box center [803, 440] width 651 height 81
type textarea "ACRYLIC DESIGNWORKS 8.21.25 - Sent to vendor & distributed. Leadtime typ 5-7 bu…"
click at [1154, 471] on icon "button" at bounding box center [1152, 468] width 12 height 11
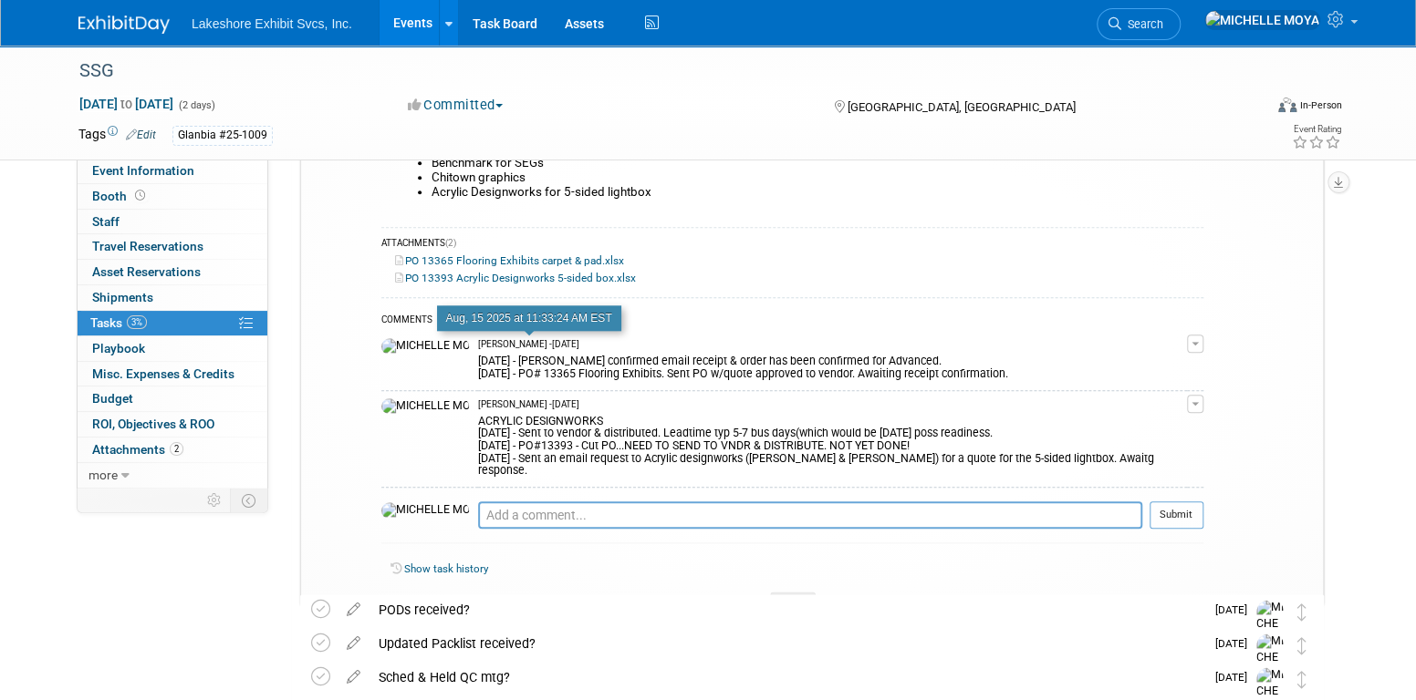
click at [515, 343] on span "MICHELLE MOYA - 5 days ago" at bounding box center [528, 344] width 101 height 13
click at [1198, 343] on span "button" at bounding box center [1194, 344] width 7 height 4
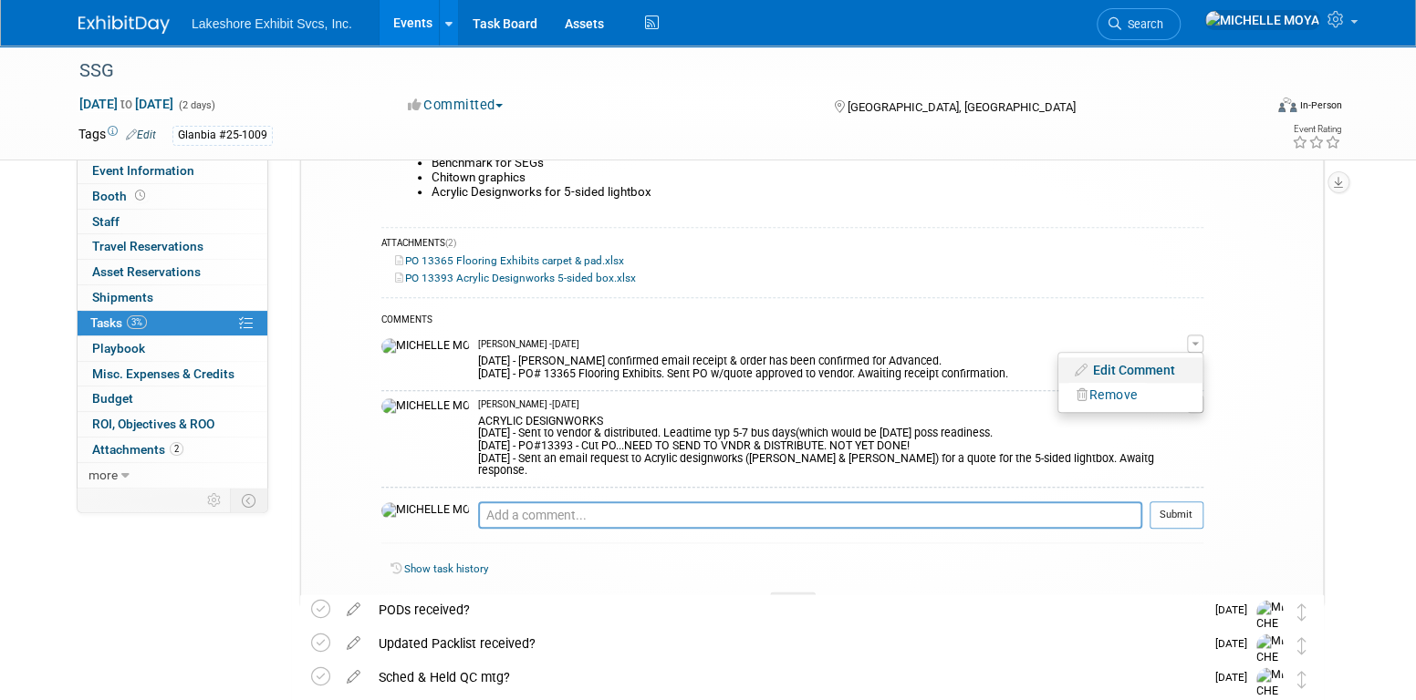
click at [1157, 366] on link "Edit Comment" at bounding box center [1130, 371] width 144 height 26
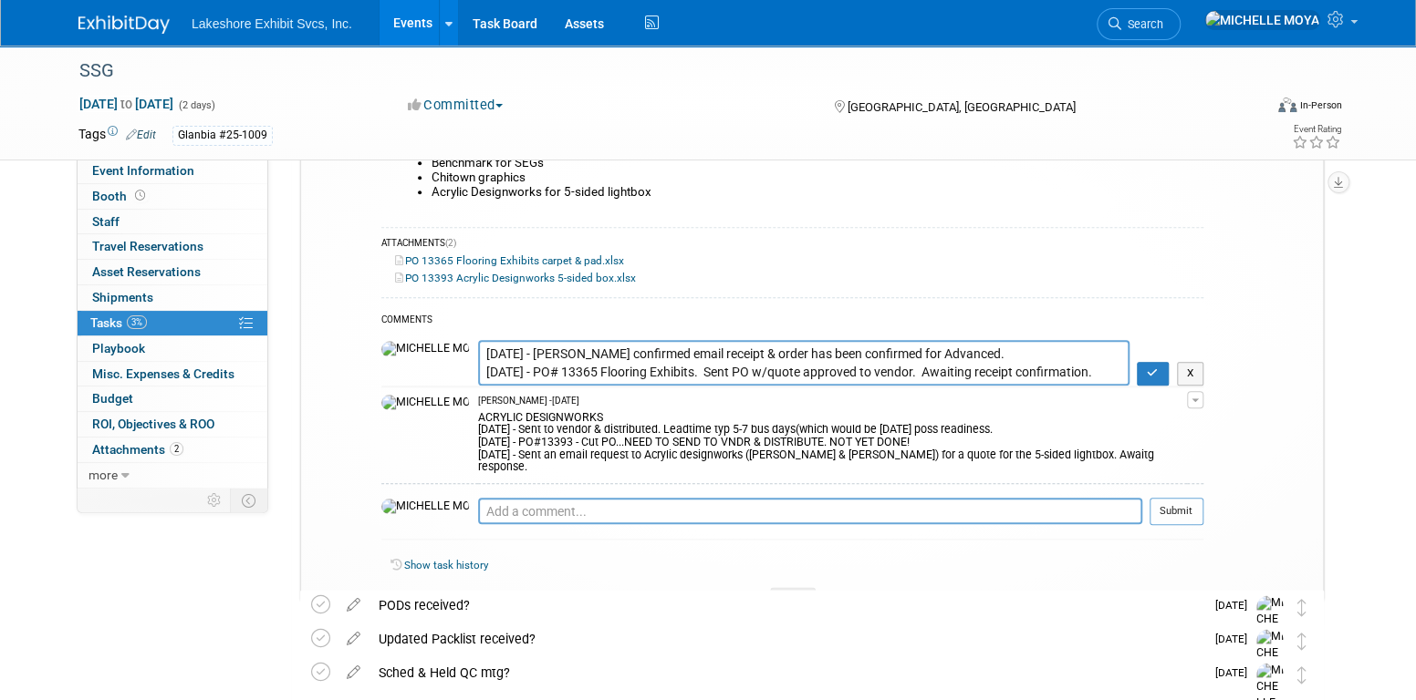
click at [478, 349] on textarea "8.19.25 - Ashley confirmed email receipt & order has been confirmed for Advance…" at bounding box center [803, 362] width 651 height 45
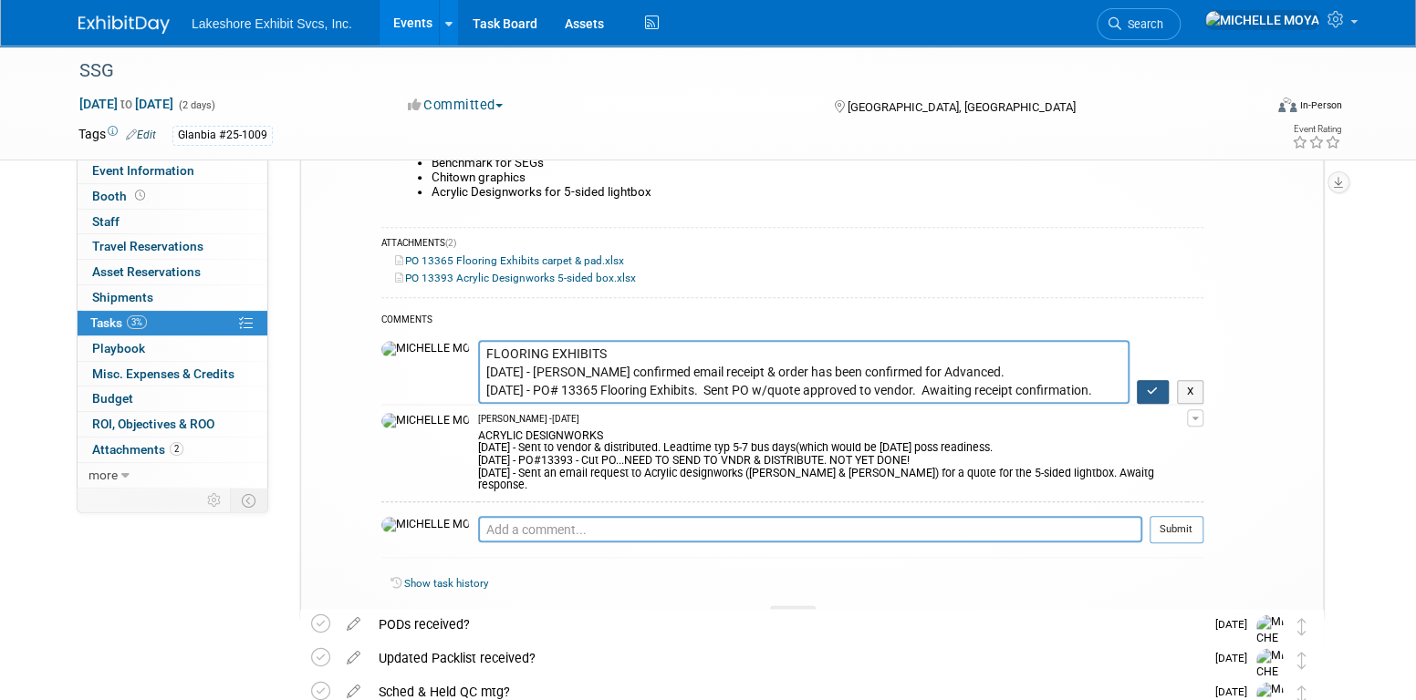
type textarea "FLOORING EXHIBITS 8.19.25 - Ashley confirmed email receipt & order has been con…"
click at [1153, 390] on icon "button" at bounding box center [1152, 391] width 12 height 11
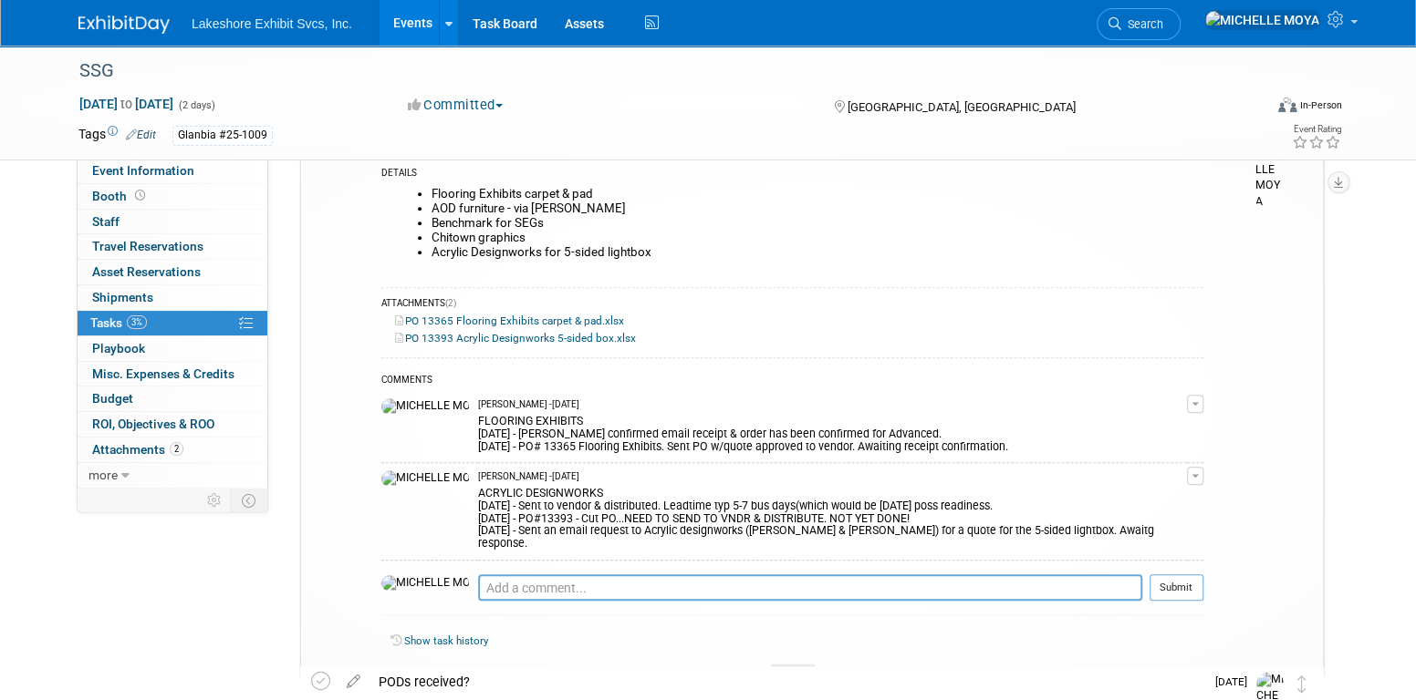
scroll to position [821, 0]
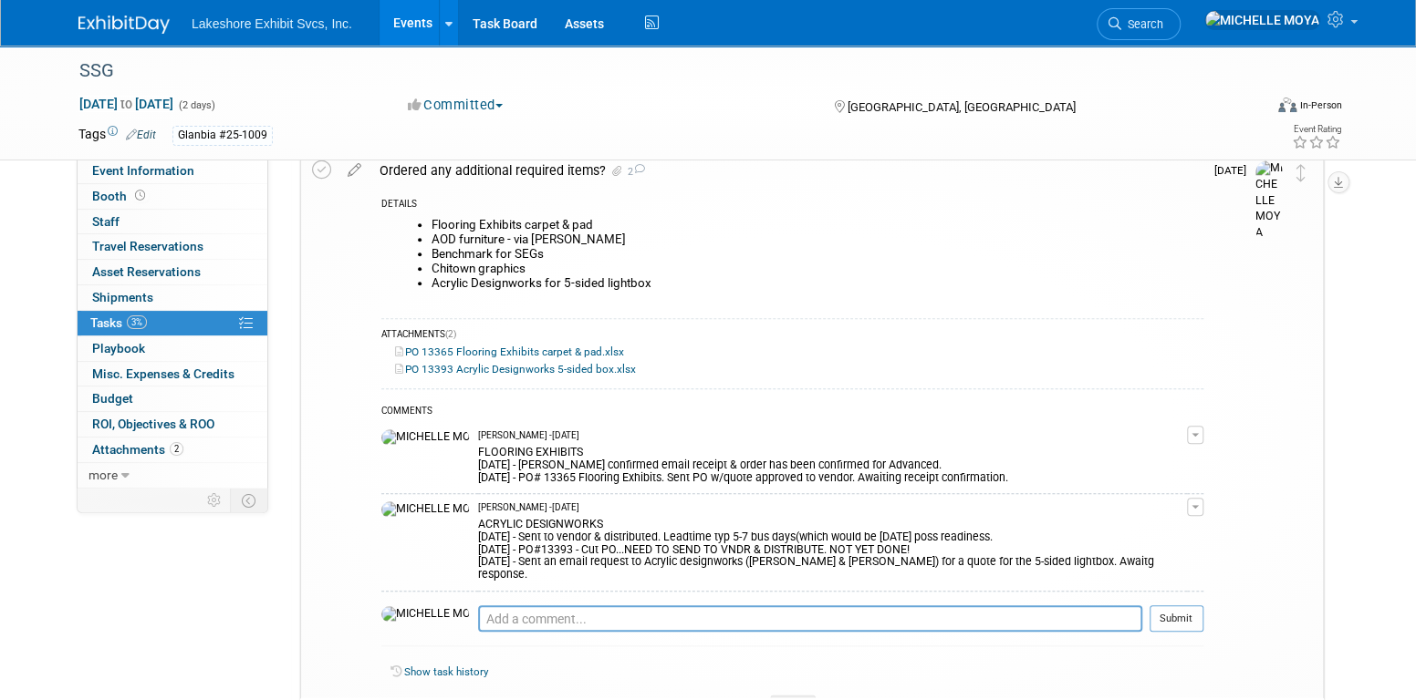
click at [413, 23] on link "Events" at bounding box center [412, 23] width 67 height 46
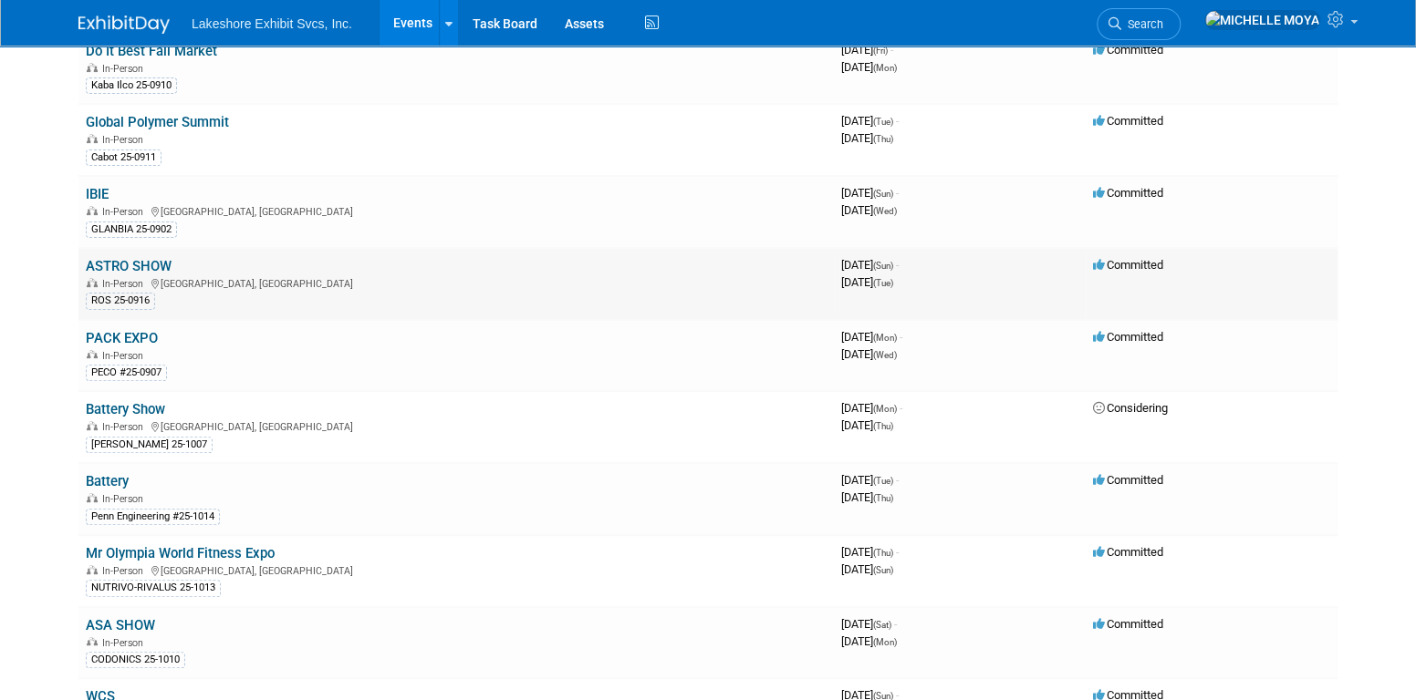
scroll to position [182, 0]
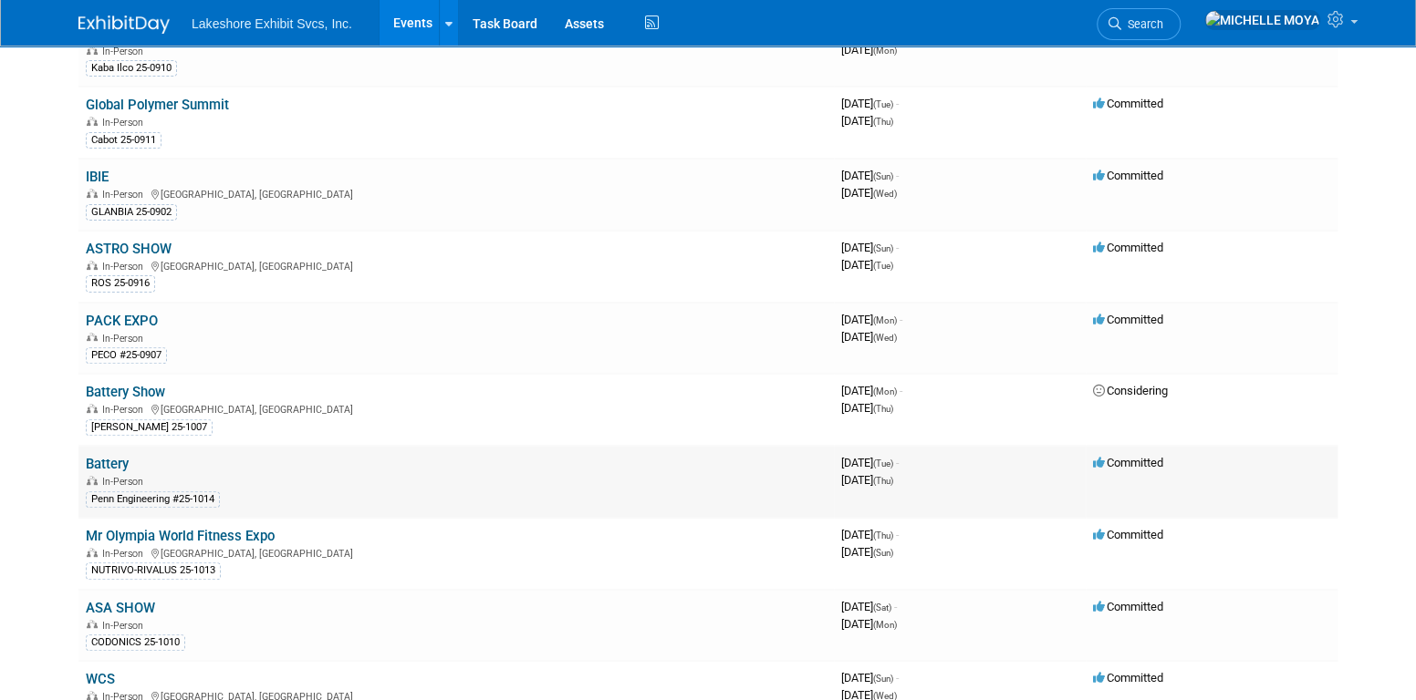
click at [124, 459] on link "Battery" at bounding box center [107, 464] width 43 height 16
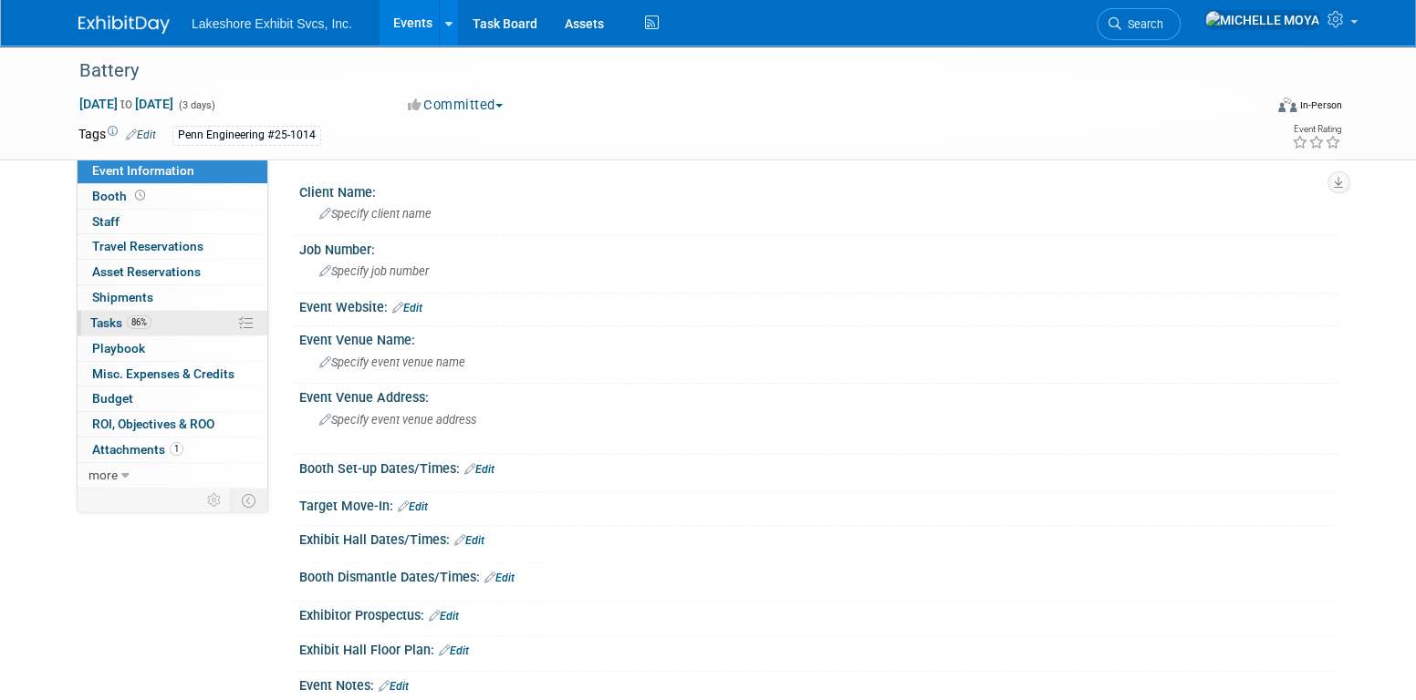
click at [175, 322] on link "86% Tasks 86%" at bounding box center [173, 323] width 190 height 25
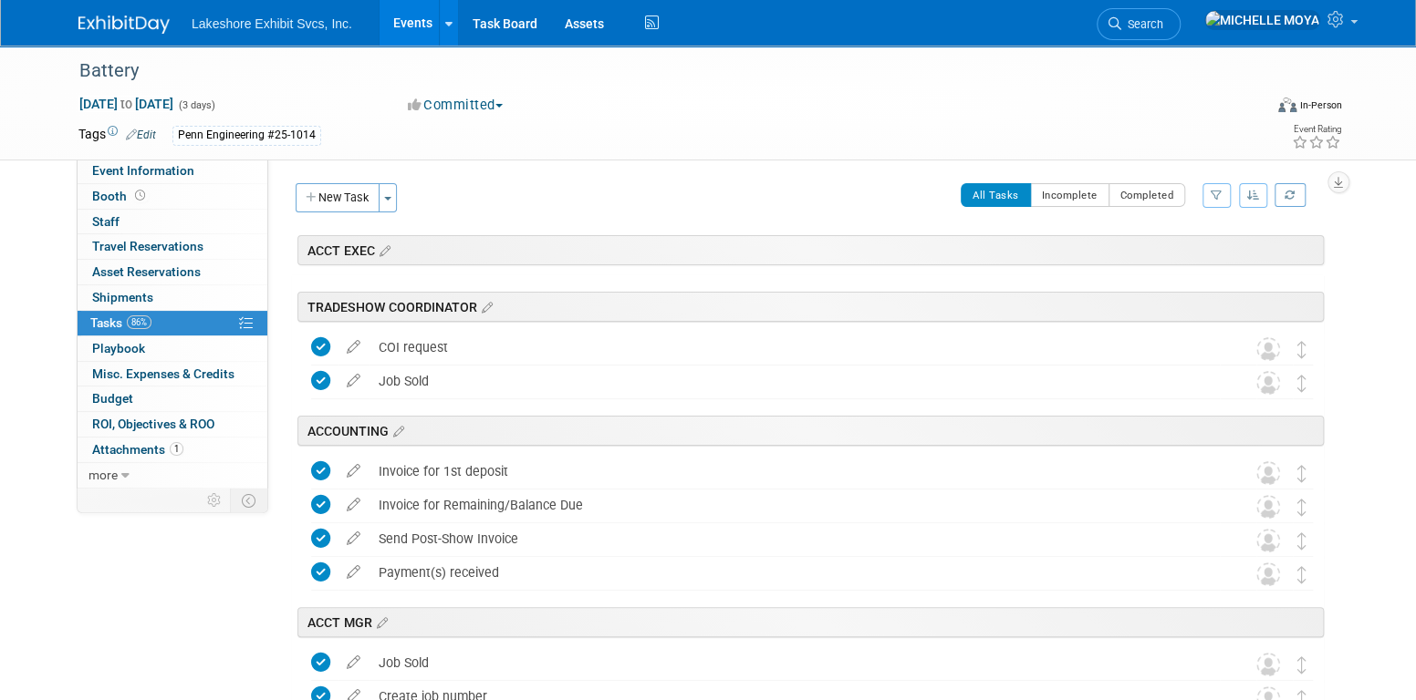
drag, startPoint x: 1204, startPoint y: 193, endPoint x: 1216, endPoint y: 190, distance: 12.4
click at [1205, 193] on button "button" at bounding box center [1216, 195] width 28 height 25
click at [1156, 252] on select "-- Select Assignee -- All unassigned tasks Assigned to me [PERSON_NAME] [PERSON…" at bounding box center [1140, 254] width 150 height 26
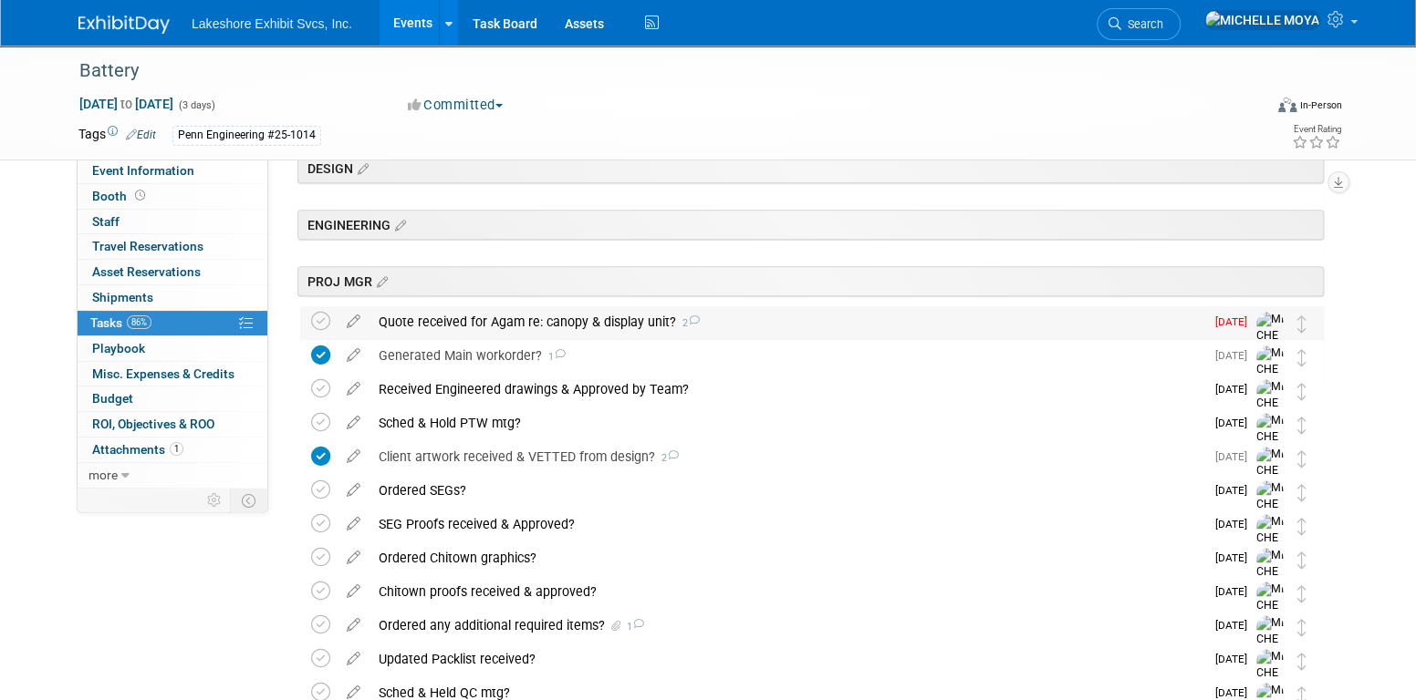
scroll to position [456, 0]
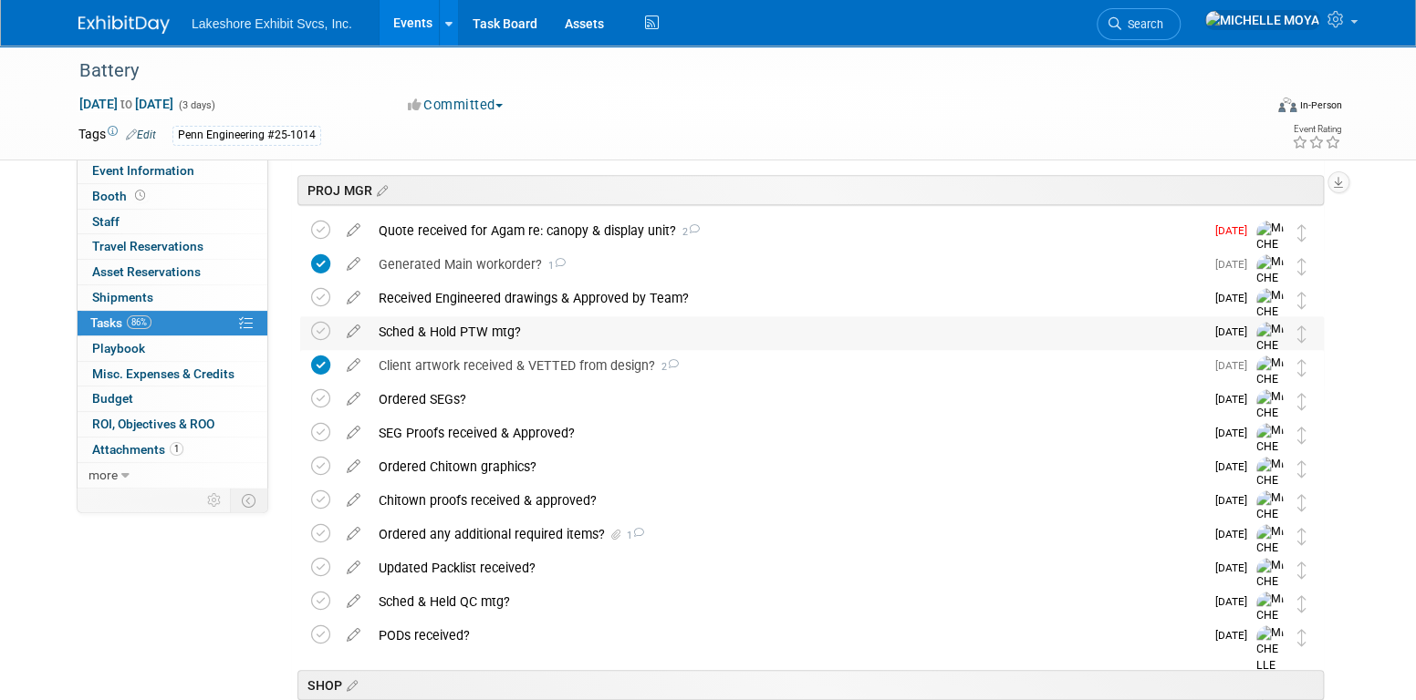
click at [498, 332] on div "Sched & Hold PTW mtg?" at bounding box center [786, 331] width 835 height 31
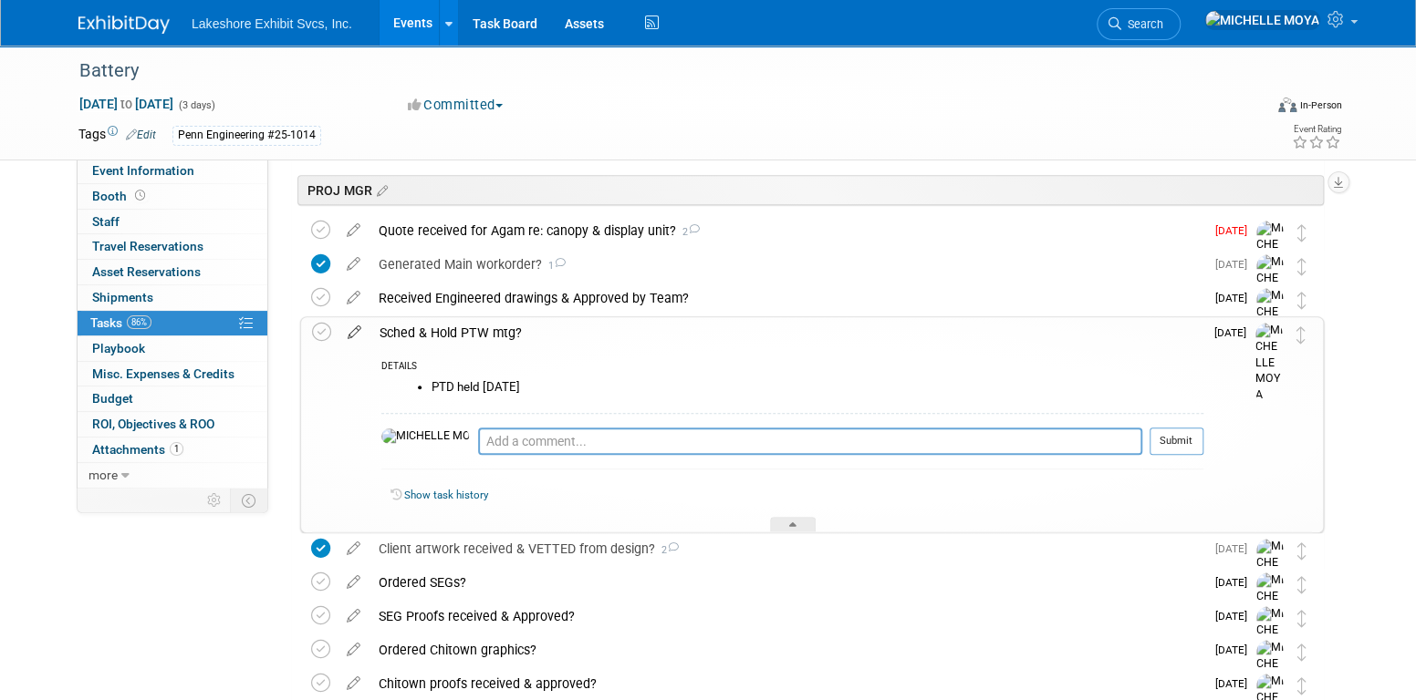
click at [352, 333] on icon at bounding box center [354, 328] width 32 height 23
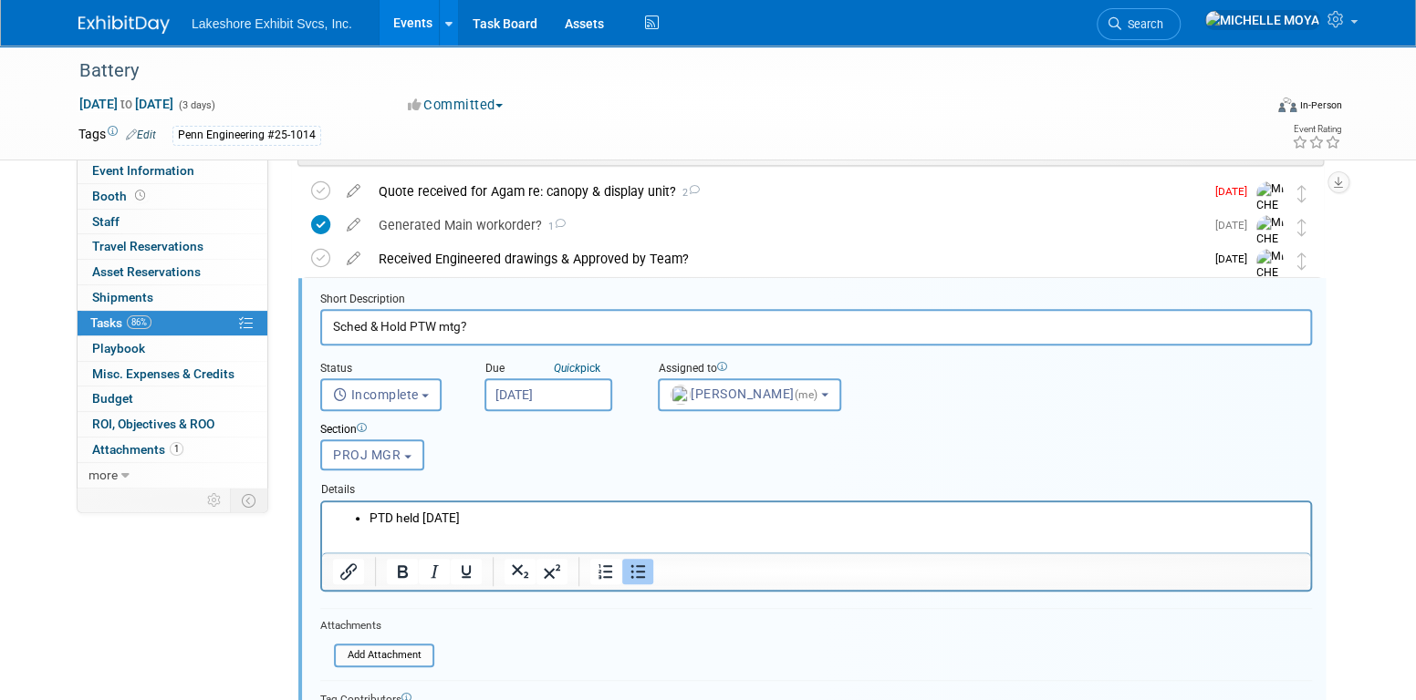
scroll to position [505, 0]
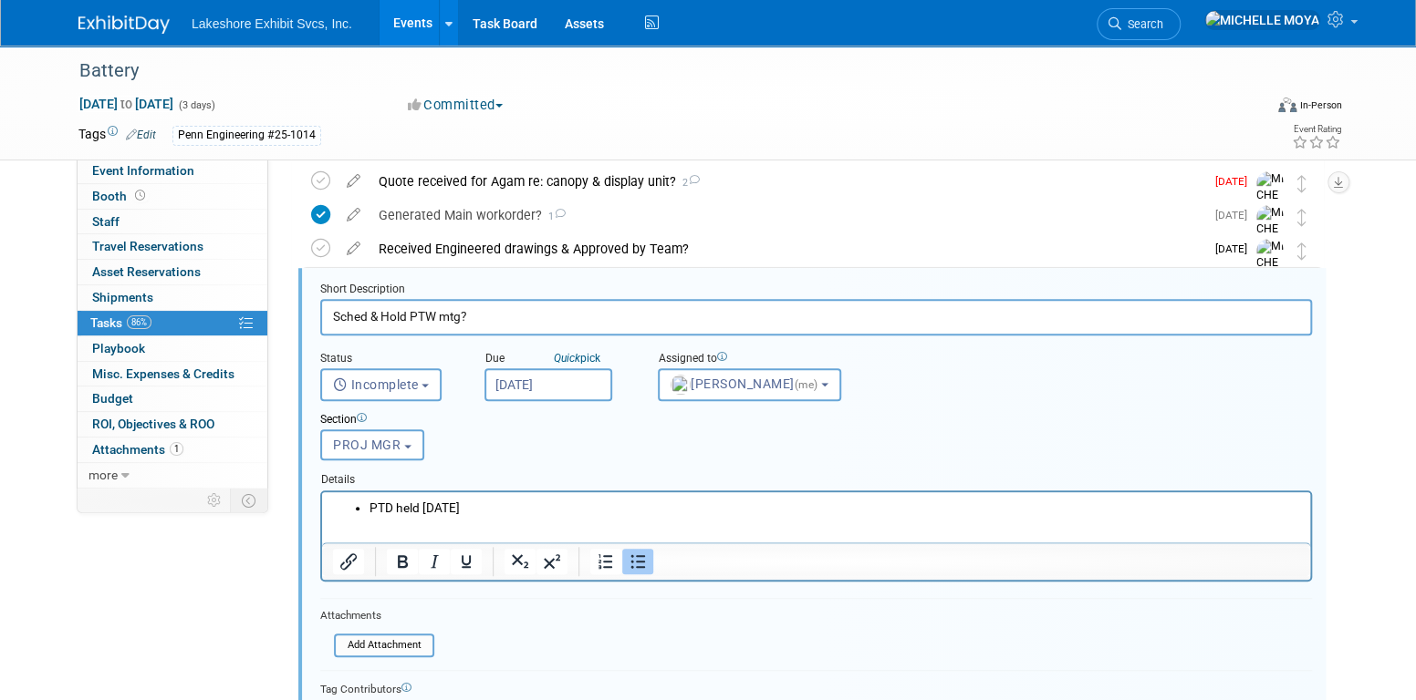
click at [521, 503] on li "PTD held Wed. 8/13/25" at bounding box center [834, 507] width 930 height 17
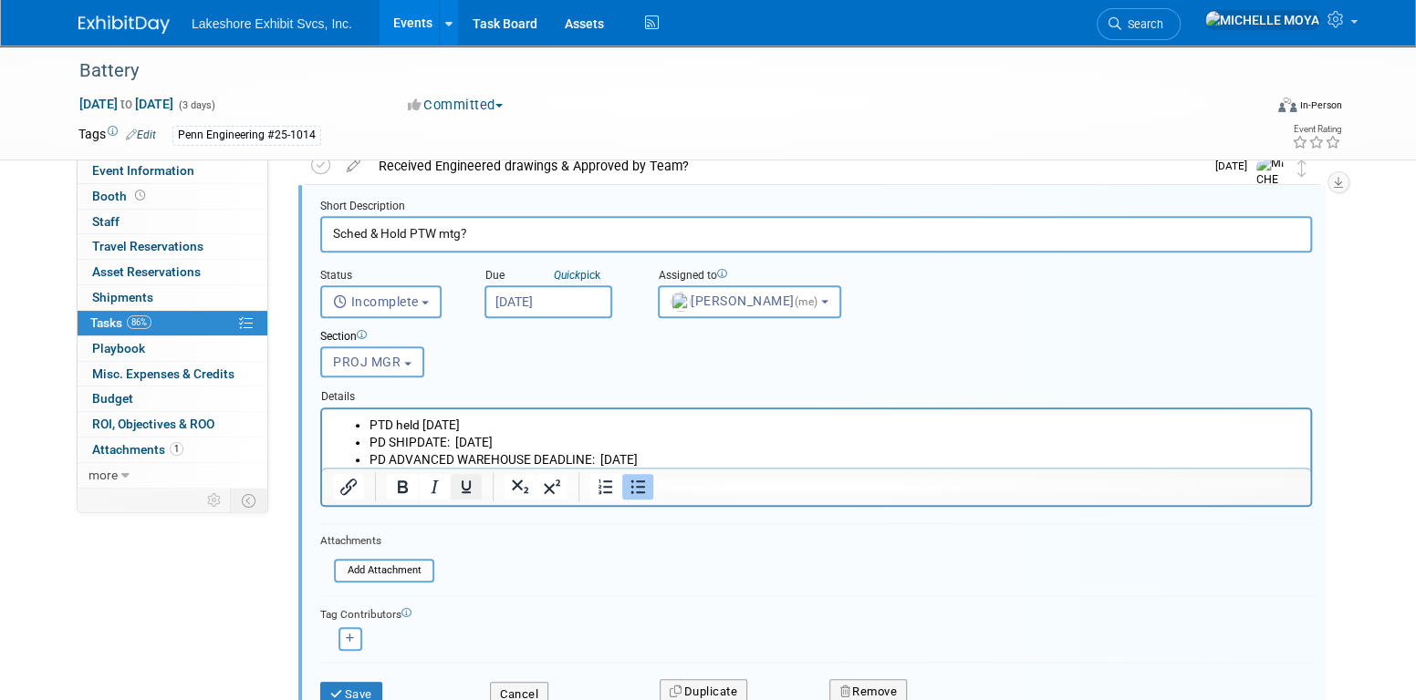
scroll to position [688, 0]
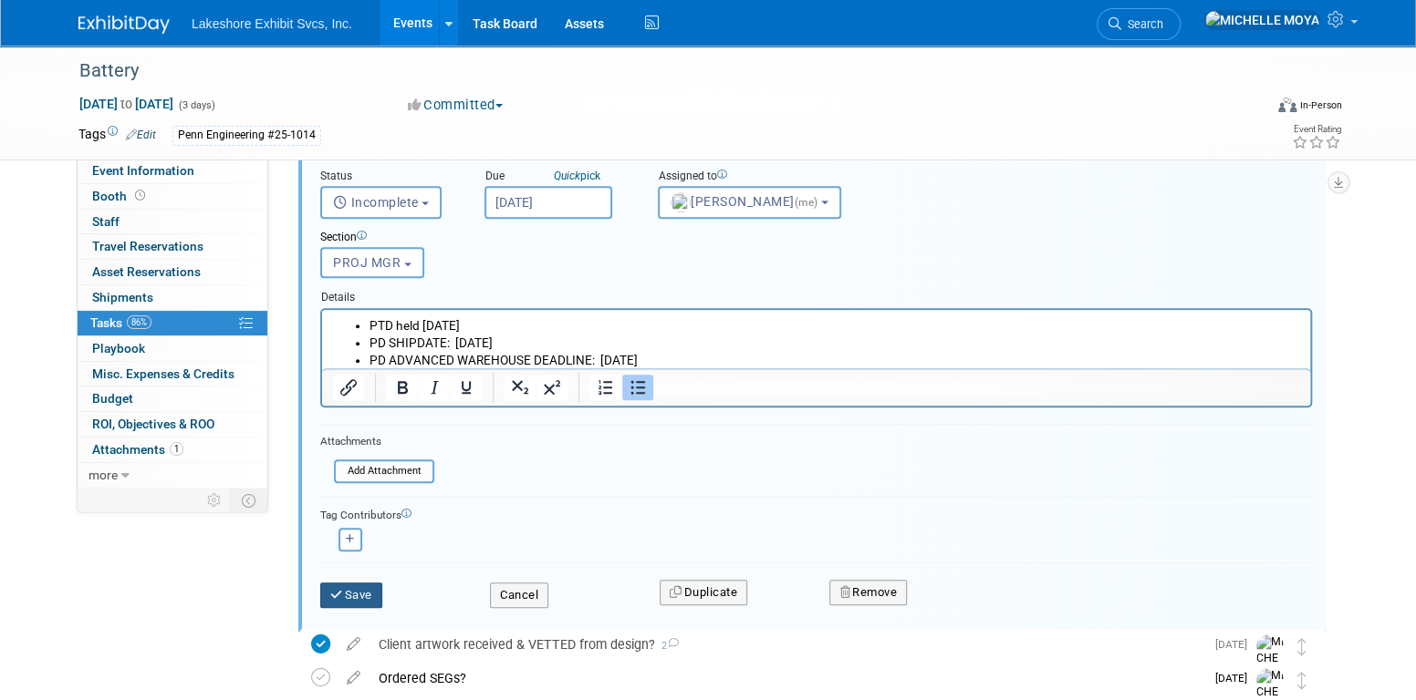
click at [354, 589] on button "Save" at bounding box center [351, 596] width 62 height 26
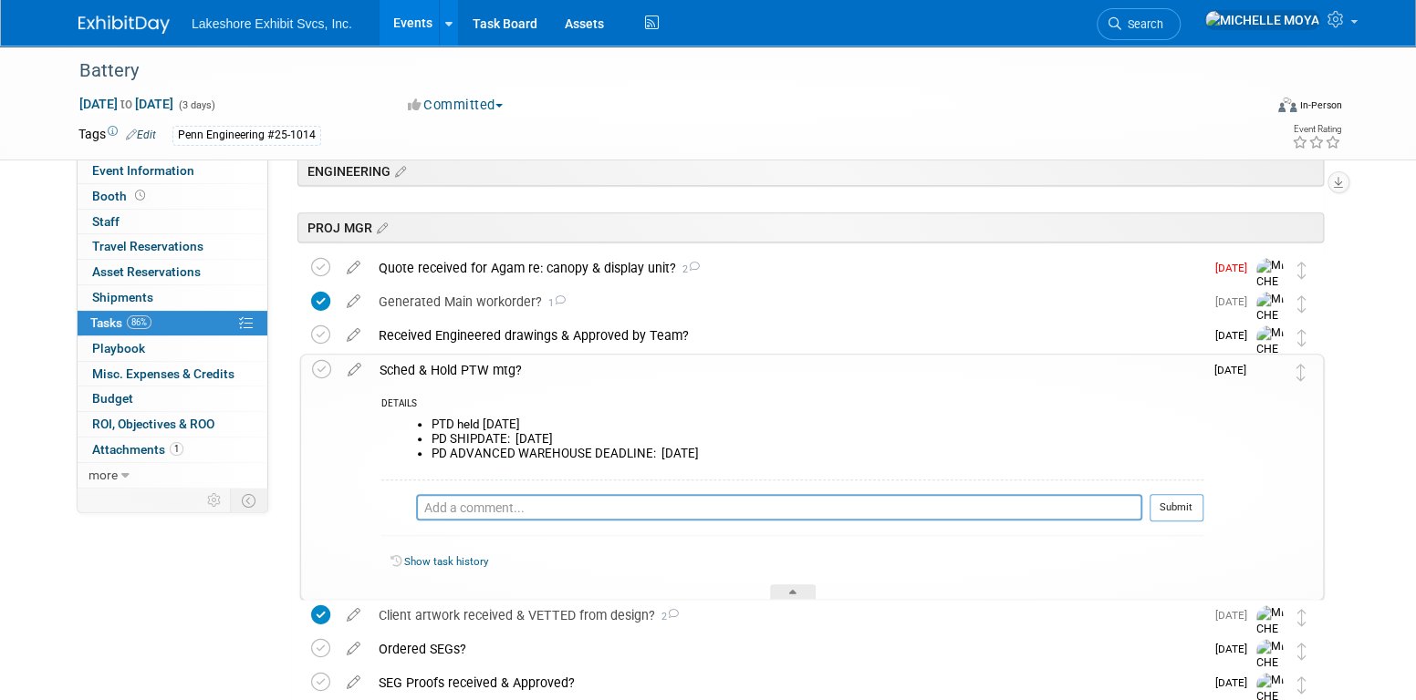
scroll to position [414, 0]
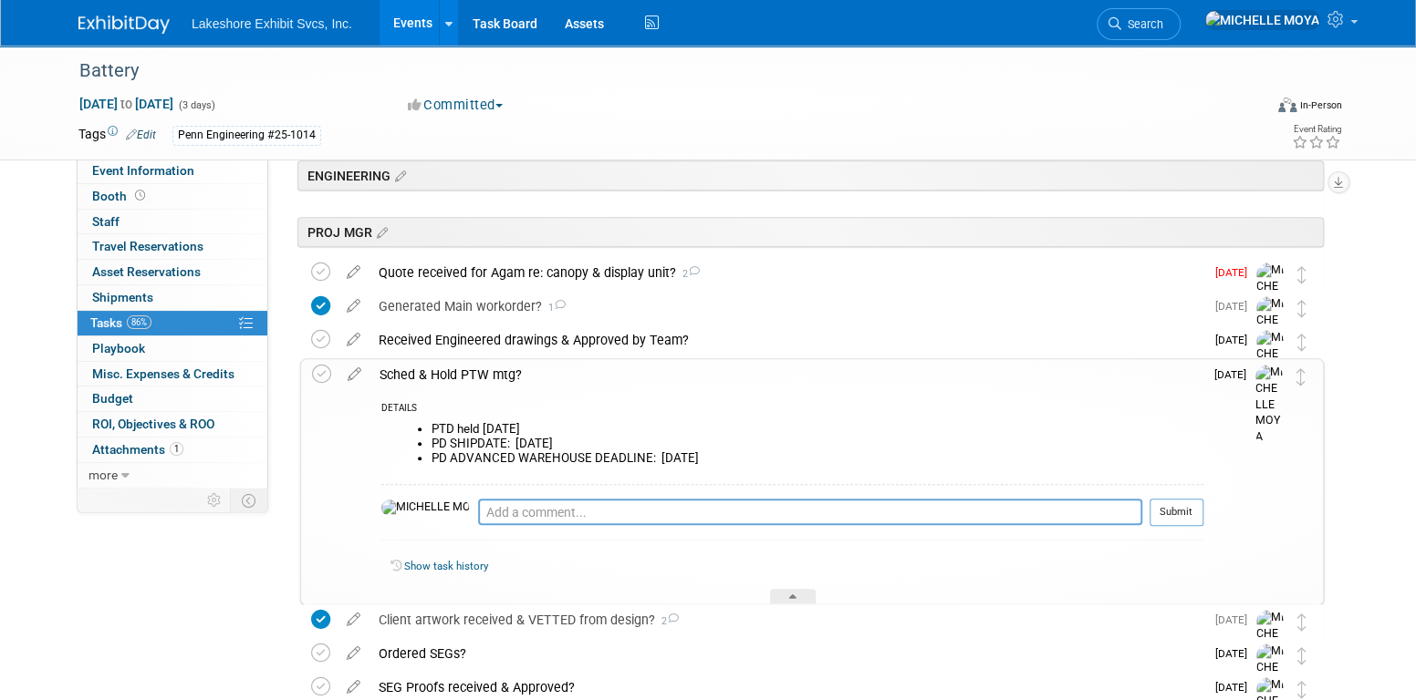
click at [486, 374] on div "Sched & Hold PTW mtg?" at bounding box center [786, 374] width 833 height 31
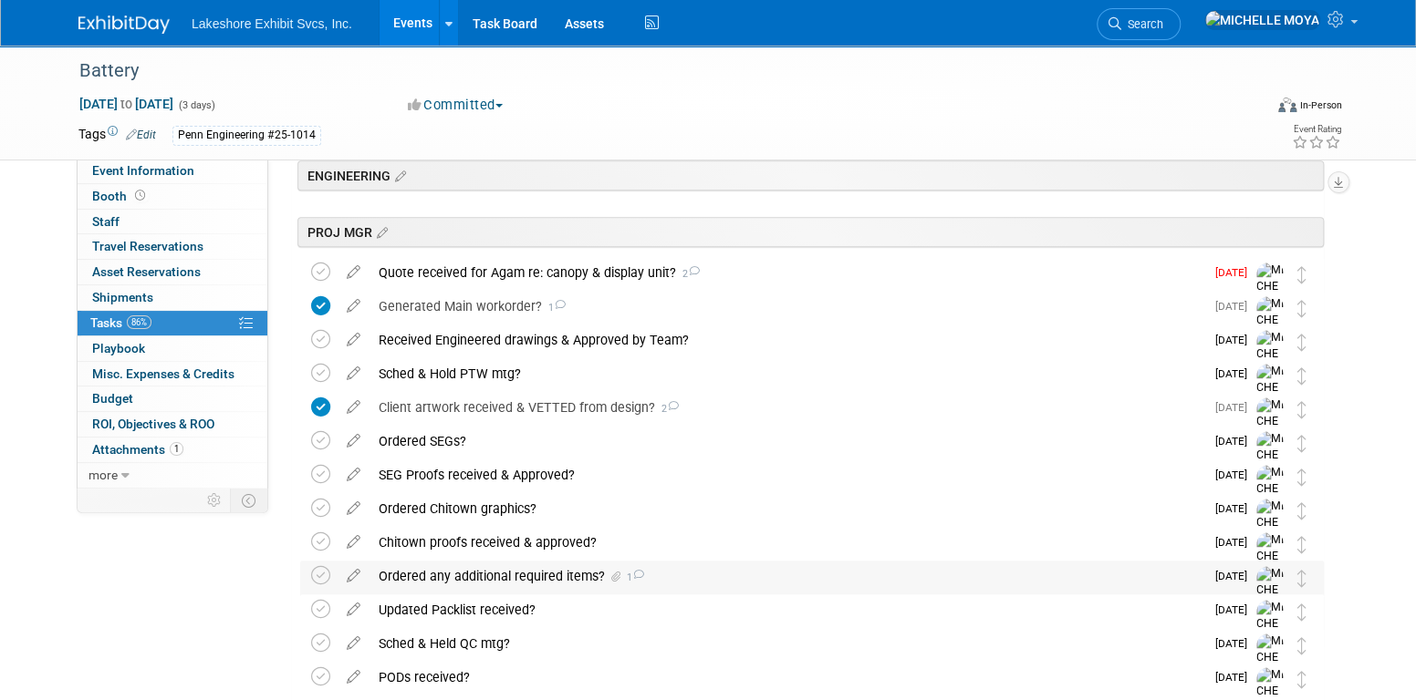
click at [558, 571] on div "Ordered any additional required items? 1" at bounding box center [786, 576] width 835 height 31
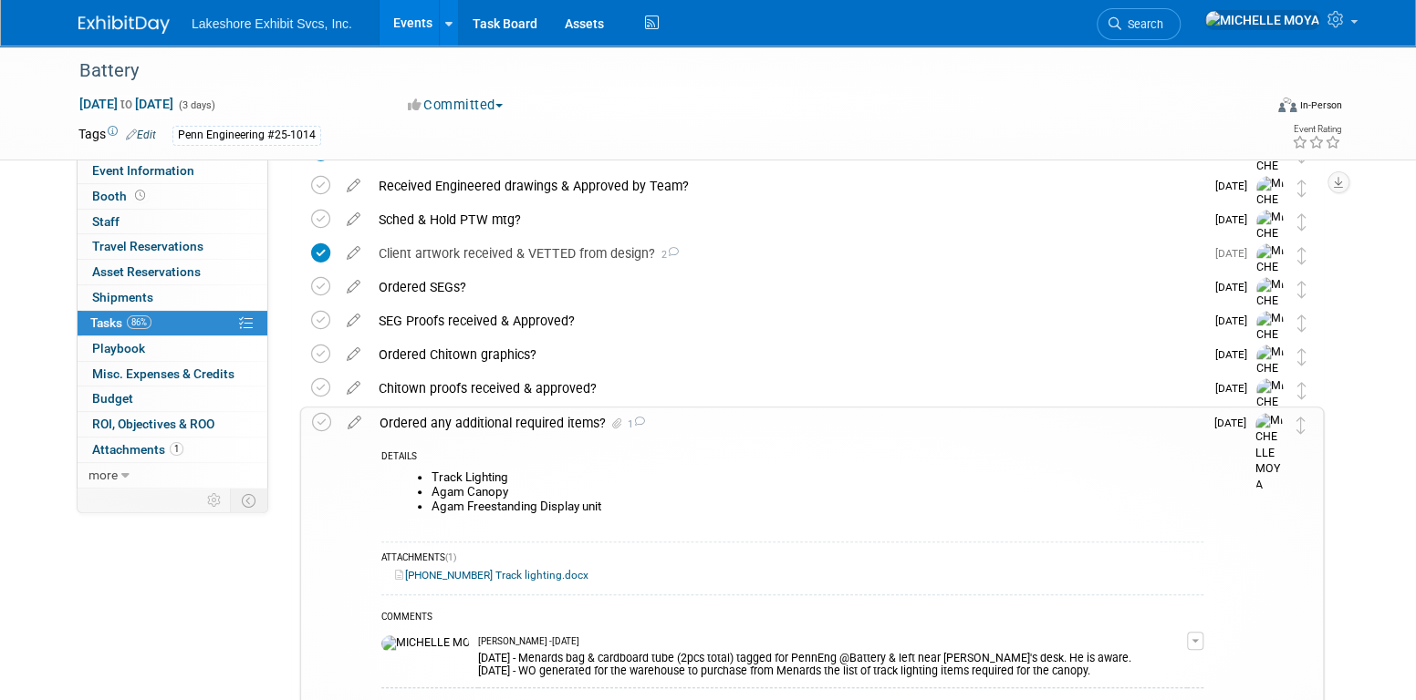
scroll to position [688, 0]
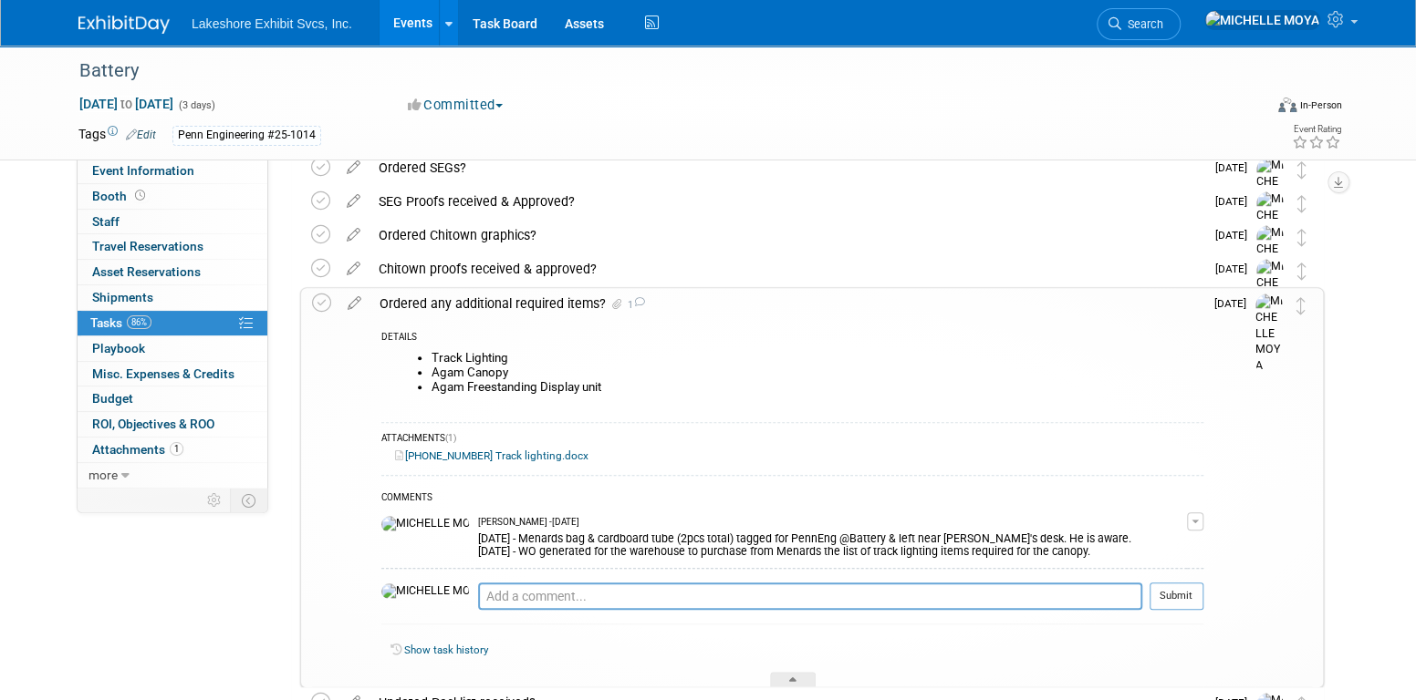
click at [1198, 516] on button "button" at bounding box center [1195, 522] width 16 height 18
click at [1145, 543] on link "Edit Comment" at bounding box center [1130, 548] width 144 height 26
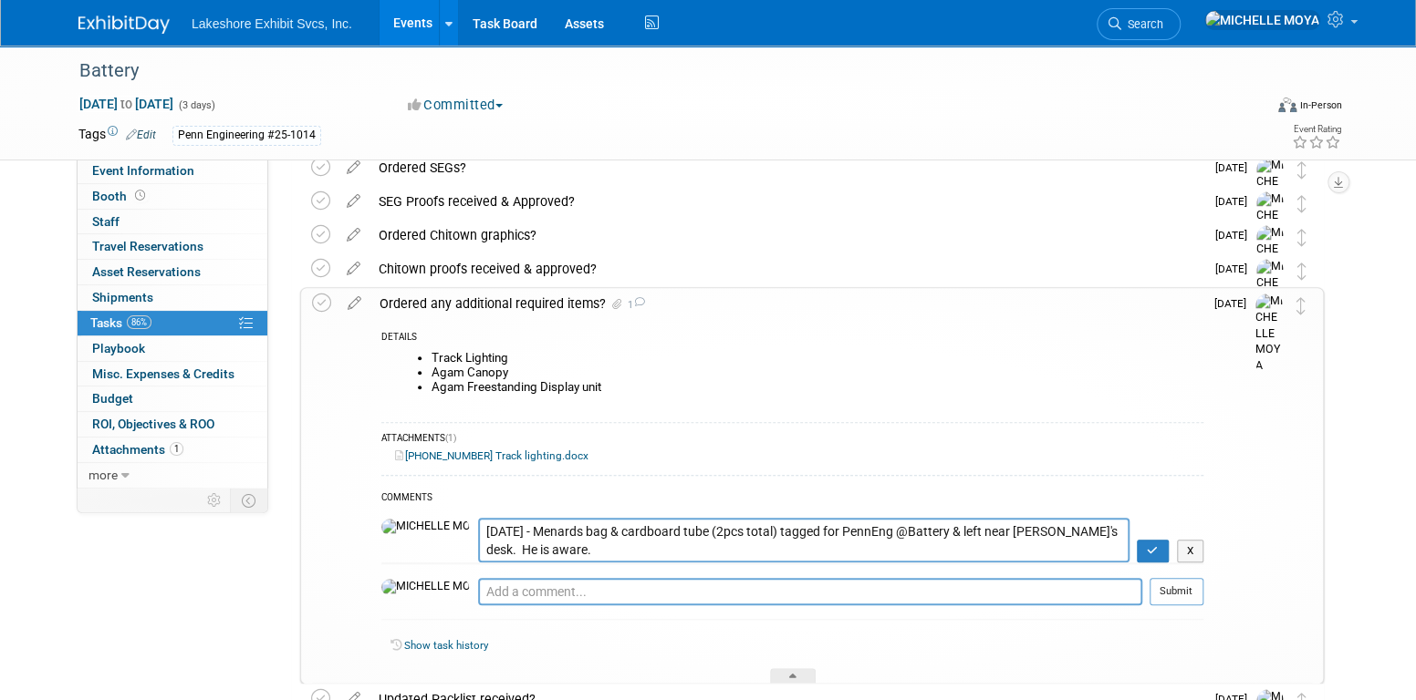
click at [478, 530] on textarea "8.19.25 - Menards bag & cardboard tube (2pcs total) tagged for PennEng @Battery…" at bounding box center [803, 540] width 651 height 45
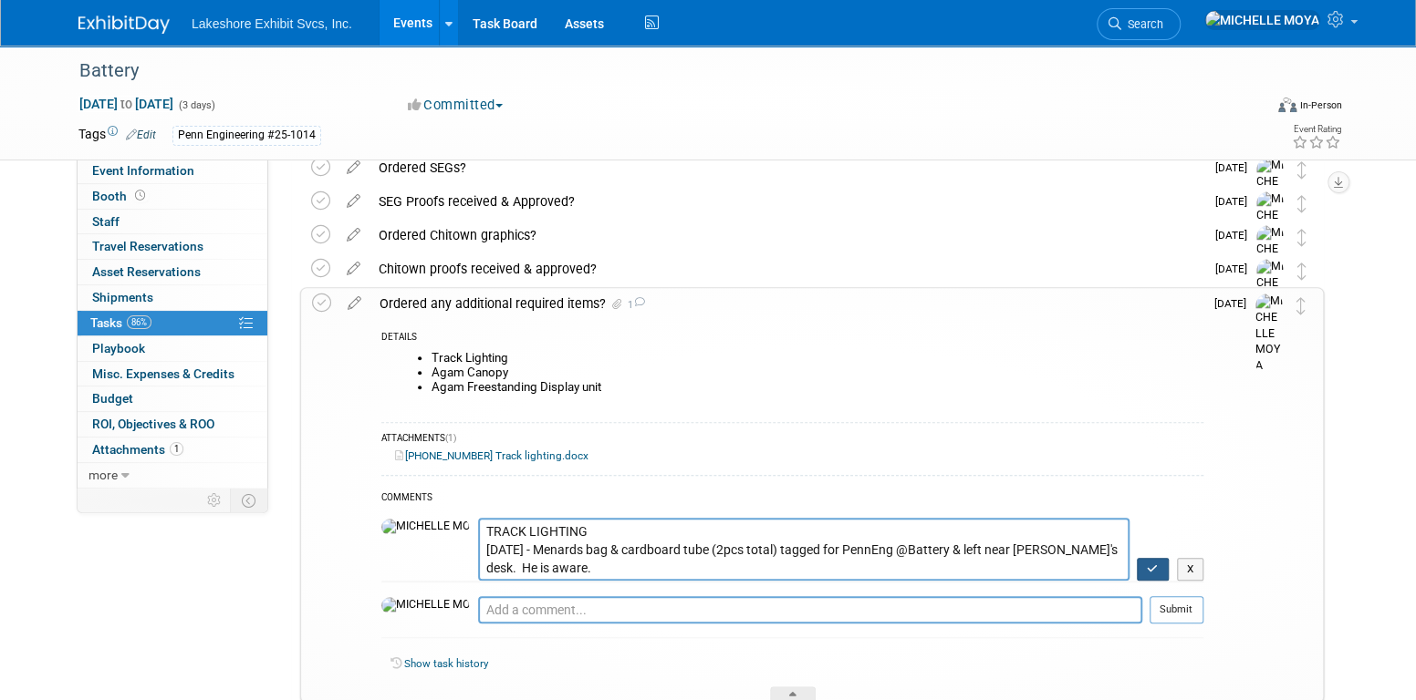
type textarea "TRACK LIGHTING 8.19.25 - Menards bag & cardboard tube (2pcs total) tagged for P…"
click at [1149, 565] on icon "button" at bounding box center [1152, 569] width 12 height 11
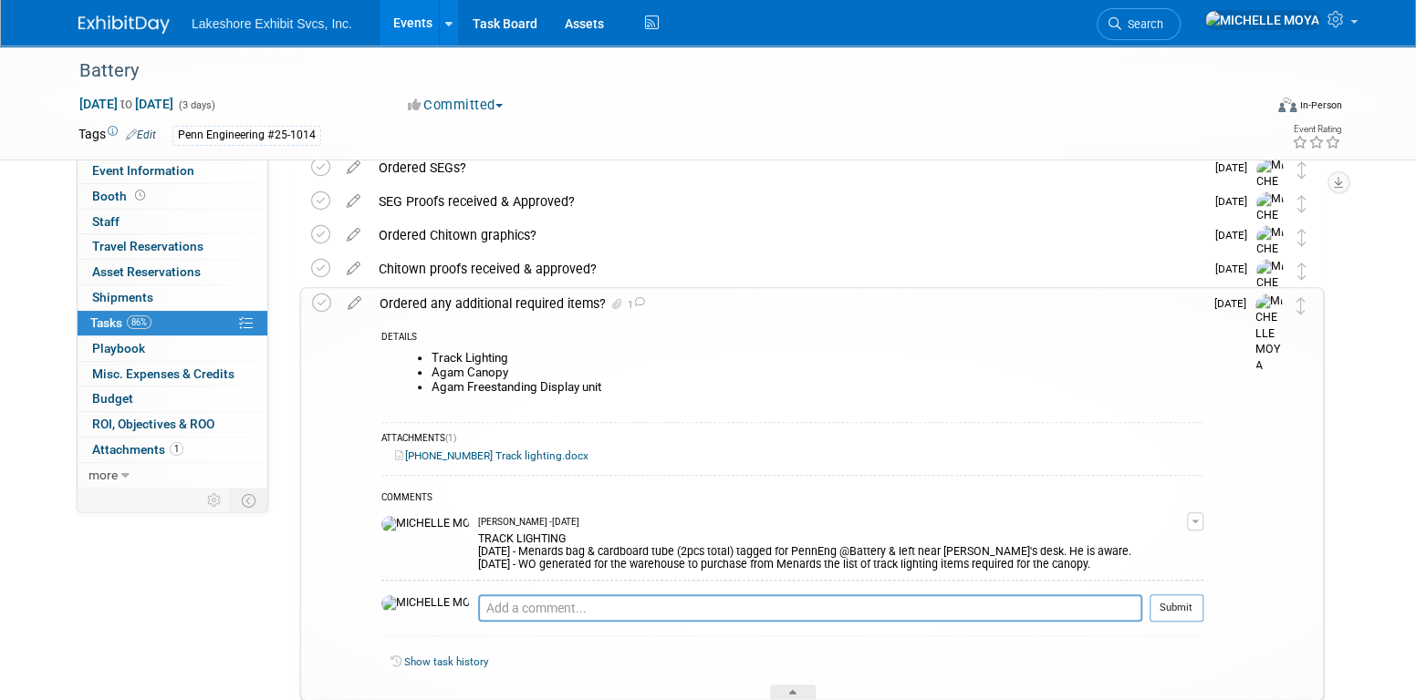
click at [520, 296] on div "Ordered any additional required items? 1" at bounding box center [786, 303] width 833 height 31
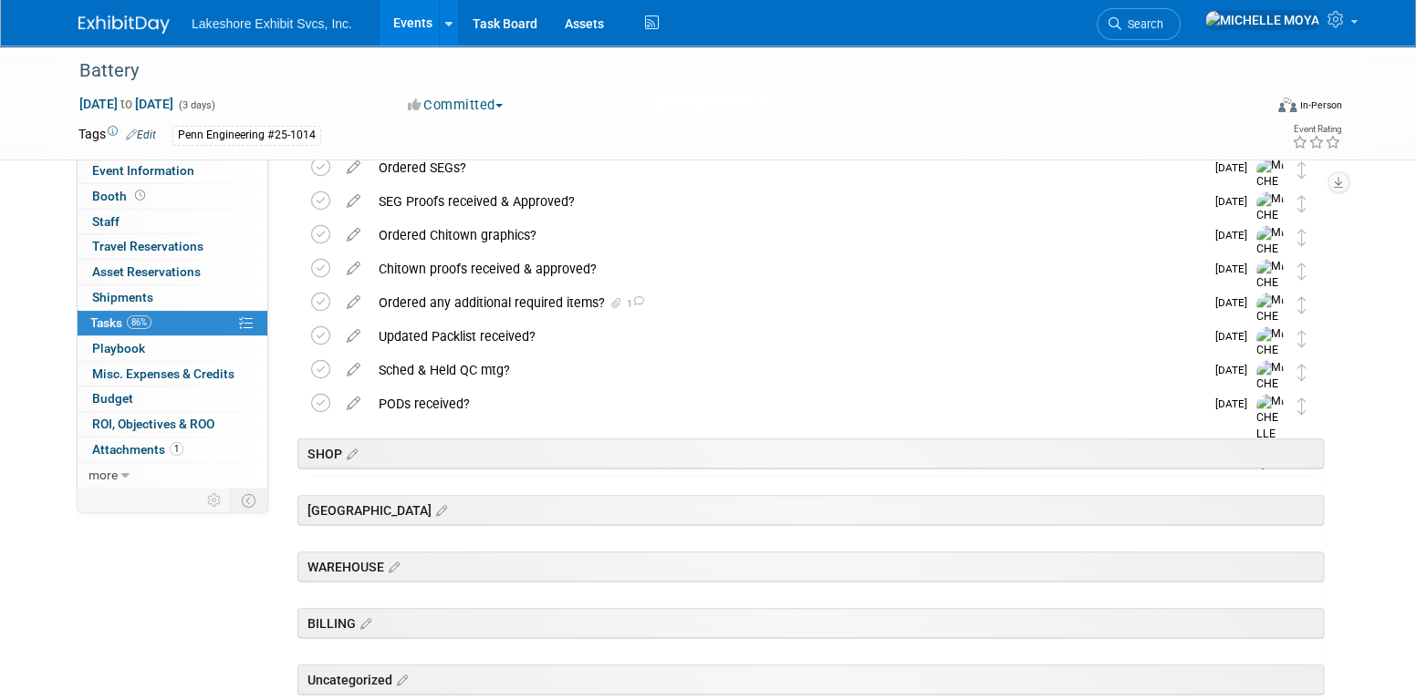
click at [406, 32] on link "Events" at bounding box center [412, 23] width 67 height 46
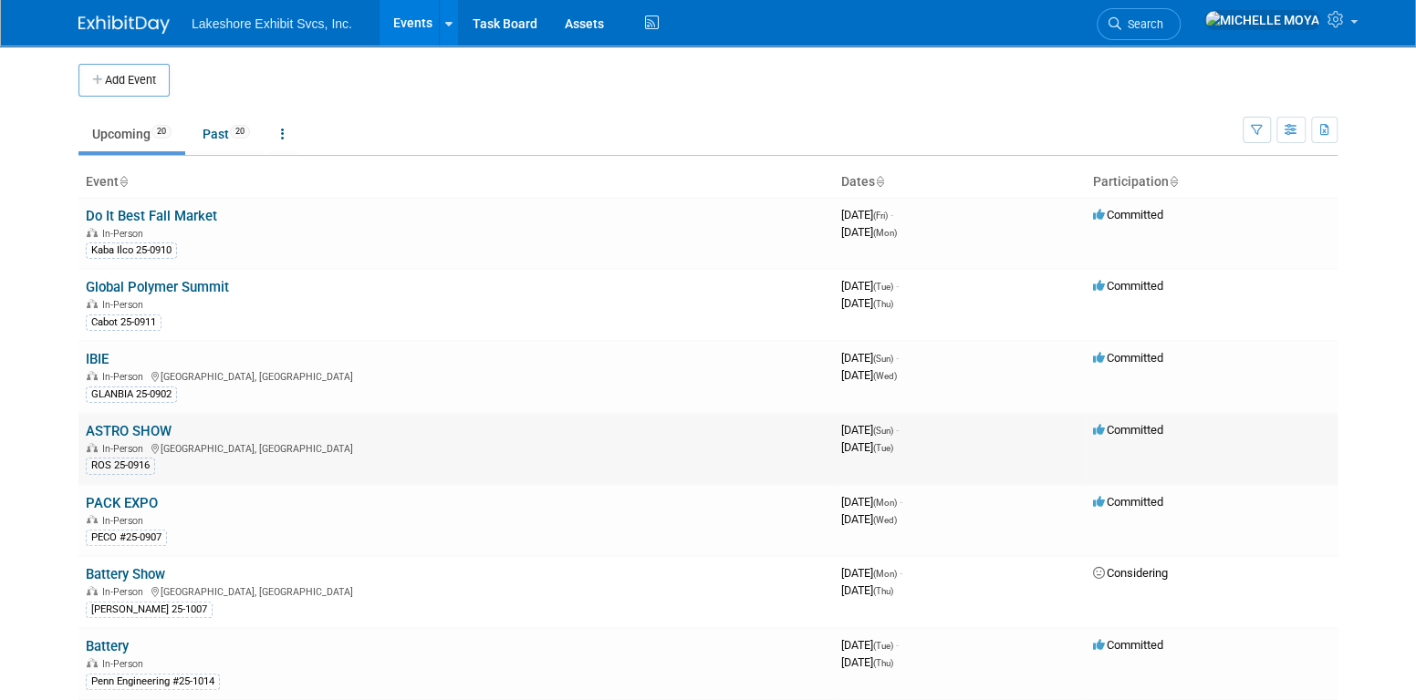
scroll to position [91, 0]
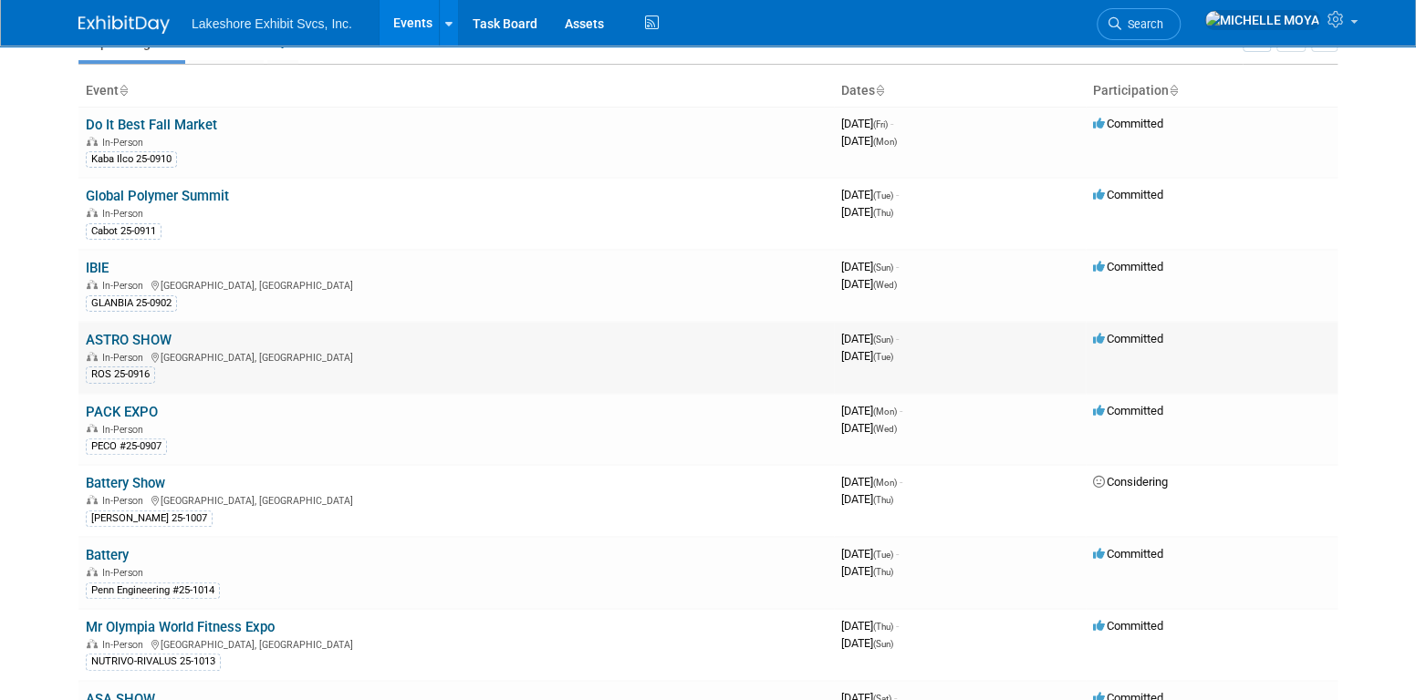
click at [161, 337] on link "ASTRO SHOW" at bounding box center [129, 340] width 86 height 16
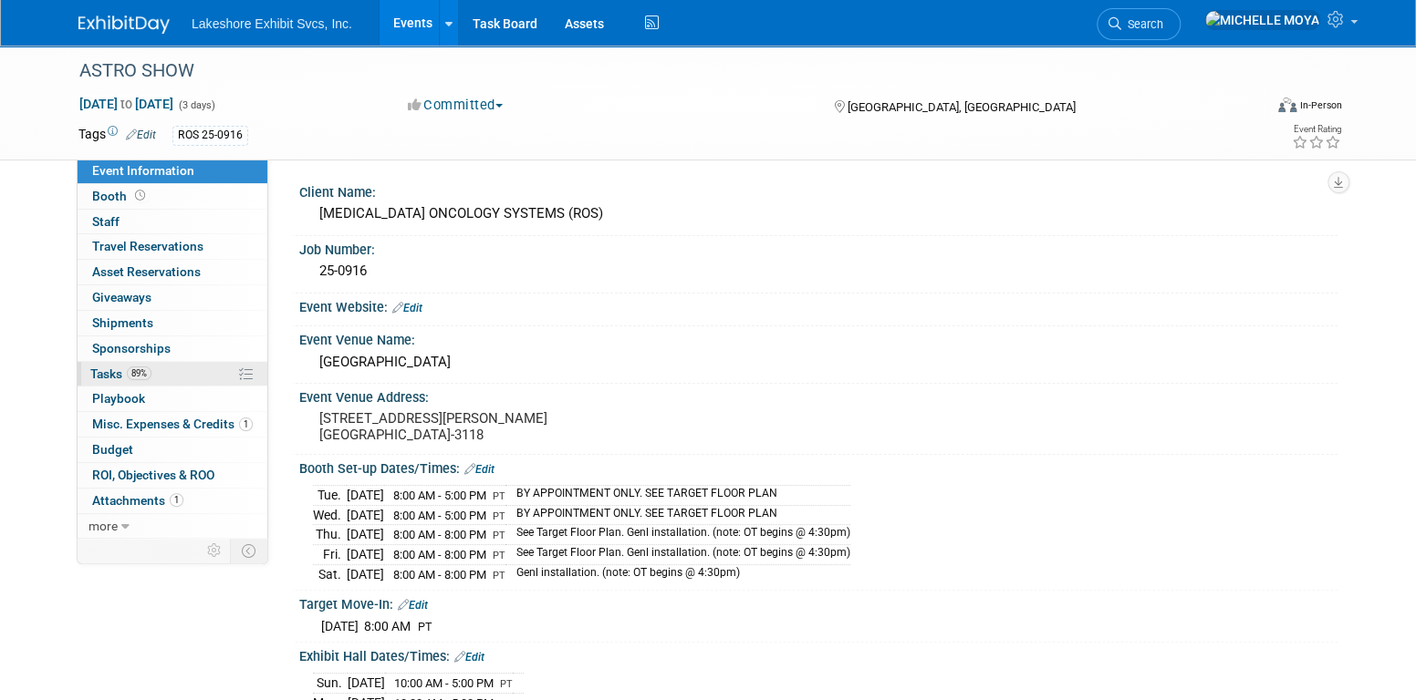
click at [150, 374] on span "89%" at bounding box center [139, 374] width 25 height 14
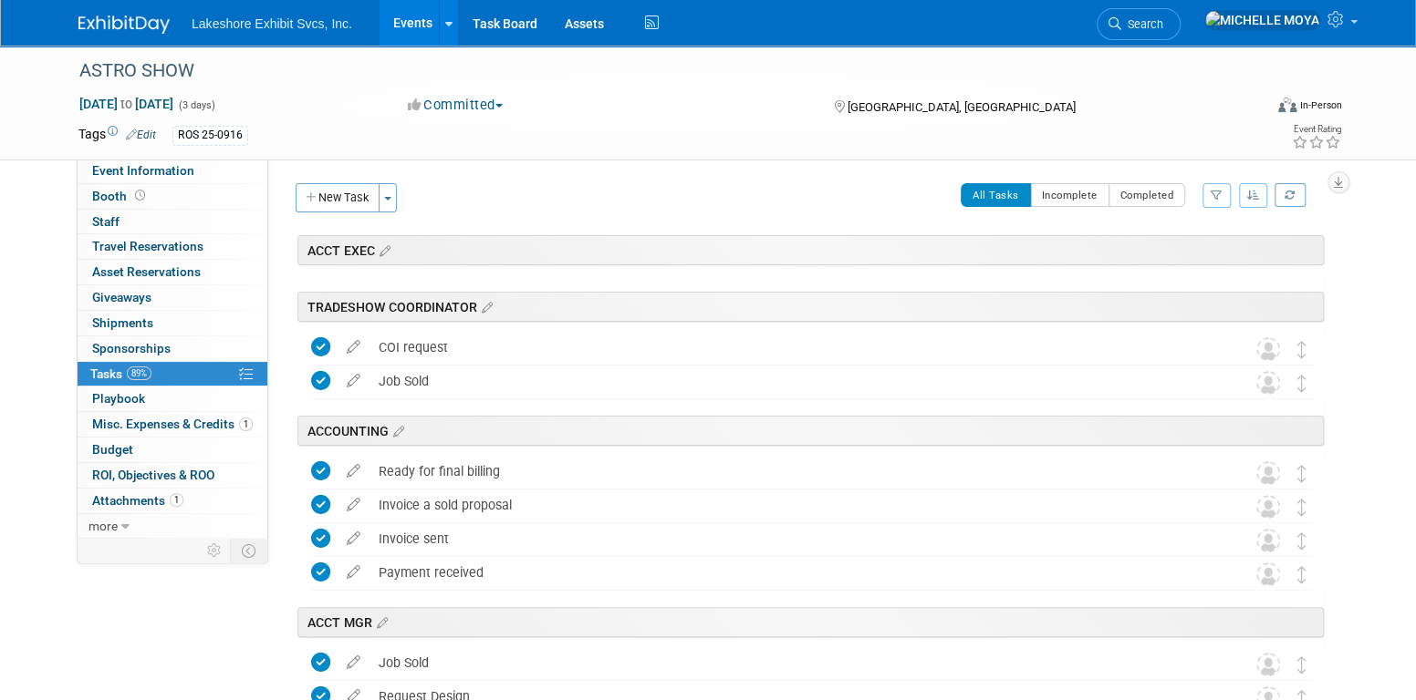
click at [1210, 198] on icon "button" at bounding box center [1216, 195] width 12 height 11
click at [1166, 254] on select "-- Select Assignee -- All unassigned tasks Assigned to me [PERSON_NAME] [PERSON…" at bounding box center [1140, 254] width 150 height 26
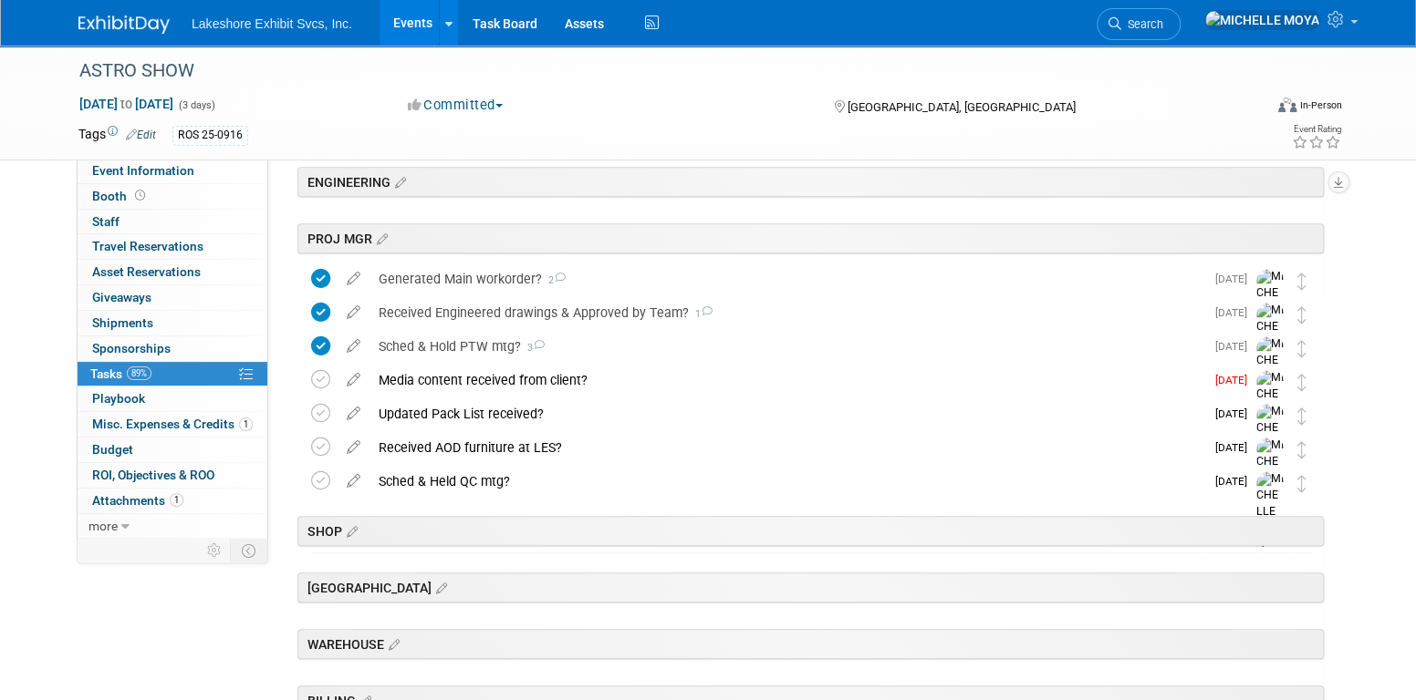
scroll to position [327, 0]
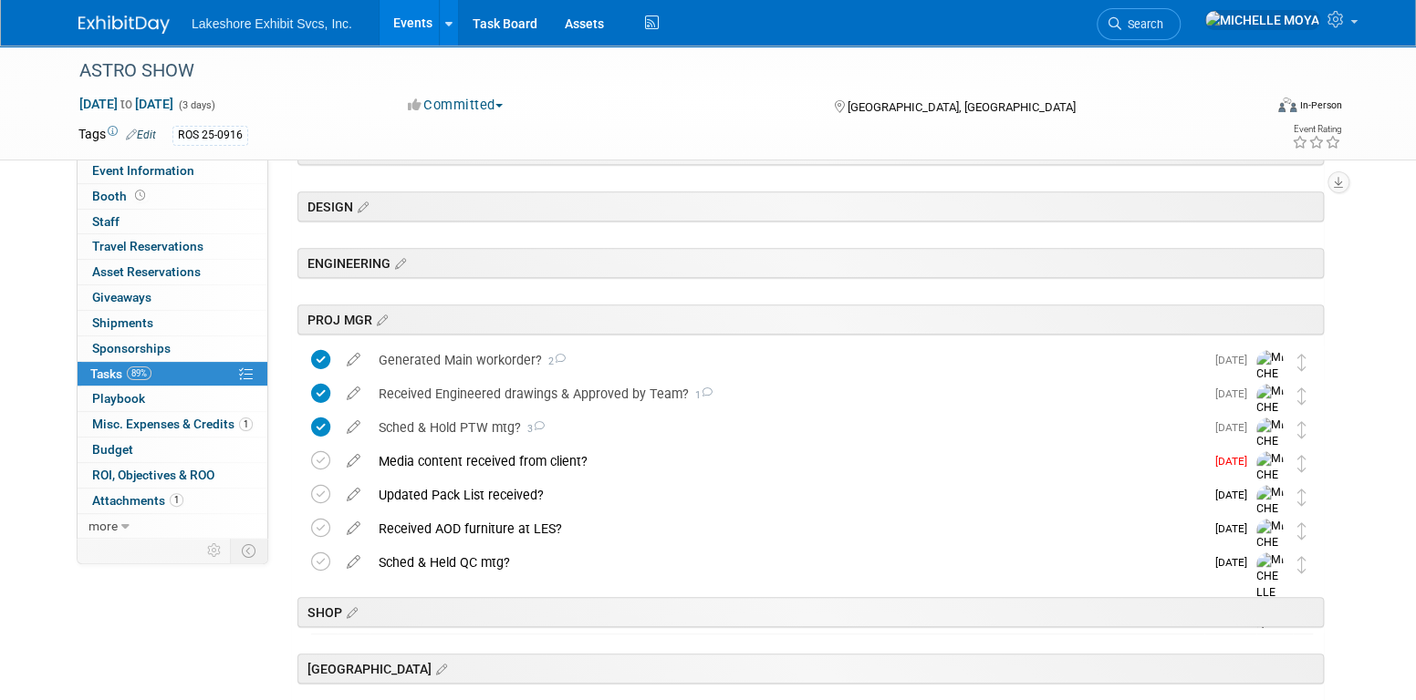
click at [410, 27] on link "Events" at bounding box center [412, 23] width 67 height 46
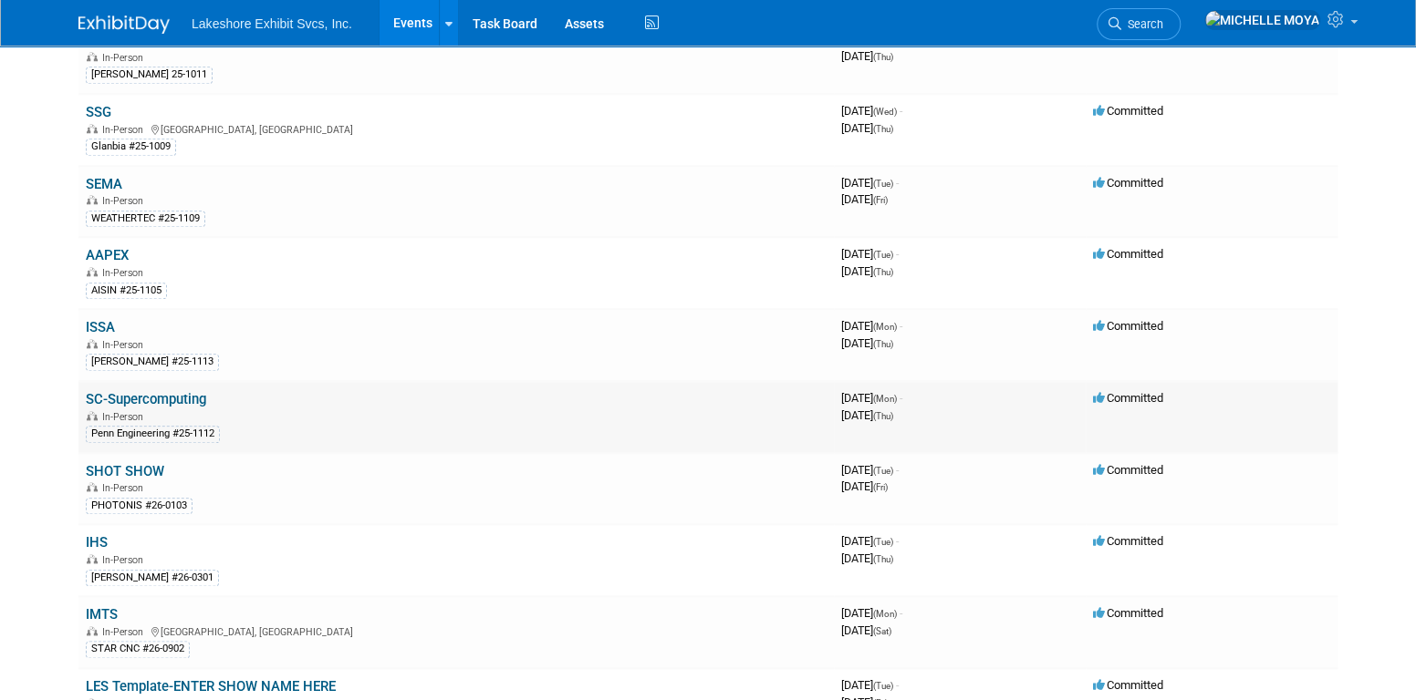
scroll to position [1003, 0]
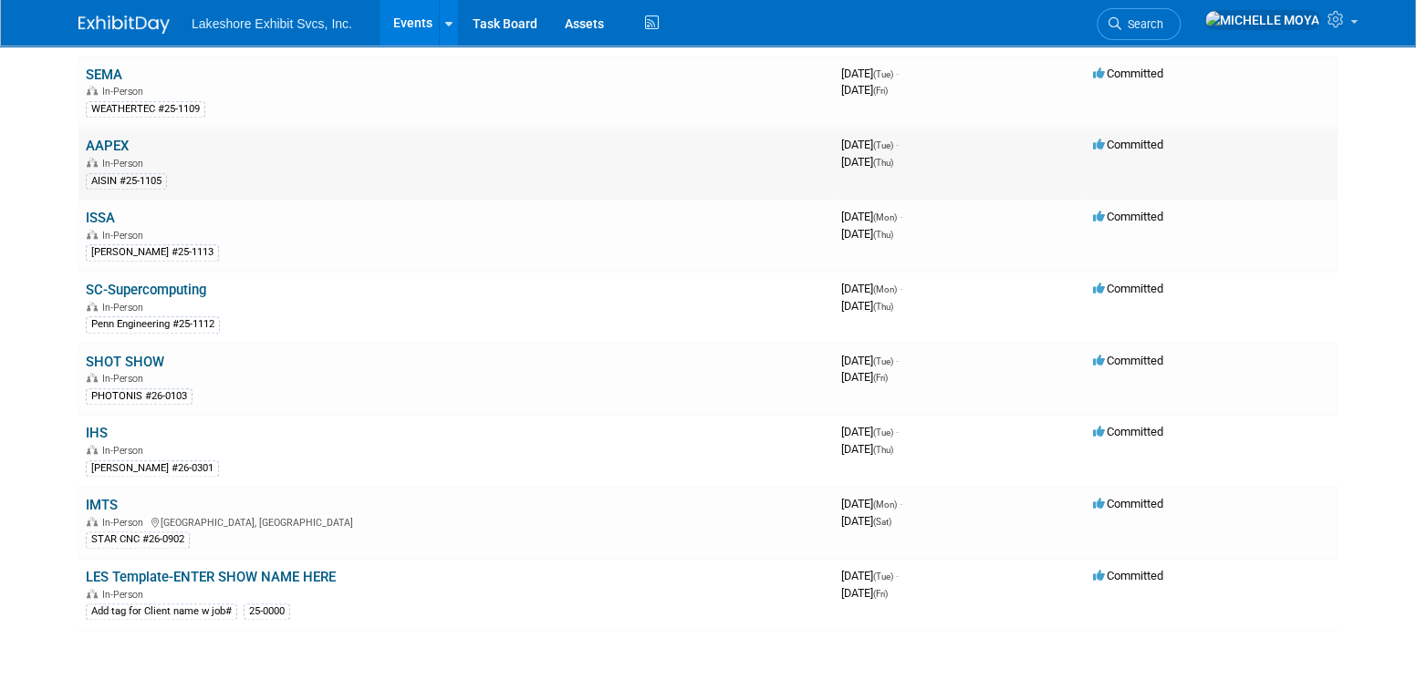
click at [118, 138] on link "AAPEX" at bounding box center [107, 146] width 43 height 16
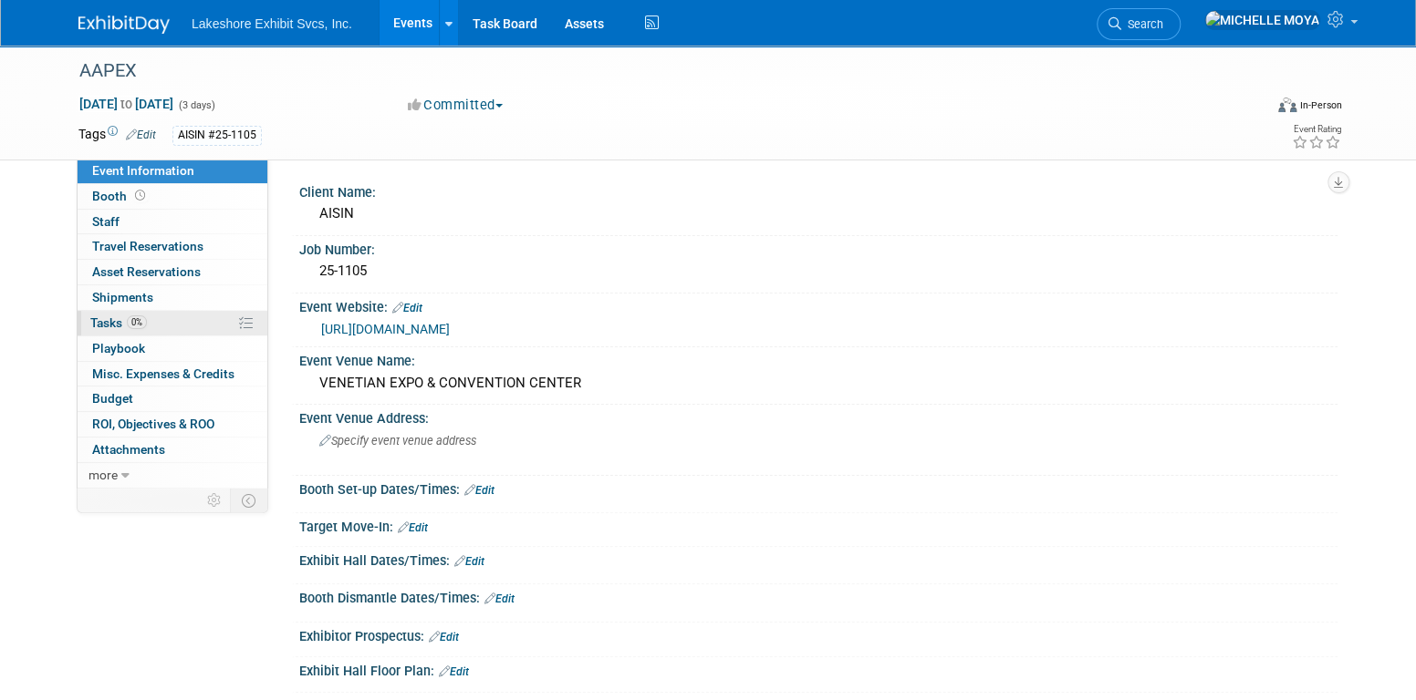
click at [153, 318] on link "0% Tasks 0%" at bounding box center [173, 323] width 190 height 25
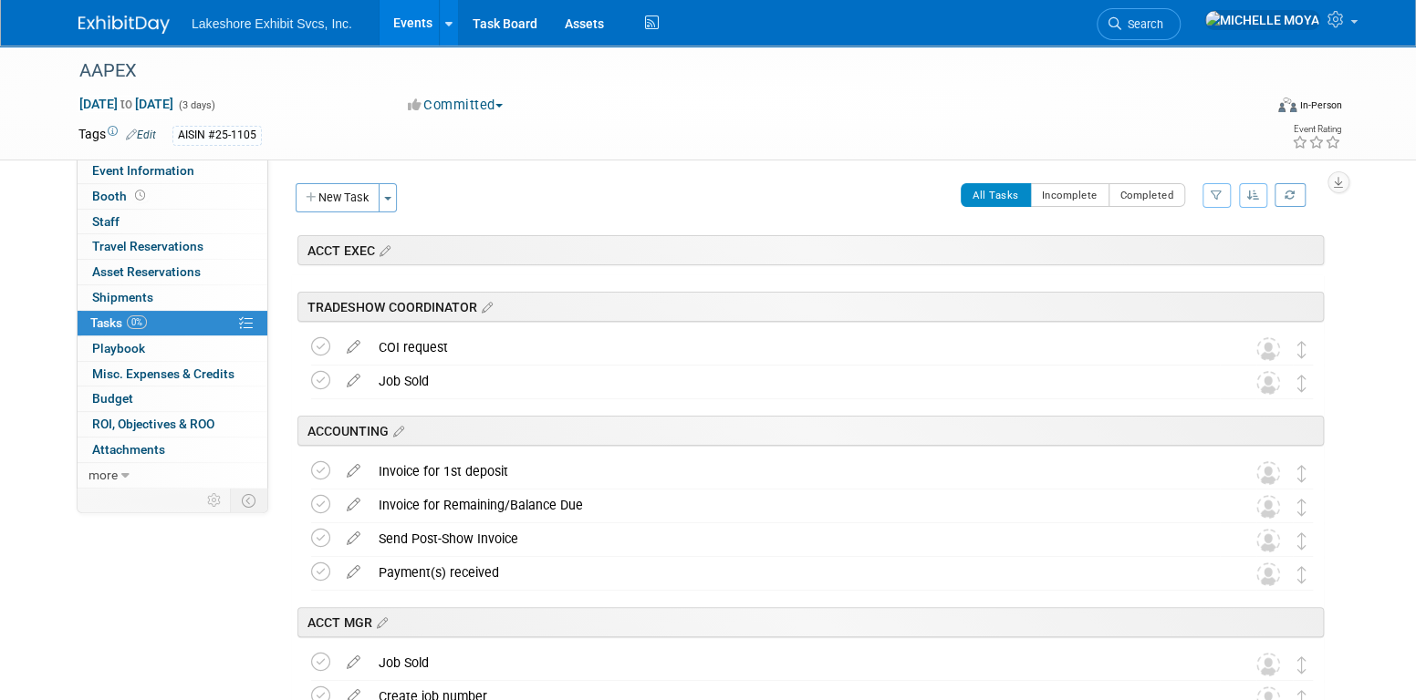
click at [1219, 191] on icon "button" at bounding box center [1216, 195] width 12 height 11
drag, startPoint x: 1178, startPoint y: 252, endPoint x: 1174, endPoint y: 264, distance: 12.7
click at [1178, 253] on select "-- Select Assignee -- All unassigned tasks Assigned to me Amanda Koss Dave Desa…" at bounding box center [1140, 254] width 150 height 26
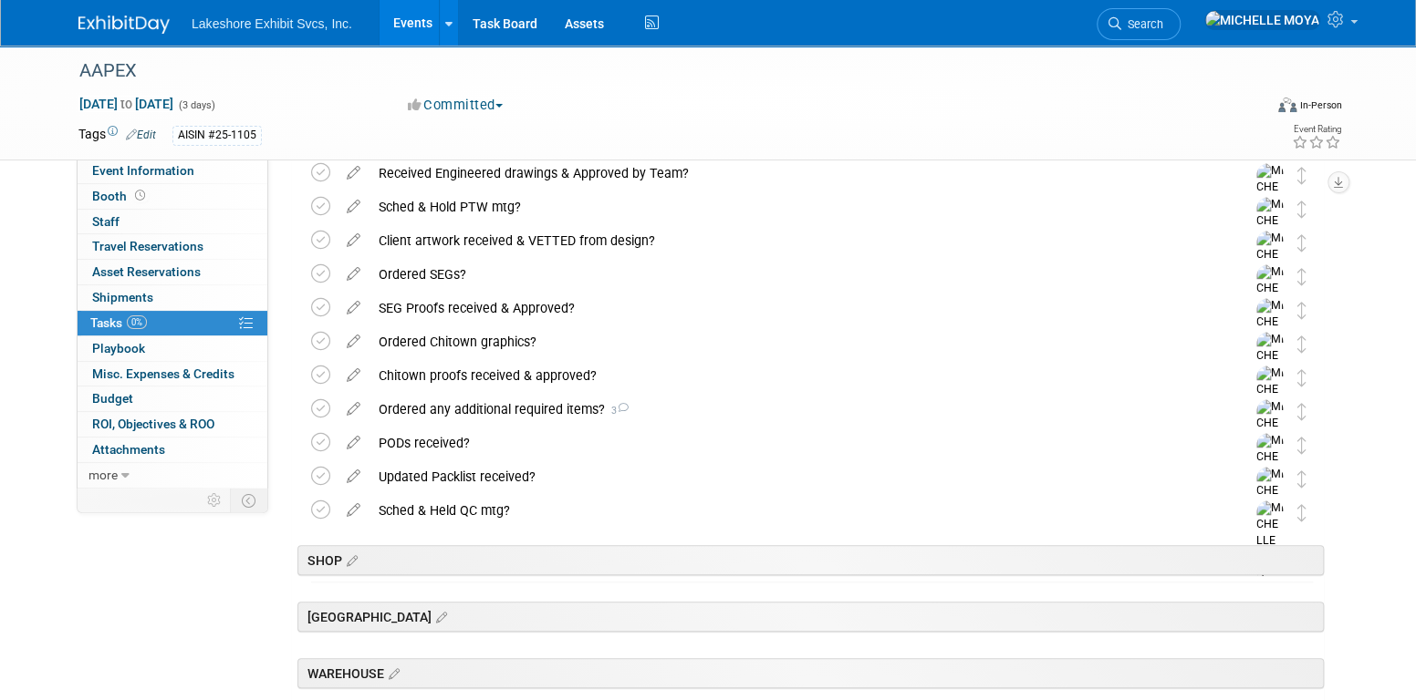
scroll to position [456, 0]
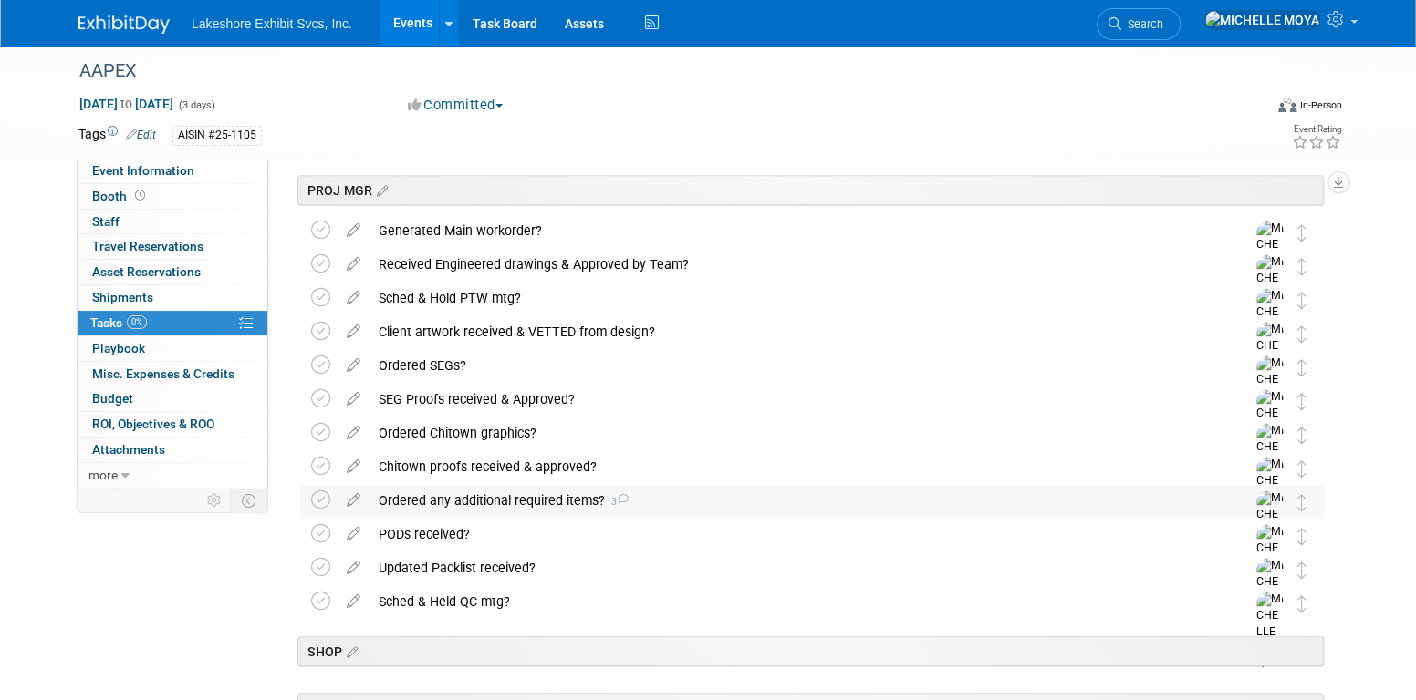
click at [526, 492] on div "Ordered any additional required items? 3" at bounding box center [794, 500] width 850 height 31
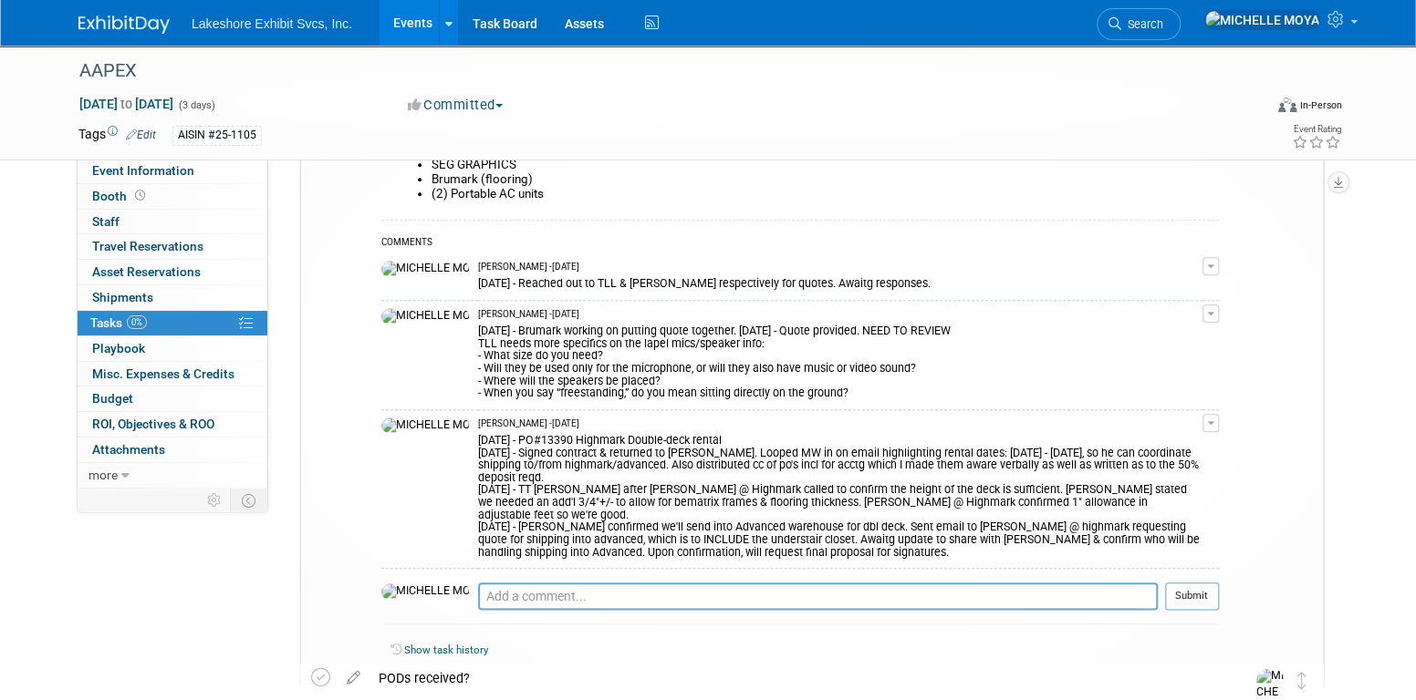
scroll to position [912, 0]
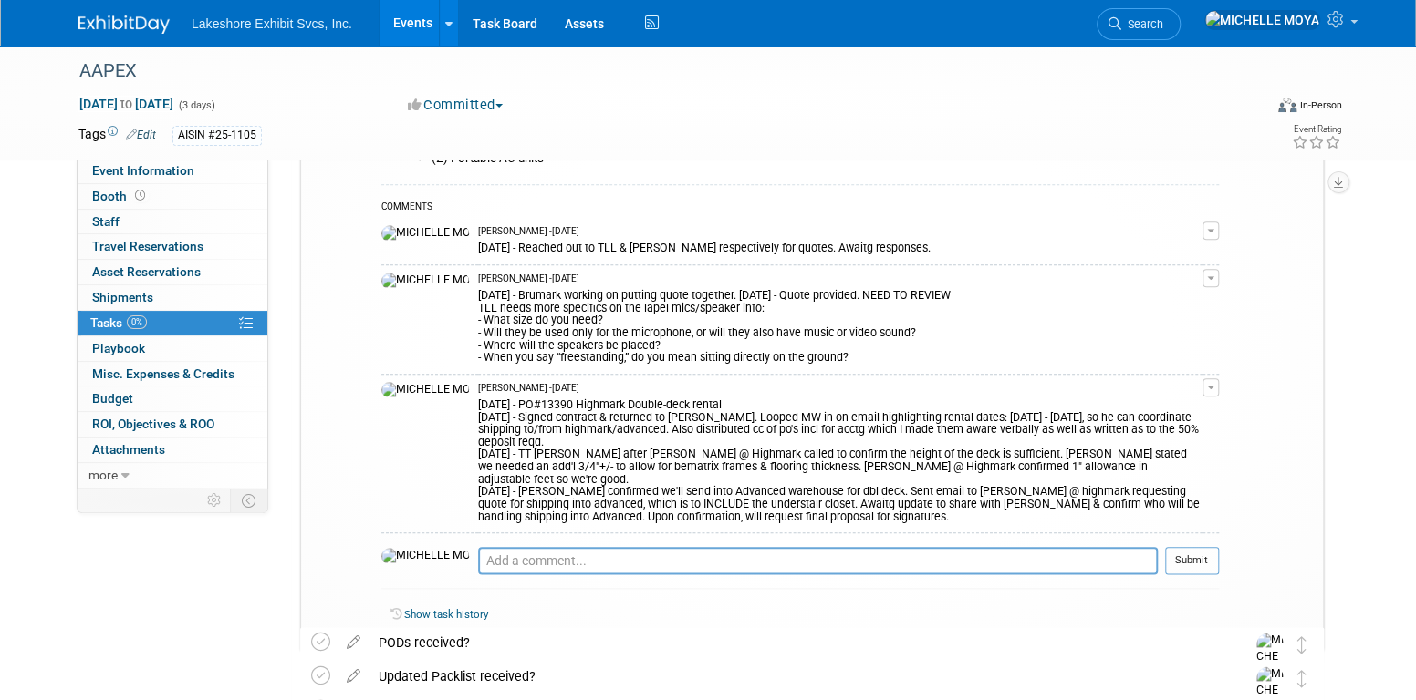
click at [1209, 389] on button "button" at bounding box center [1210, 388] width 16 height 18
click at [1169, 413] on link "Edit Comment" at bounding box center [1146, 414] width 144 height 26
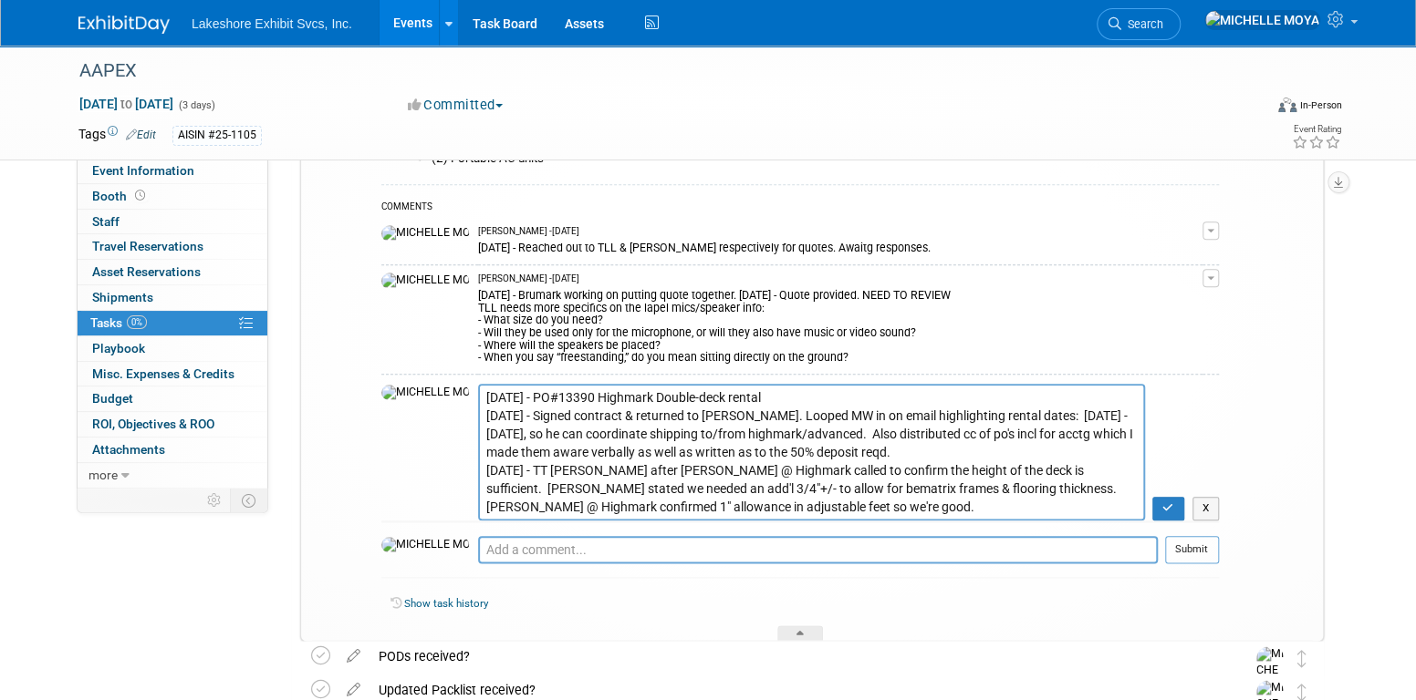
click at [478, 393] on textarea "8.20.25 - PO#13390 Highmark Double-deck rental 8.20.25 - Signed contract & retu…" at bounding box center [811, 452] width 667 height 137
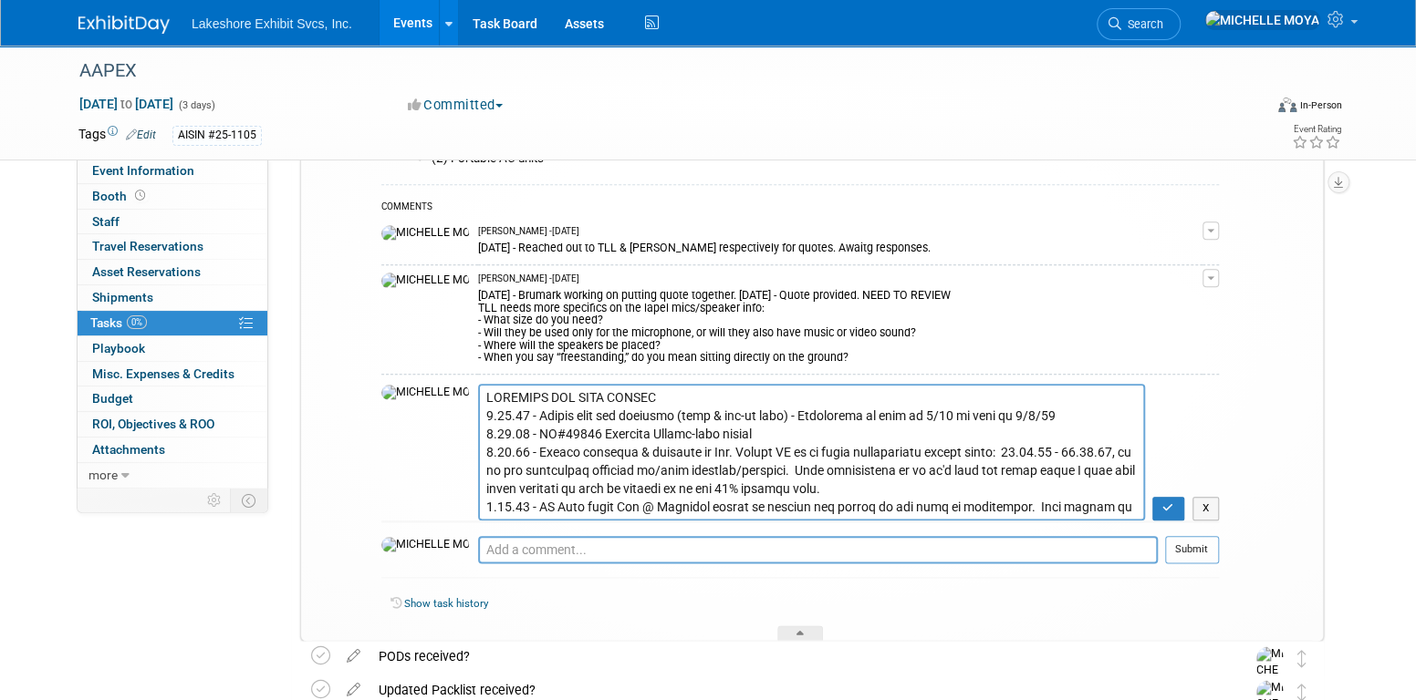
click at [726, 432] on textarea "8.20.25 - PO#13390 Highmark Double-deck rental 8.20.25 - Signed contract & retu…" at bounding box center [811, 452] width 667 height 137
type textarea "HIGHMARK DBL DECK RENTAL 8.21.25 - Awaitg dwgs for approval (deck & set-up dwgs…"
click at [1169, 510] on icon "button" at bounding box center [1168, 508] width 12 height 11
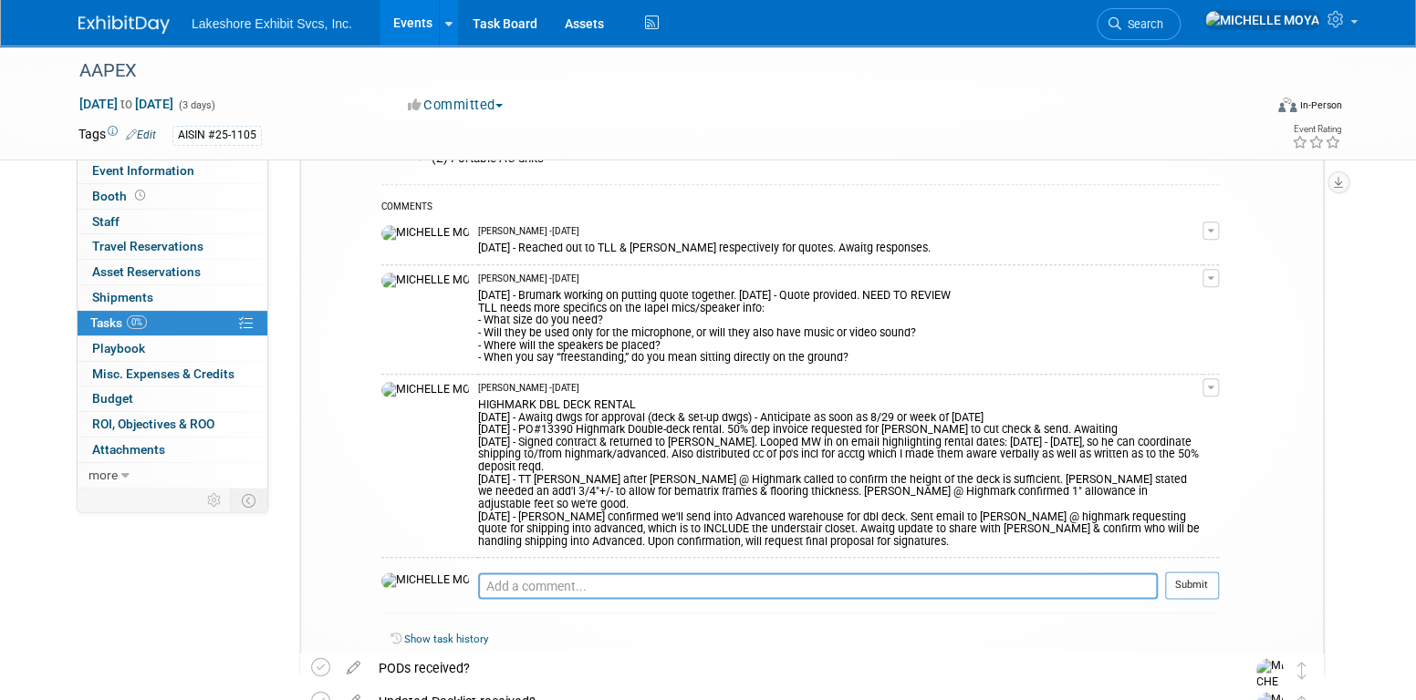
click at [1207, 276] on button "button" at bounding box center [1210, 278] width 16 height 18
click at [1164, 306] on link "Edit Comment" at bounding box center [1146, 305] width 144 height 26
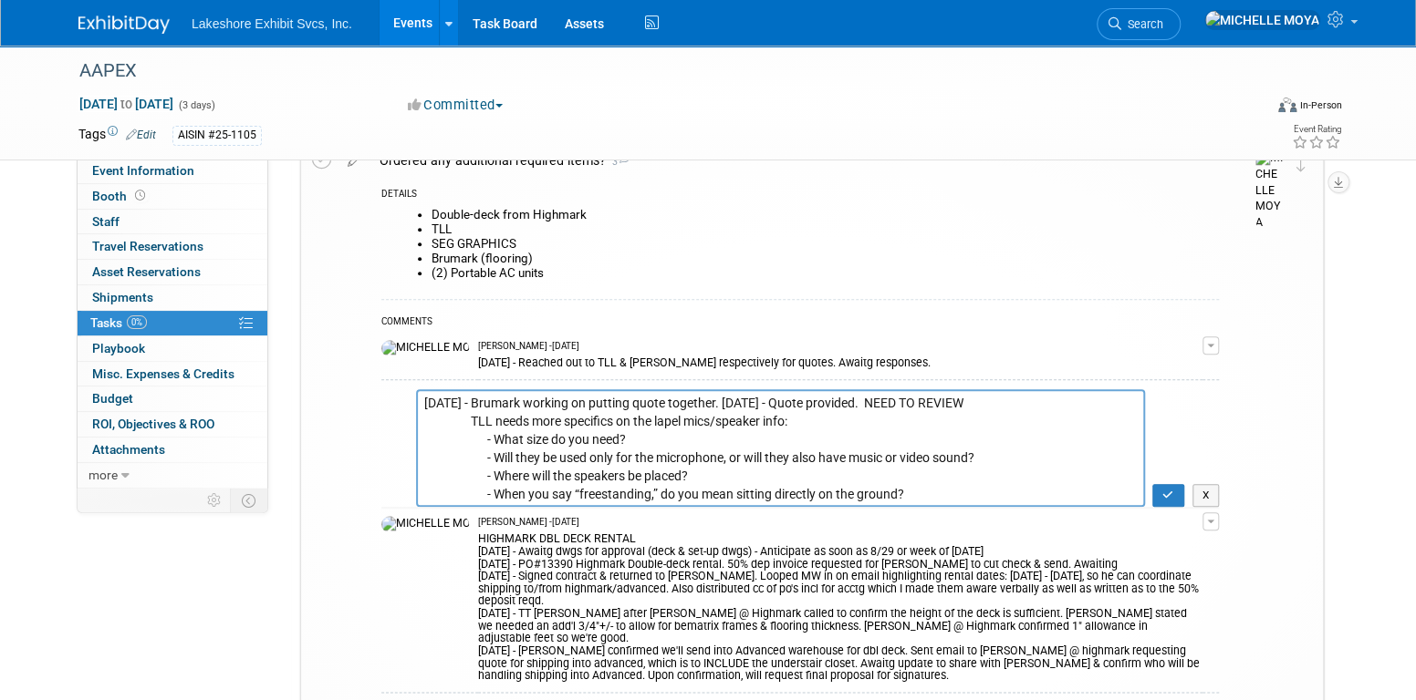
scroll to position [821, 0]
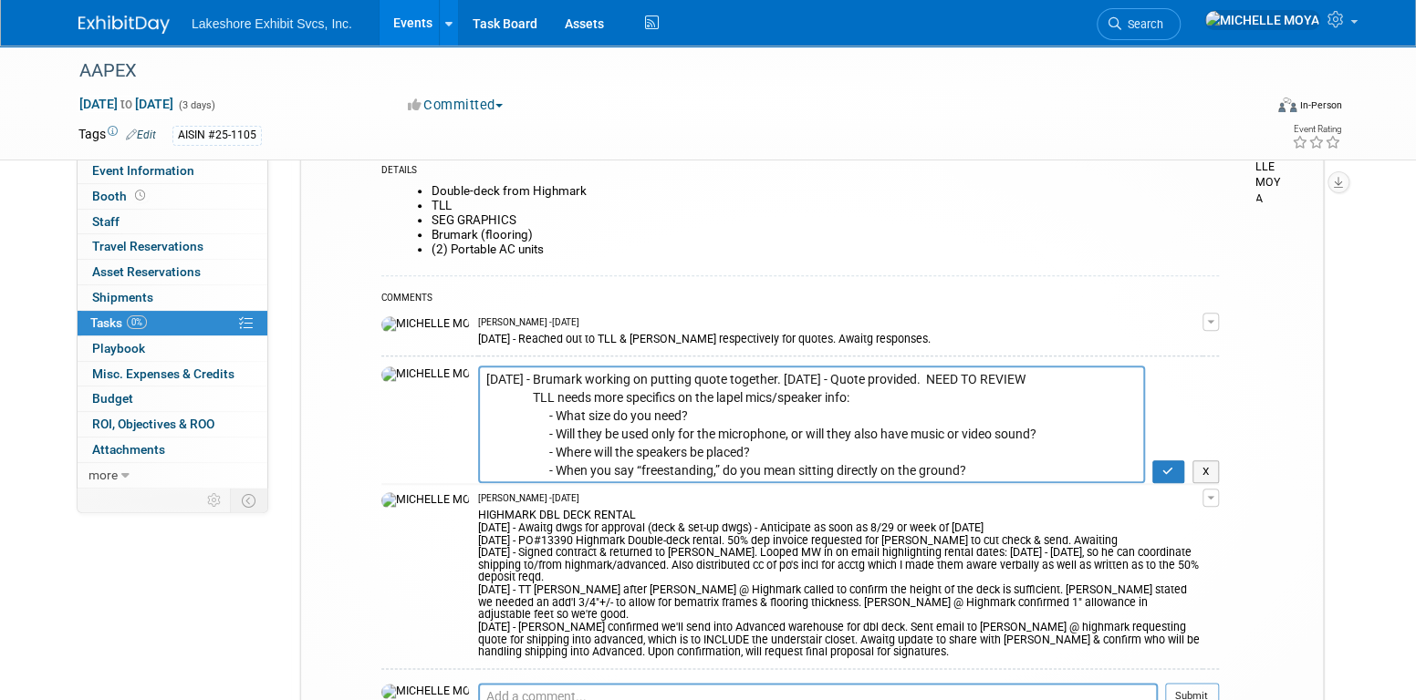
click at [478, 379] on textarea "8.14.25 - Brumark working on putting quote together. 8.14.25 - Quote provided. …" at bounding box center [811, 425] width 667 height 118
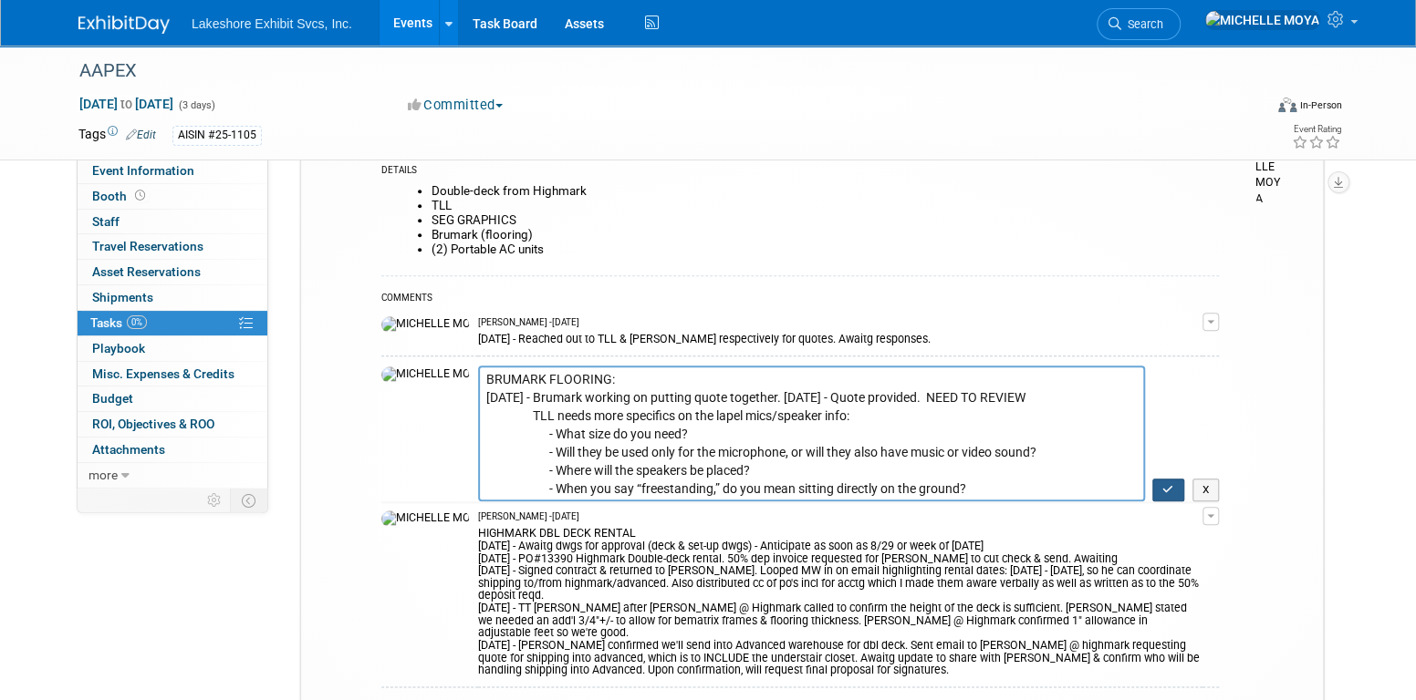
type textarea "BRUMARK FLOORING: 8.14.25 - Brumark working on putting quote together. 8.14.25 …"
click at [1168, 490] on icon "button" at bounding box center [1168, 489] width 12 height 11
